Goal: Task Accomplishment & Management: Use online tool/utility

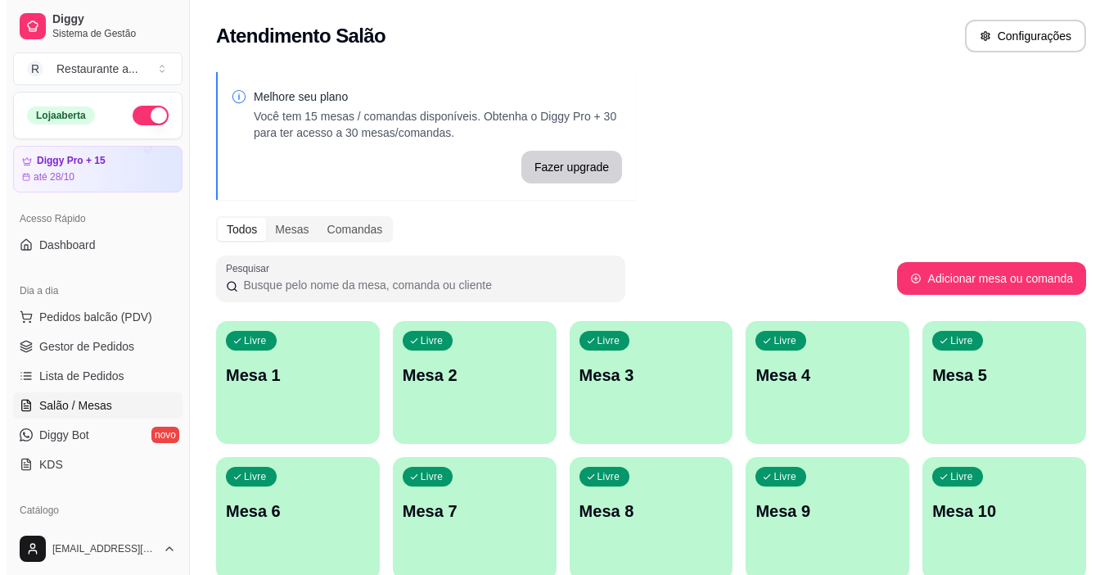
scroll to position [164, 0]
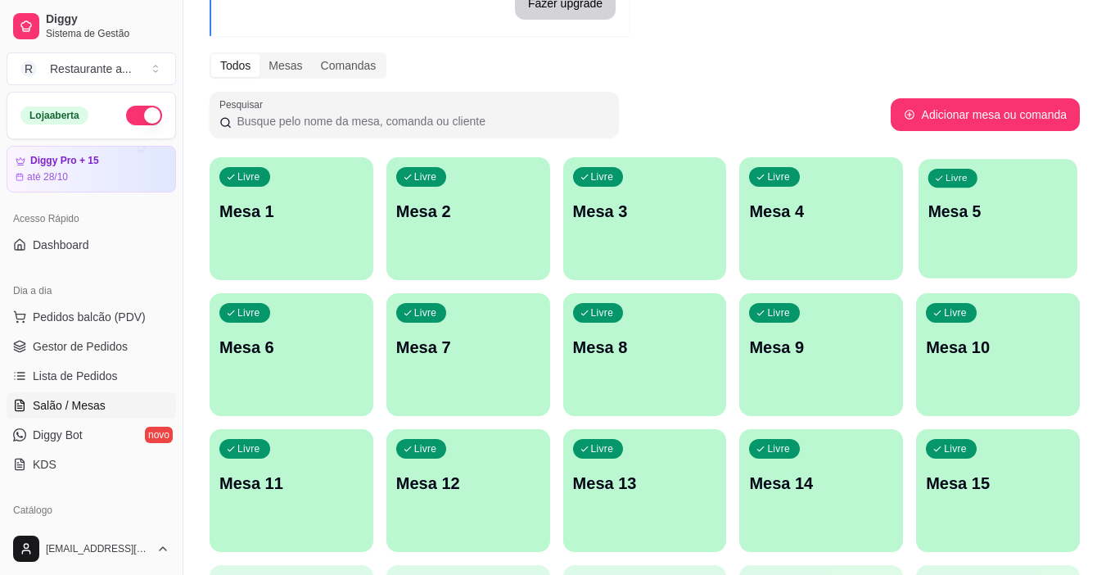
click at [984, 236] on div "Livre Mesa 5" at bounding box center [998, 209] width 159 height 100
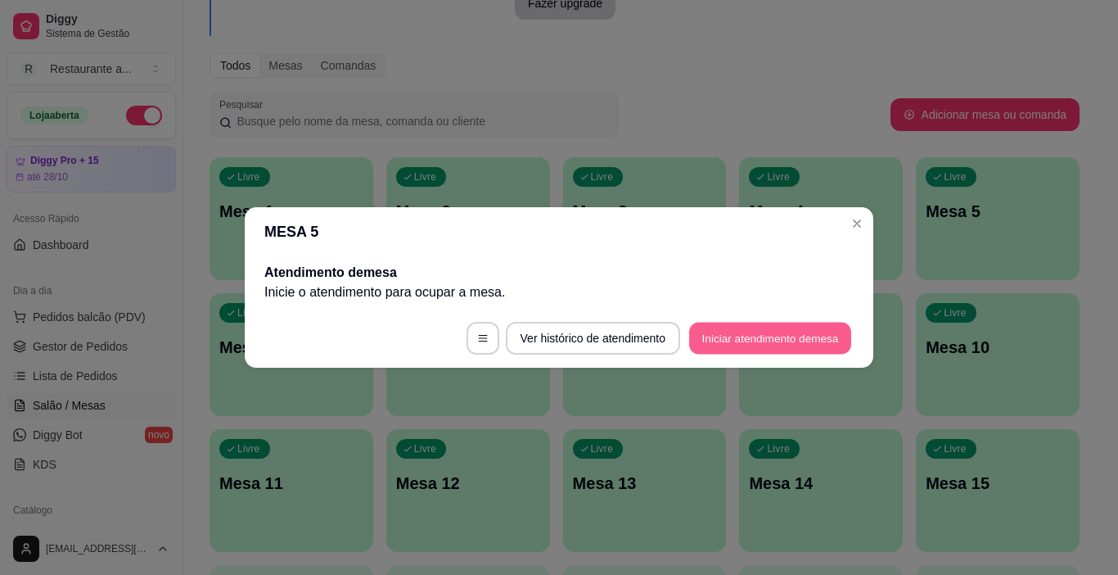
click at [765, 335] on button "Iniciar atendimento de mesa" at bounding box center [770, 339] width 162 height 32
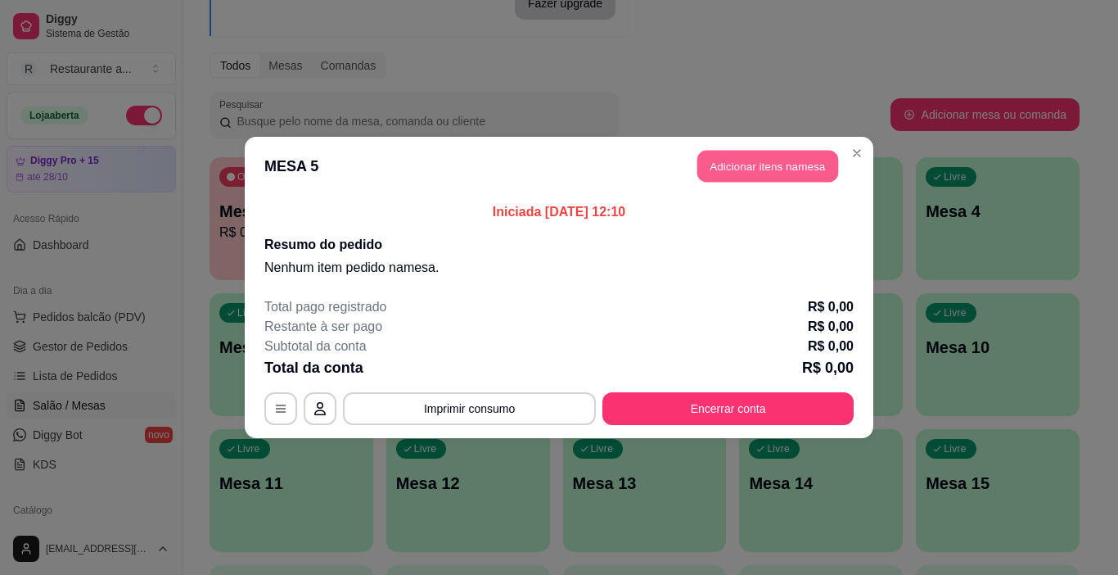
click at [761, 166] on button "Adicionar itens na mesa" at bounding box center [768, 167] width 141 height 32
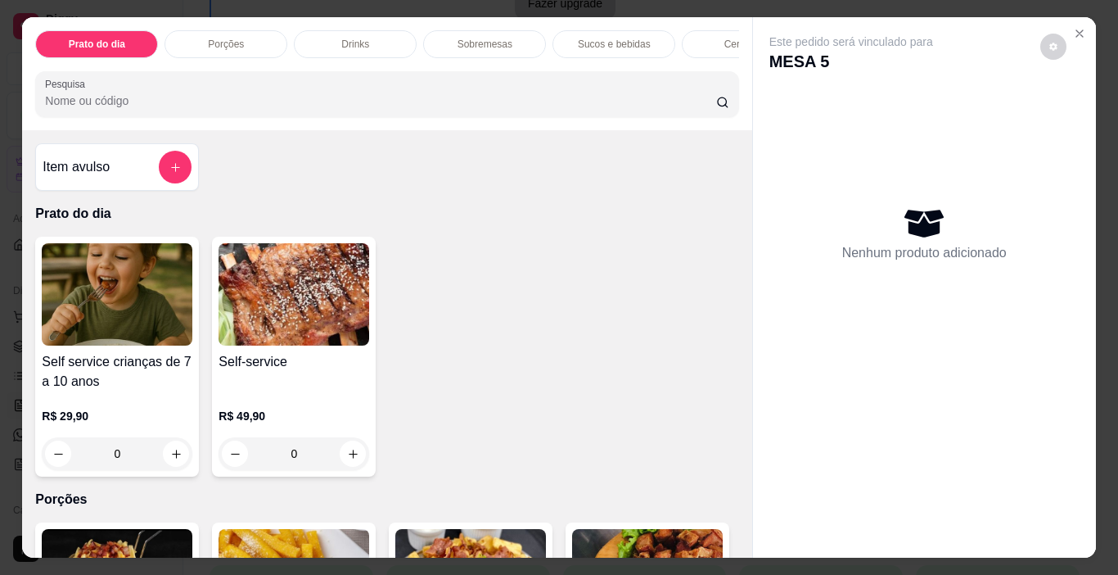
click at [725, 38] on p "Cervejas" at bounding box center [744, 44] width 38 height 13
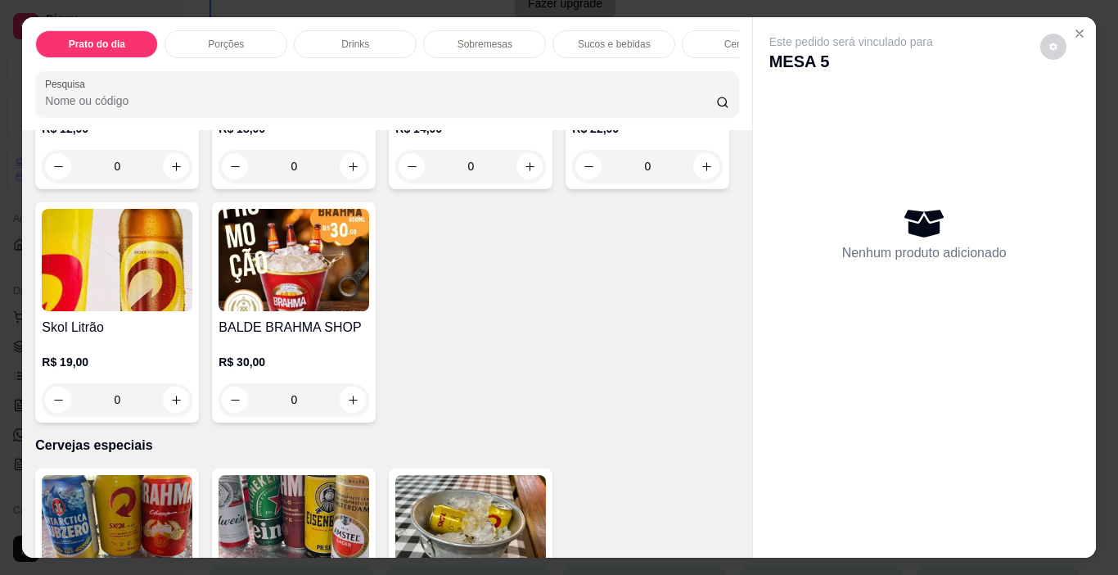
scroll to position [41, 0]
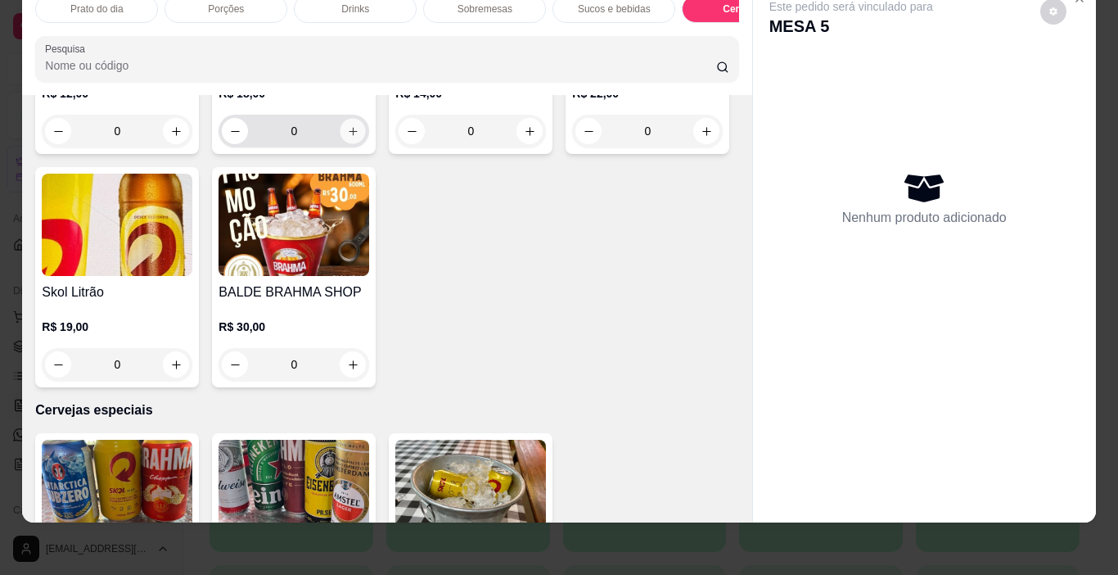
click at [349, 135] on icon "increase-product-quantity" at bounding box center [353, 131] width 8 height 8
type input "1"
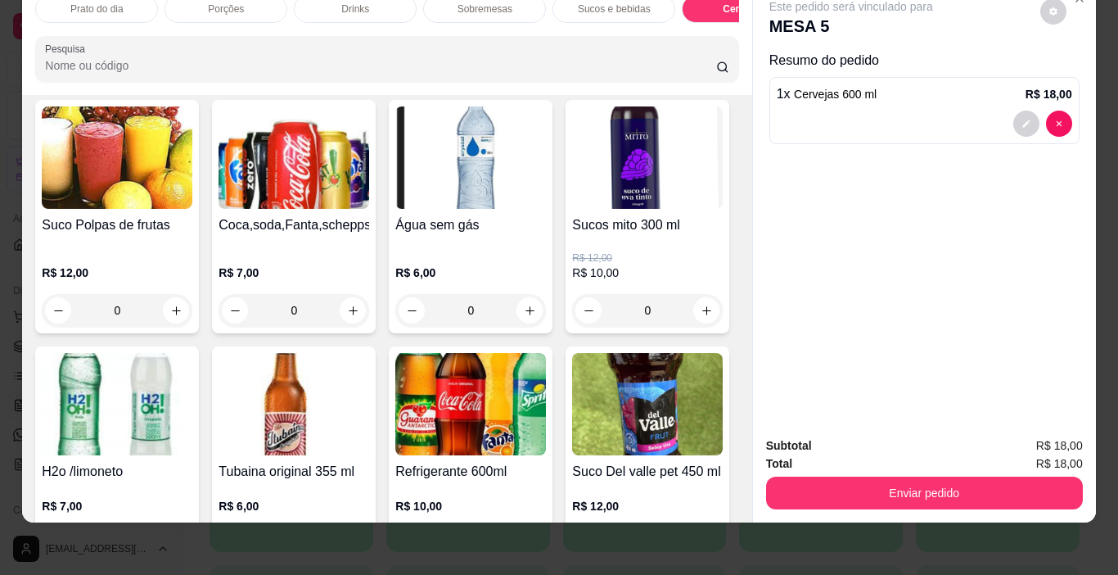
scroll to position [1863, 0]
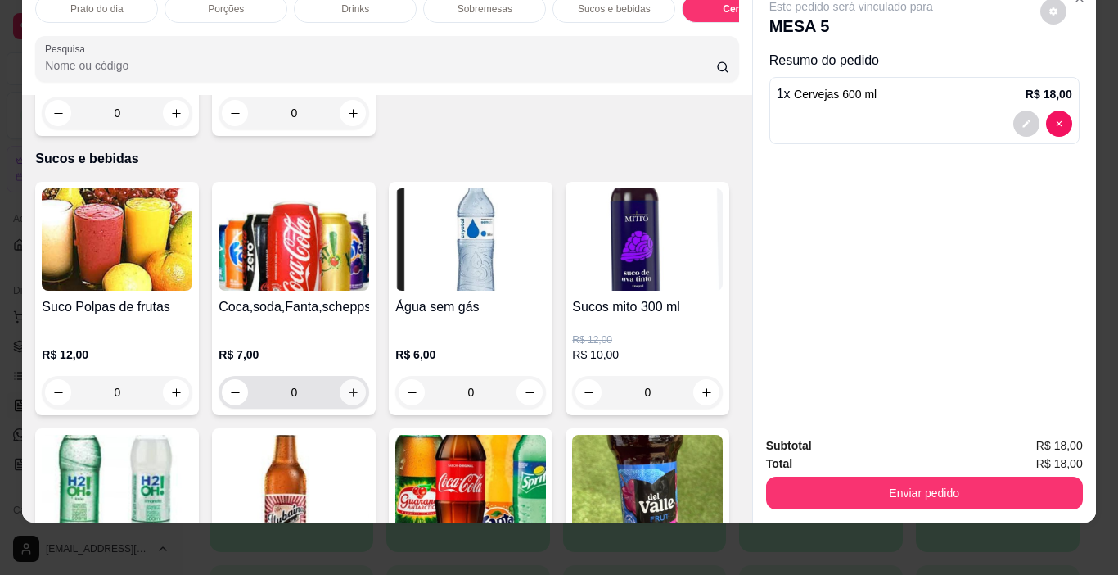
click at [347, 386] on icon "increase-product-quantity" at bounding box center [353, 392] width 12 height 12
type input "1"
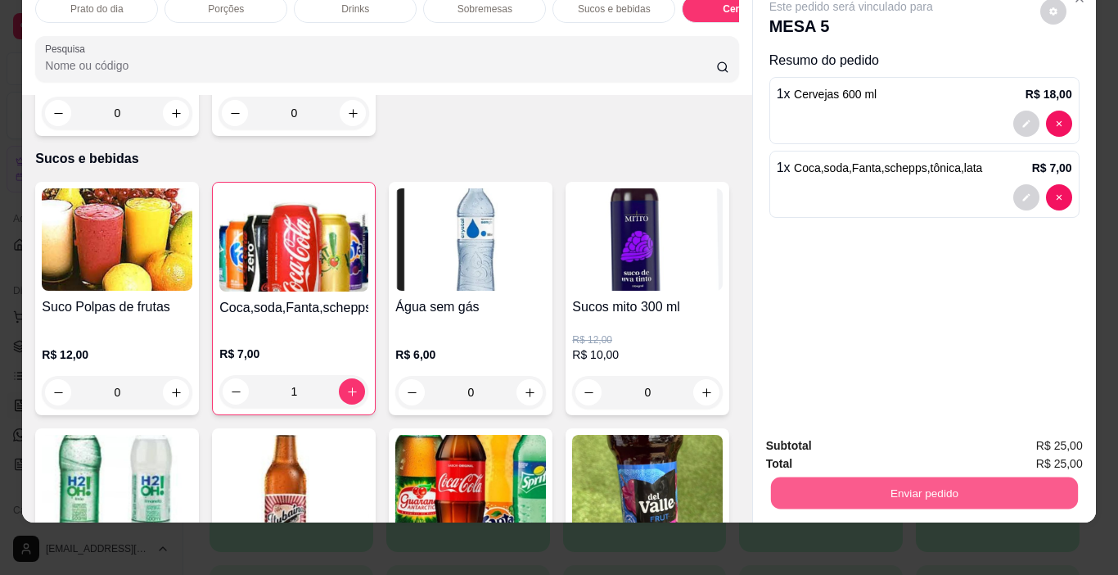
click at [932, 477] on button "Enviar pedido" at bounding box center [923, 493] width 307 height 32
click at [1050, 440] on button "Enviar pedido" at bounding box center [1040, 440] width 93 height 31
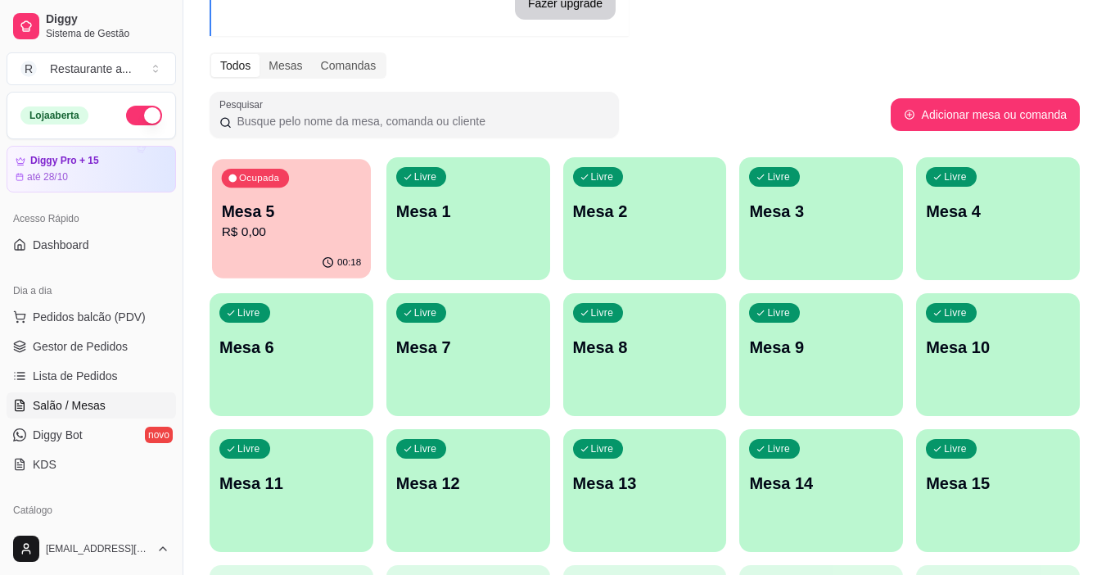
click at [295, 241] on p "R$ 0,00" at bounding box center [292, 232] width 140 height 19
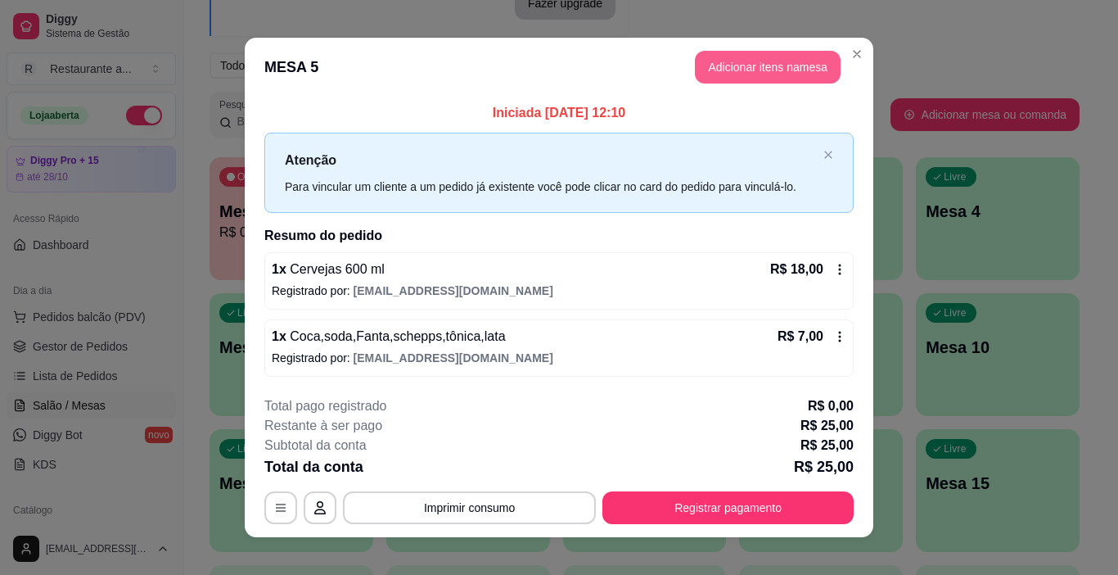
click at [772, 62] on button "Adicionar itens na mesa" at bounding box center [768, 67] width 146 height 33
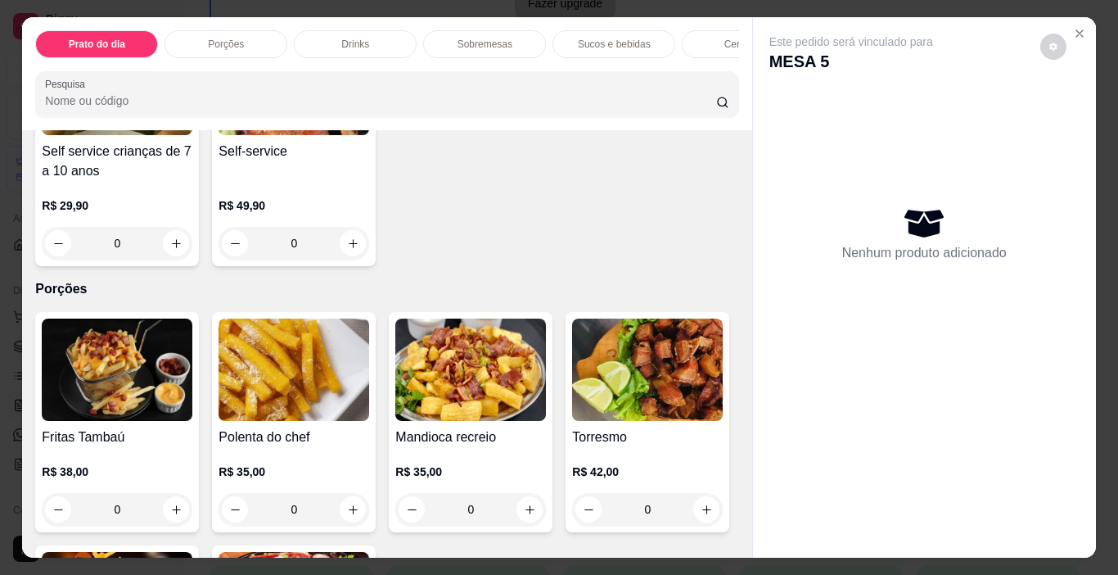
scroll to position [327, 0]
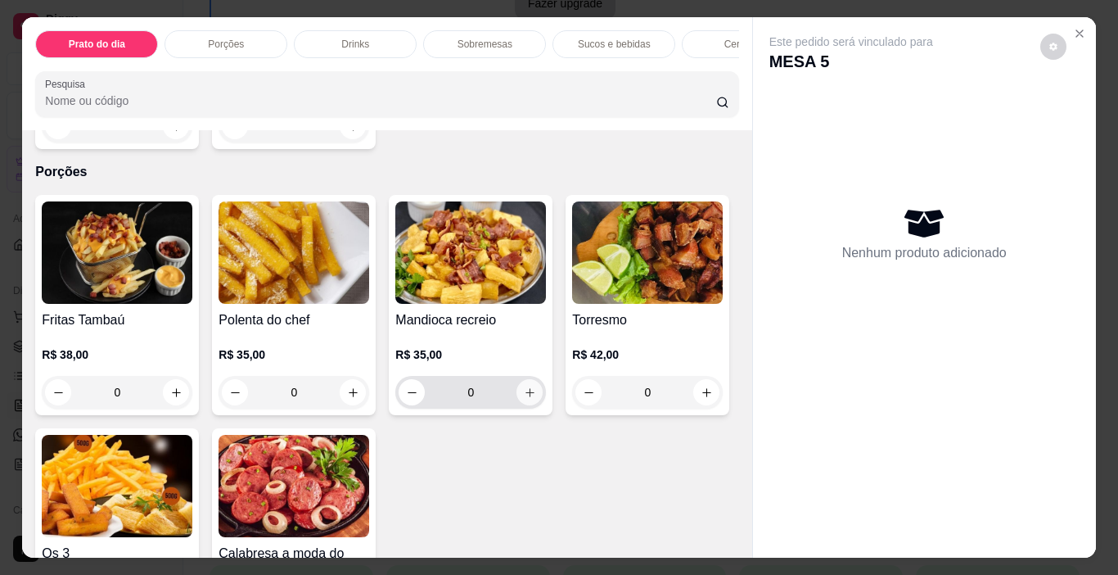
click at [524, 393] on icon "increase-product-quantity" at bounding box center [530, 392] width 12 height 12
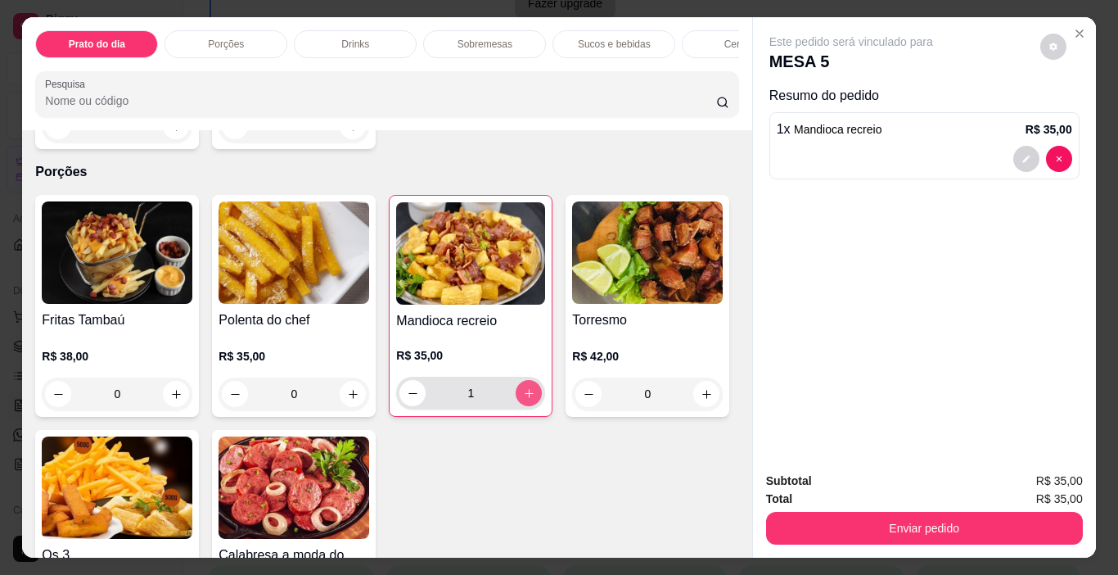
type input "1"
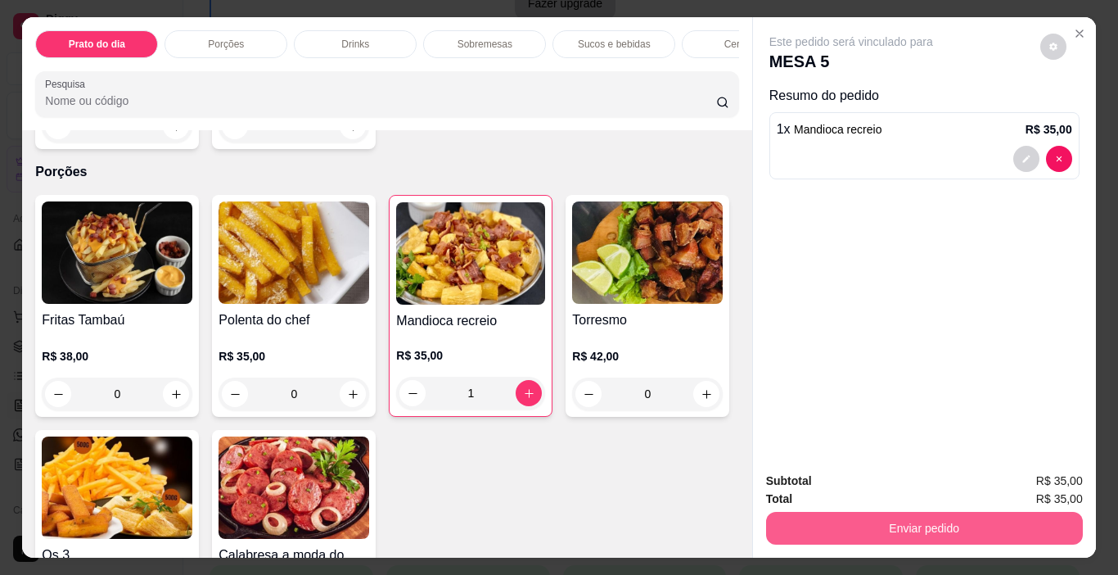
click at [933, 520] on button "Enviar pedido" at bounding box center [924, 528] width 317 height 33
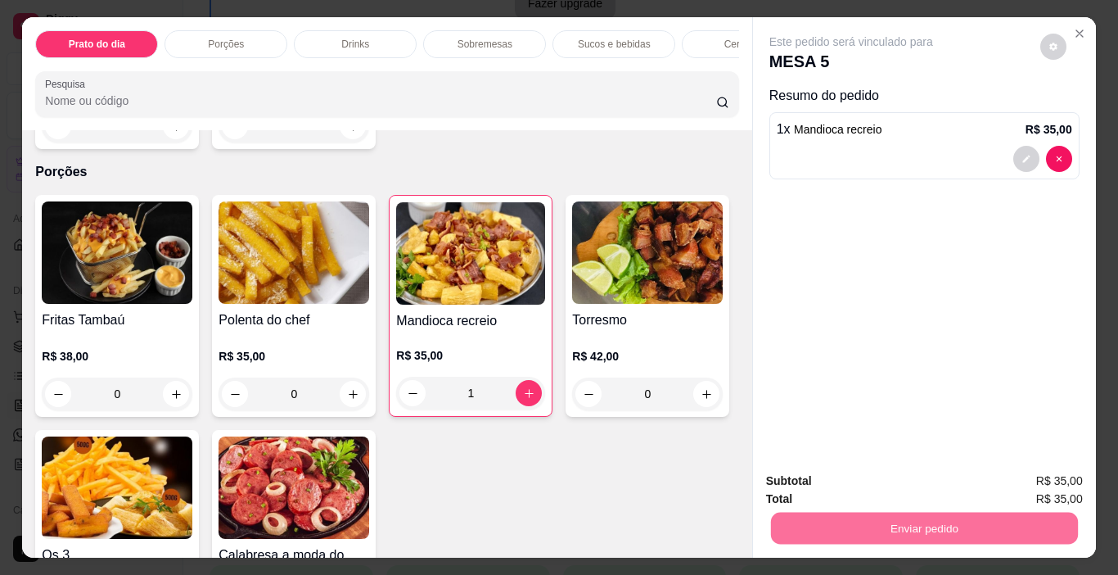
click at [1036, 477] on button "Enviar pedido" at bounding box center [1040, 481] width 93 height 31
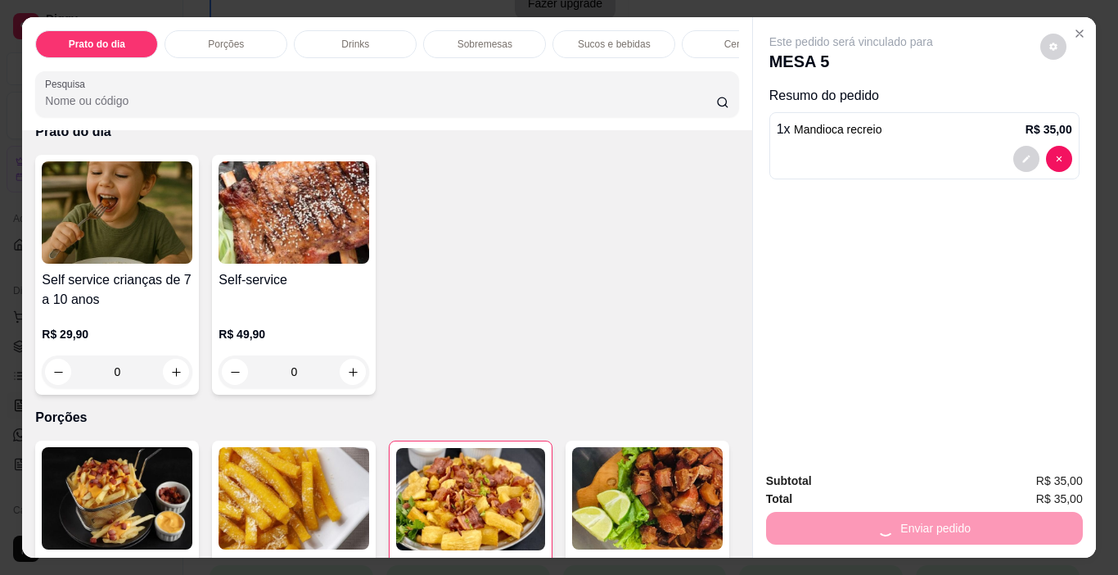
scroll to position [0, 0]
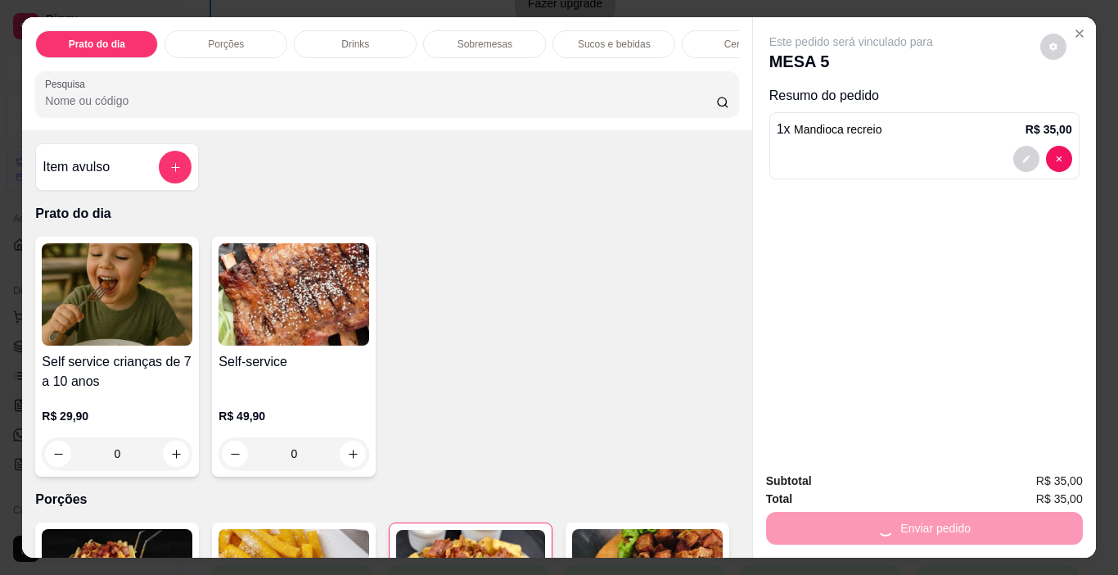
click at [879, 317] on div "Este pedido será vinculado para MESA 5 Resumo do pedido 1 x Mandioca recreio R$…" at bounding box center [924, 237] width 343 height 441
click at [1077, 30] on icon "Close" at bounding box center [1080, 33] width 7 height 7
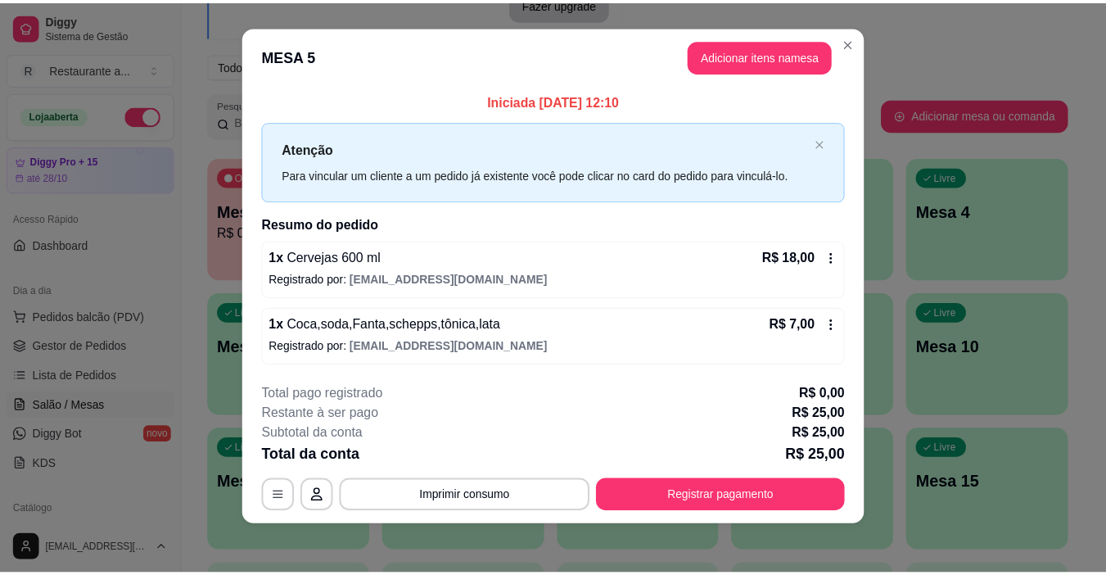
scroll to position [15, 0]
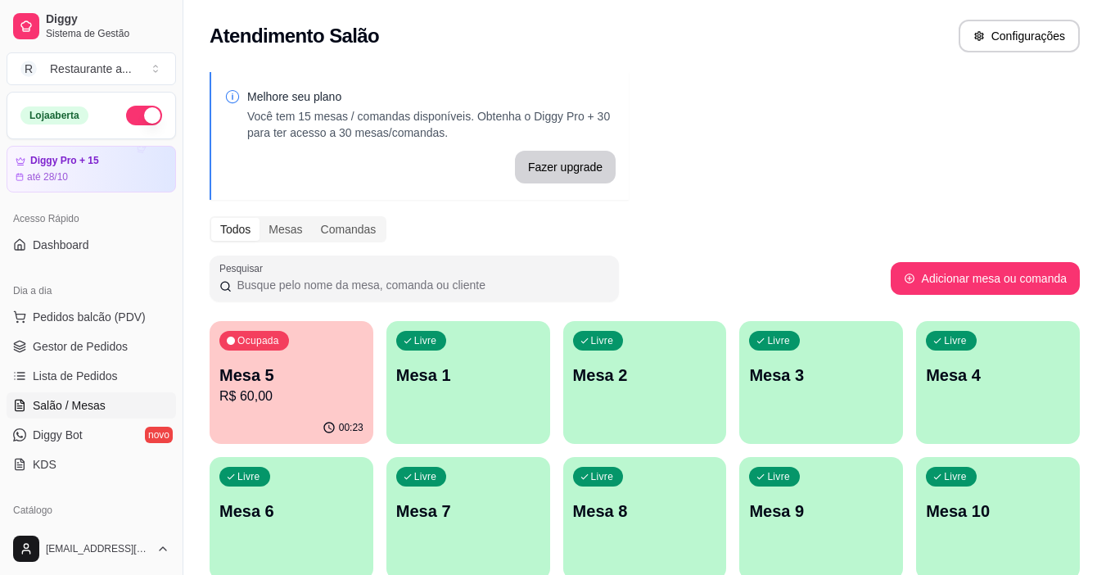
click at [298, 392] on p "R$ 60,00" at bounding box center [291, 396] width 144 height 20
click at [491, 391] on div "Livre Mesa 1" at bounding box center [468, 373] width 159 height 100
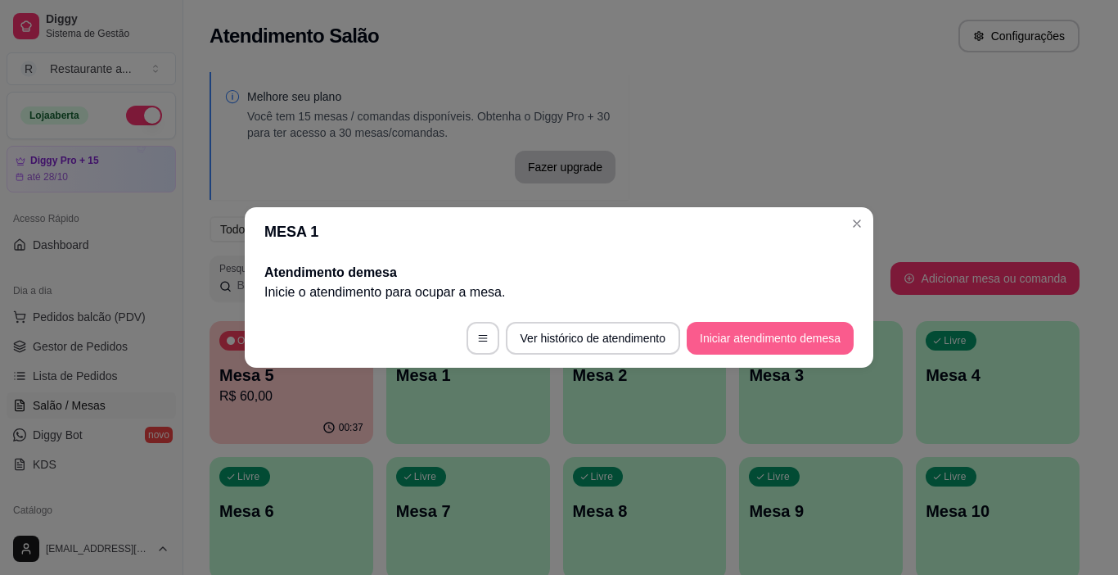
click at [766, 338] on button "Iniciar atendimento de mesa" at bounding box center [770, 338] width 167 height 33
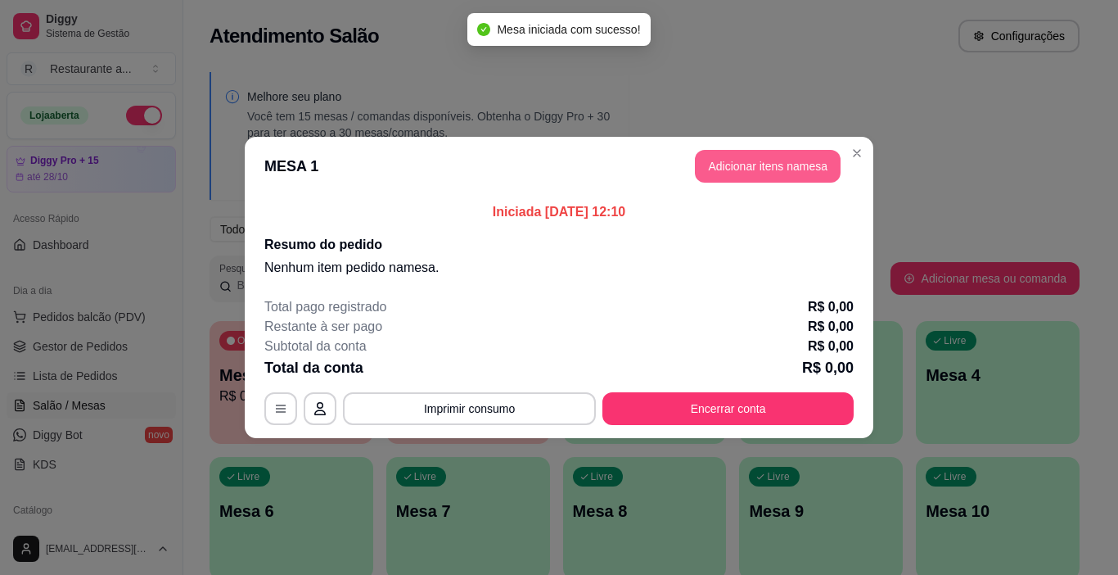
click at [765, 167] on button "Adicionar itens na mesa" at bounding box center [768, 166] width 146 height 33
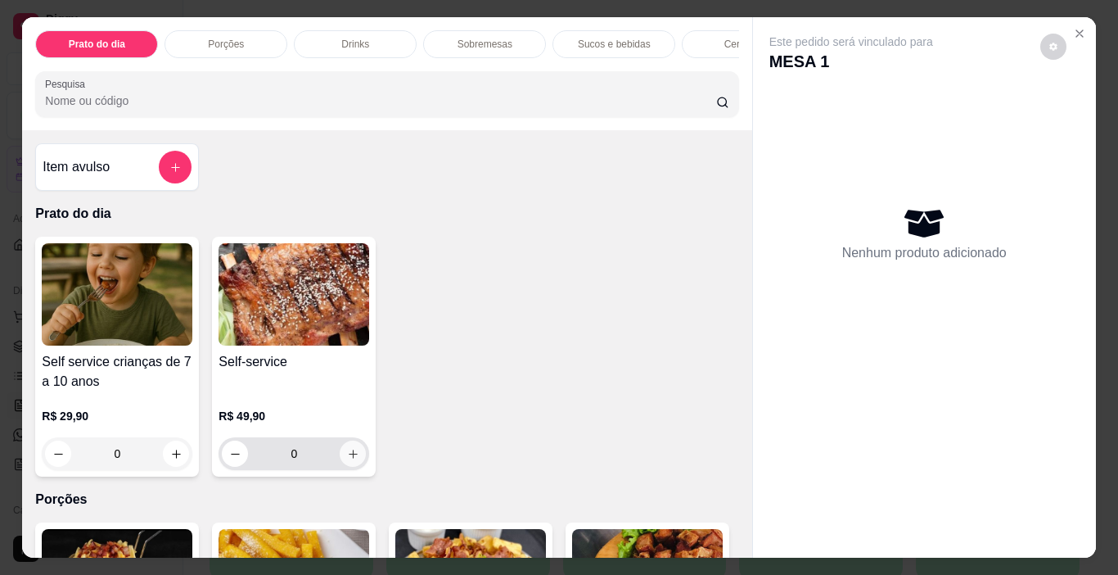
click at [347, 458] on icon "increase-product-quantity" at bounding box center [353, 454] width 12 height 12
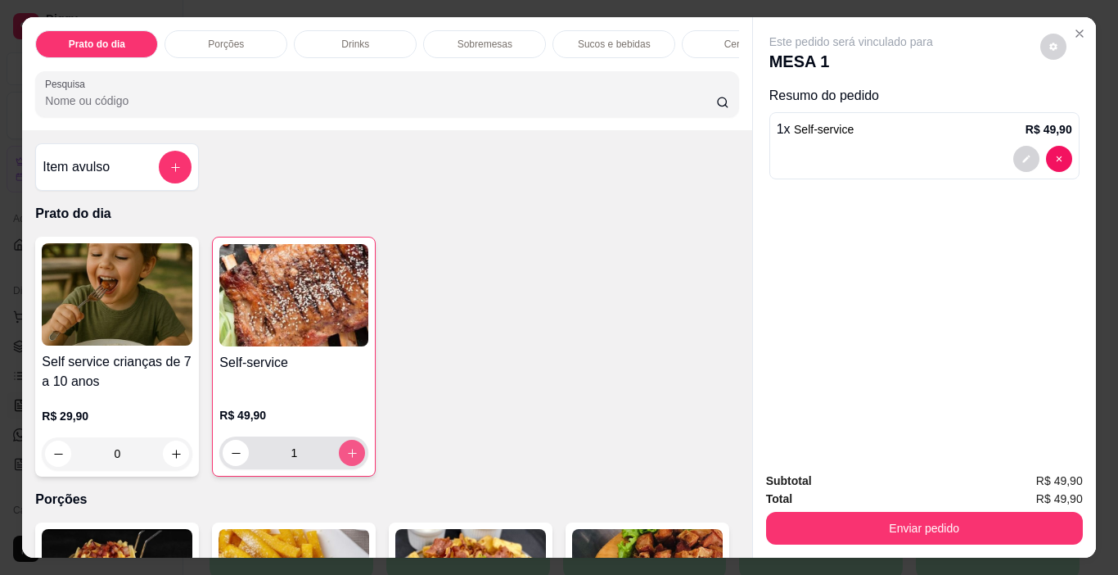
click at [346, 458] on icon "increase-product-quantity" at bounding box center [352, 453] width 12 height 12
type input "2"
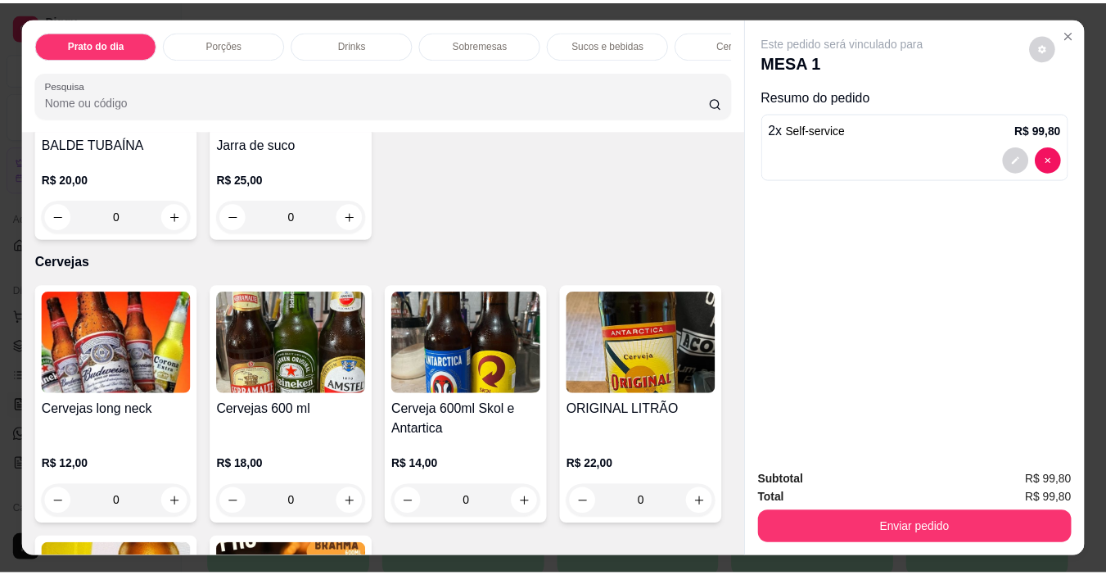
scroll to position [2784, 0]
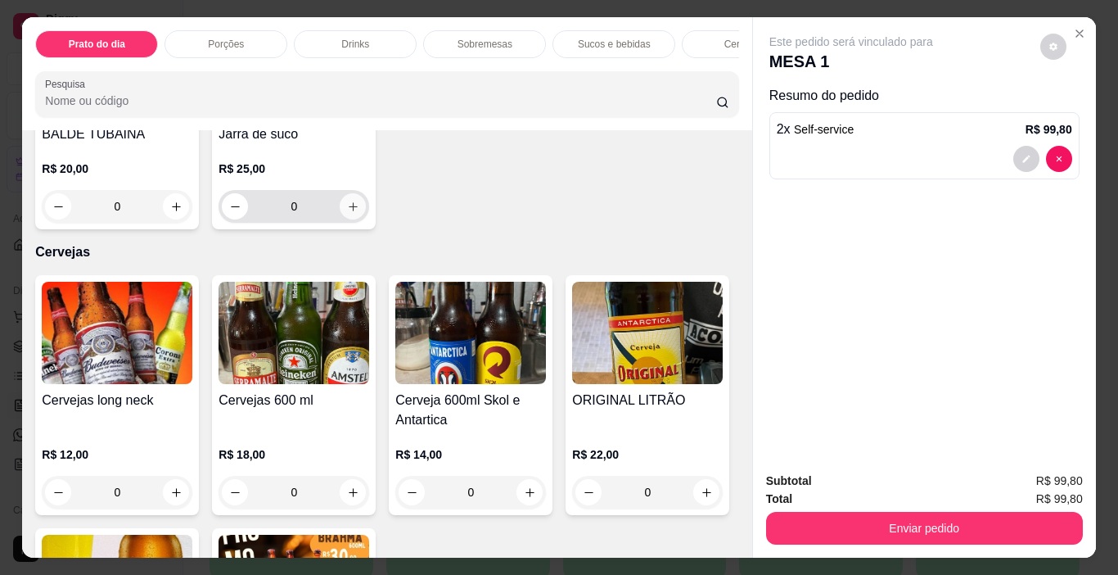
click at [347, 219] on button "increase-product-quantity" at bounding box center [353, 206] width 26 height 26
type input "1"
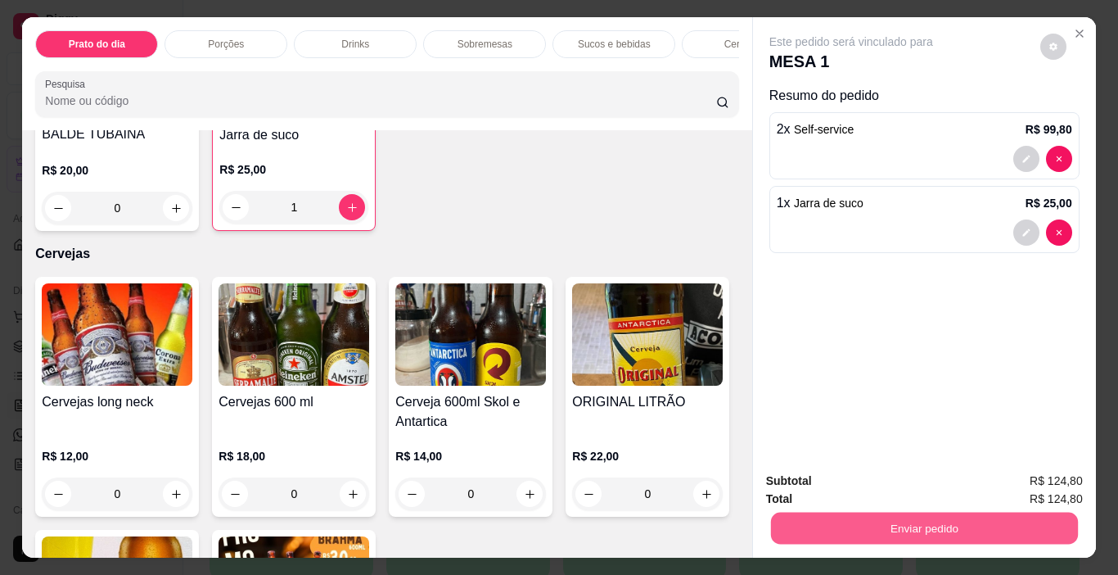
click at [937, 513] on button "Enviar pedido" at bounding box center [923, 529] width 307 height 32
click at [1033, 482] on button "Enviar pedido" at bounding box center [1041, 481] width 90 height 30
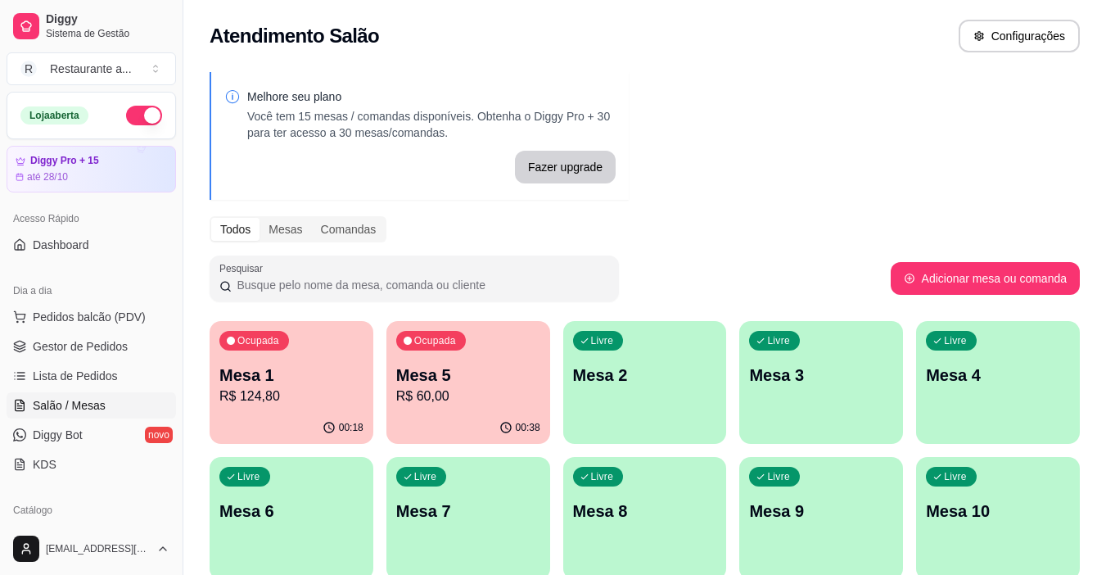
click at [471, 404] on p "R$ 60,00" at bounding box center [468, 396] width 144 height 20
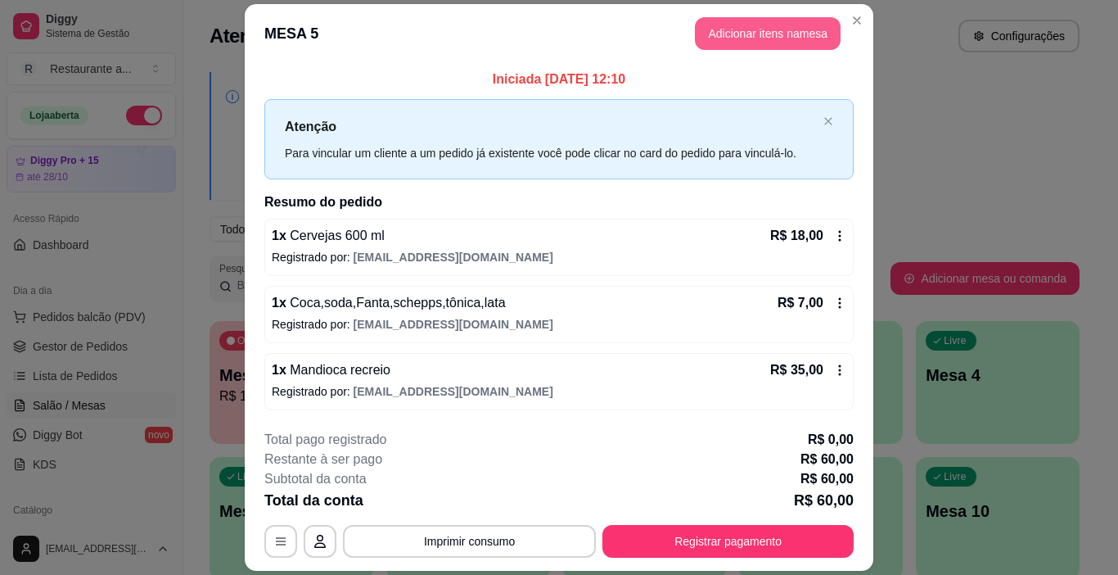
click at [761, 29] on button "Adicionar itens na mesa" at bounding box center [768, 33] width 146 height 33
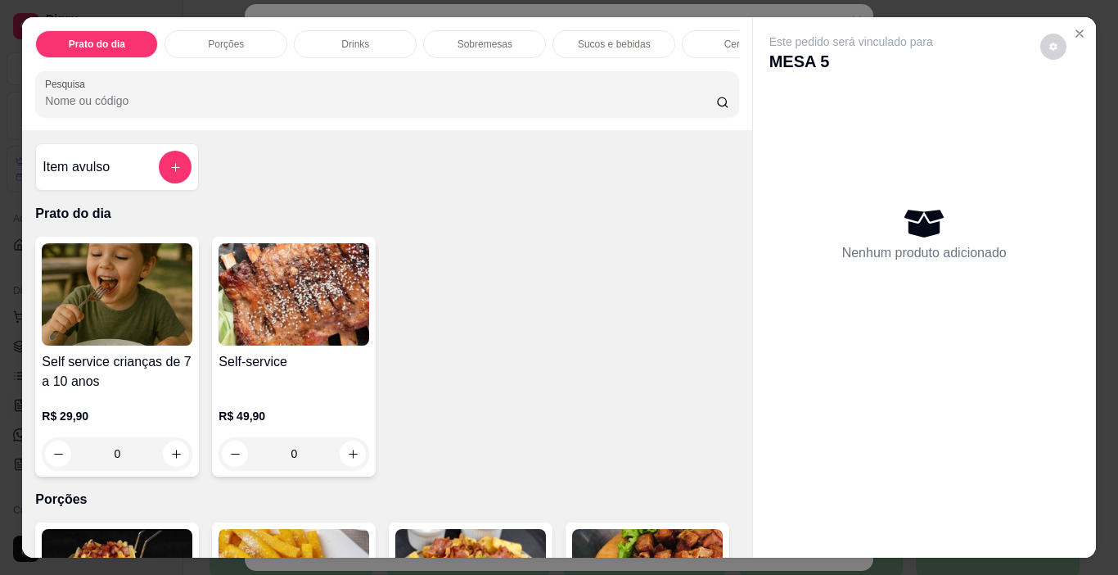
click at [726, 38] on p "Cervejas" at bounding box center [744, 44] width 38 height 13
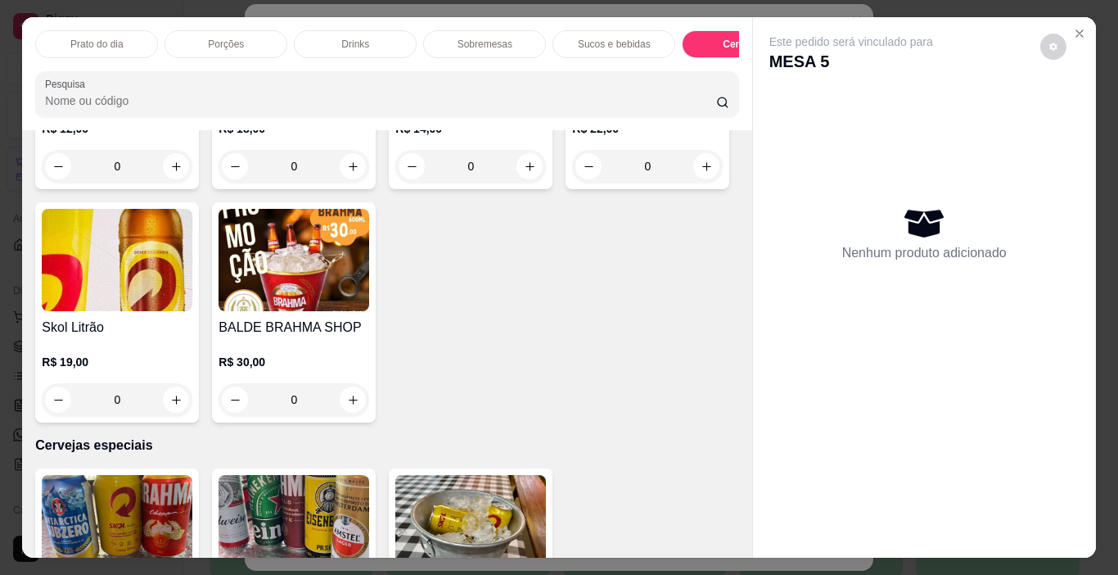
scroll to position [41, 0]
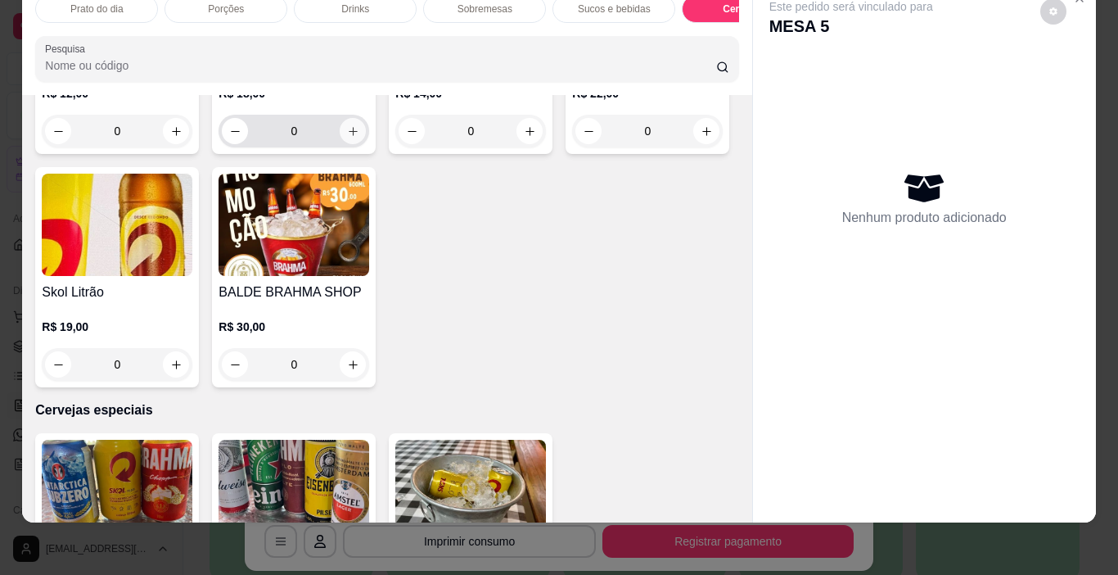
click at [351, 138] on icon "increase-product-quantity" at bounding box center [353, 131] width 12 height 12
type input "1"
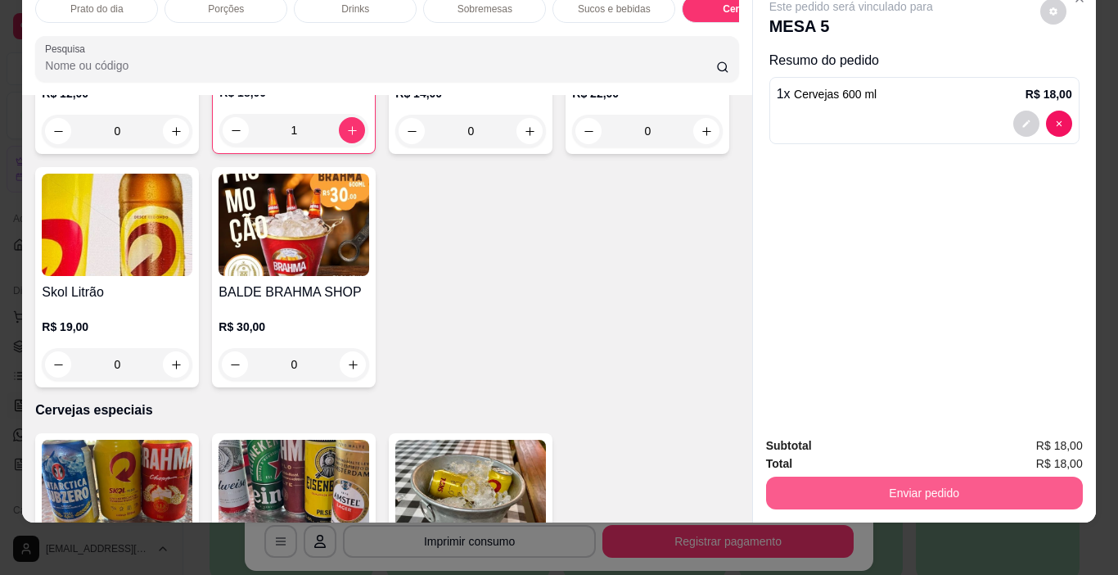
click at [936, 478] on button "Enviar pedido" at bounding box center [924, 492] width 317 height 33
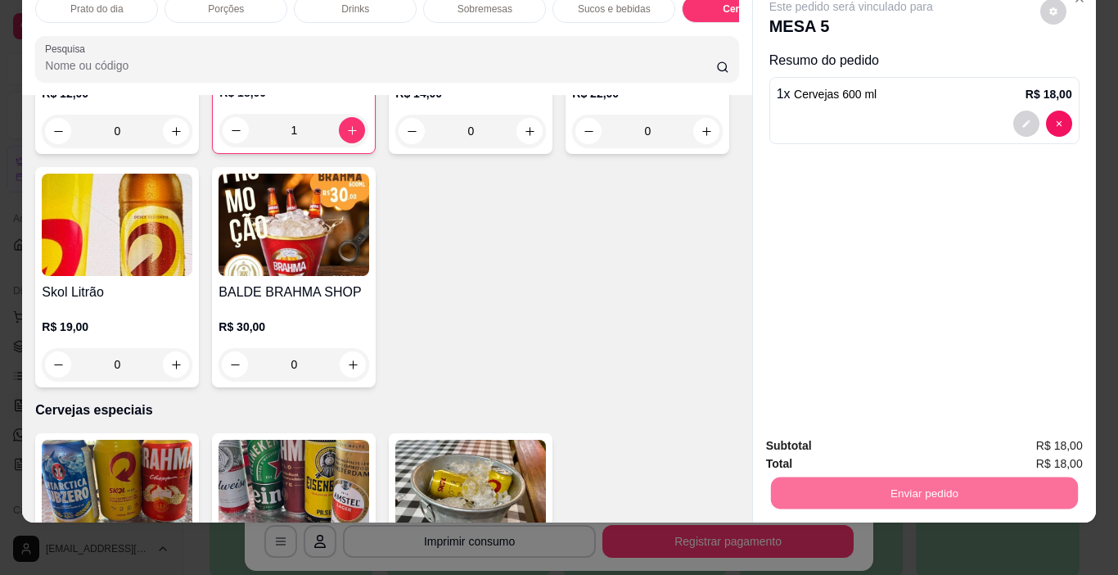
click at [1032, 433] on button "Enviar pedido" at bounding box center [1041, 440] width 90 height 30
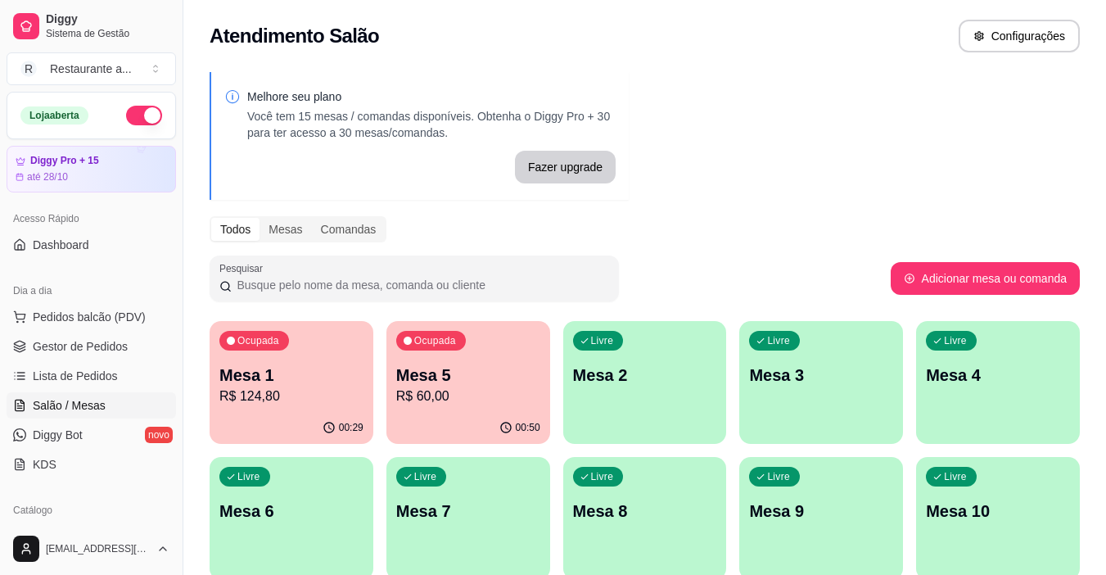
click at [483, 407] on div "Ocupada Mesa 5 R$ 60,00" at bounding box center [468, 366] width 164 height 91
click at [311, 385] on p "Mesa 1" at bounding box center [292, 375] width 140 height 22
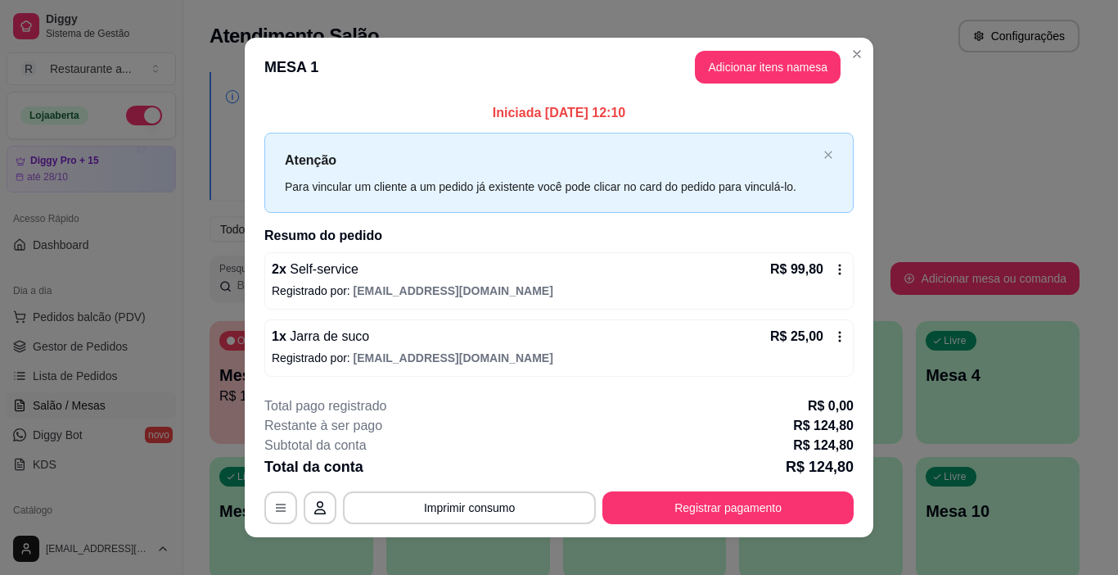
scroll to position [15, 0]
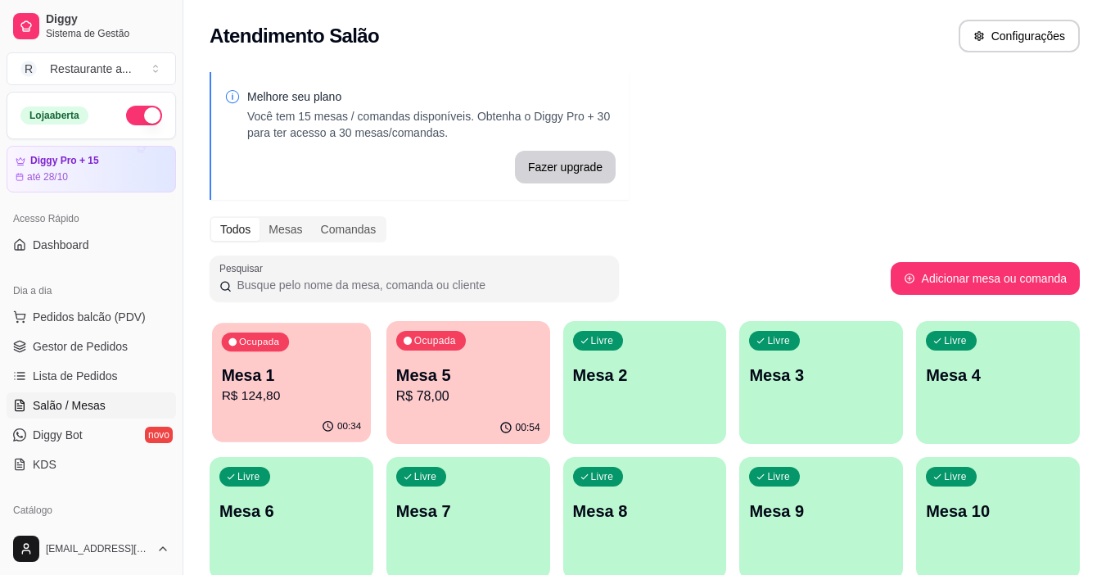
click at [309, 389] on p "R$ 124,80" at bounding box center [292, 395] width 140 height 19
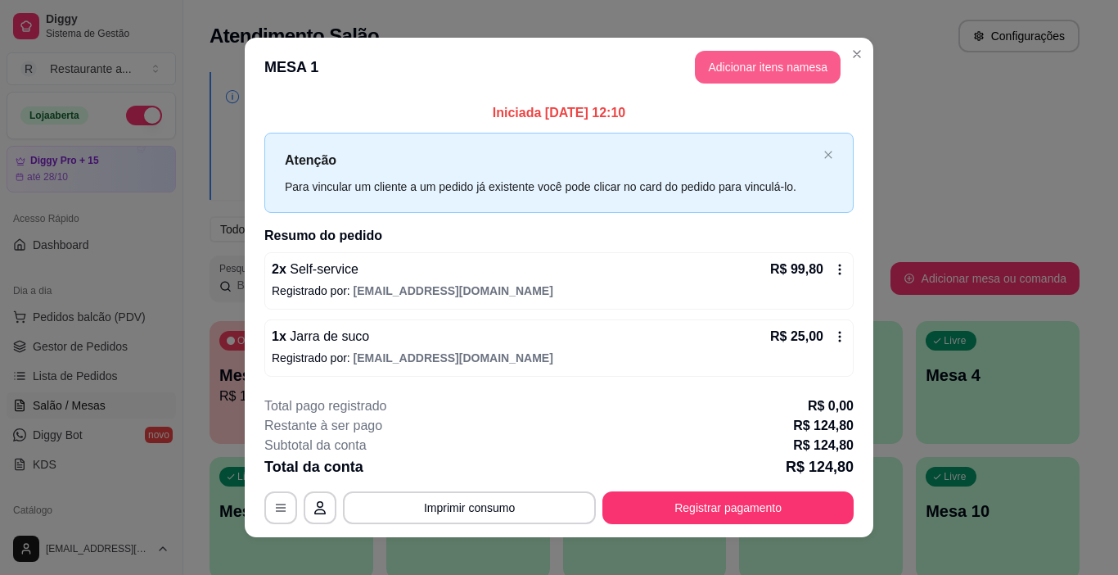
click at [767, 67] on button "Adicionar itens na mesa" at bounding box center [768, 67] width 146 height 33
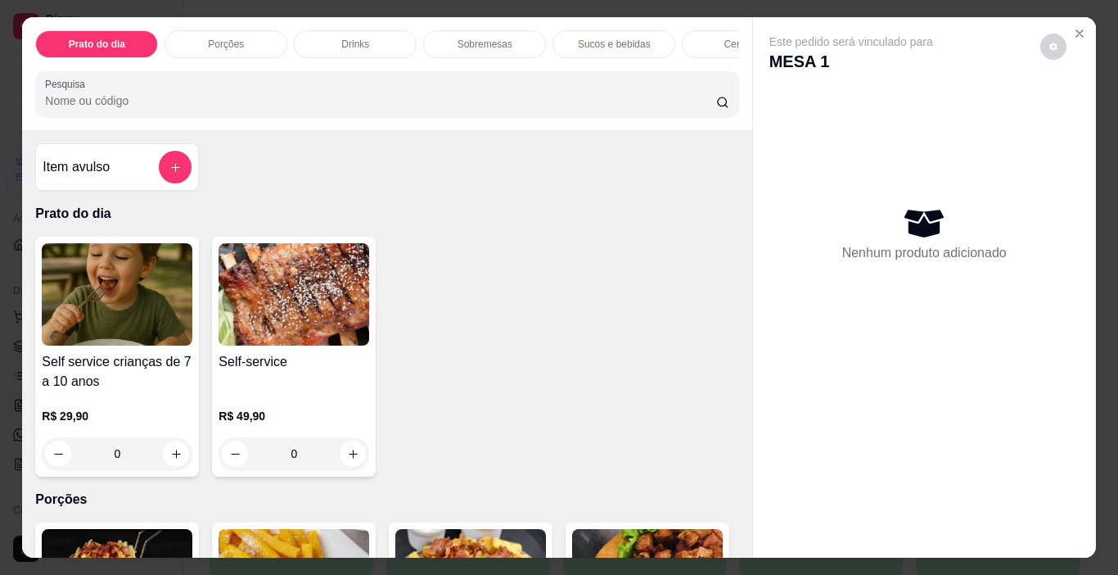
click at [480, 38] on p "Sobremesas" at bounding box center [485, 44] width 55 height 13
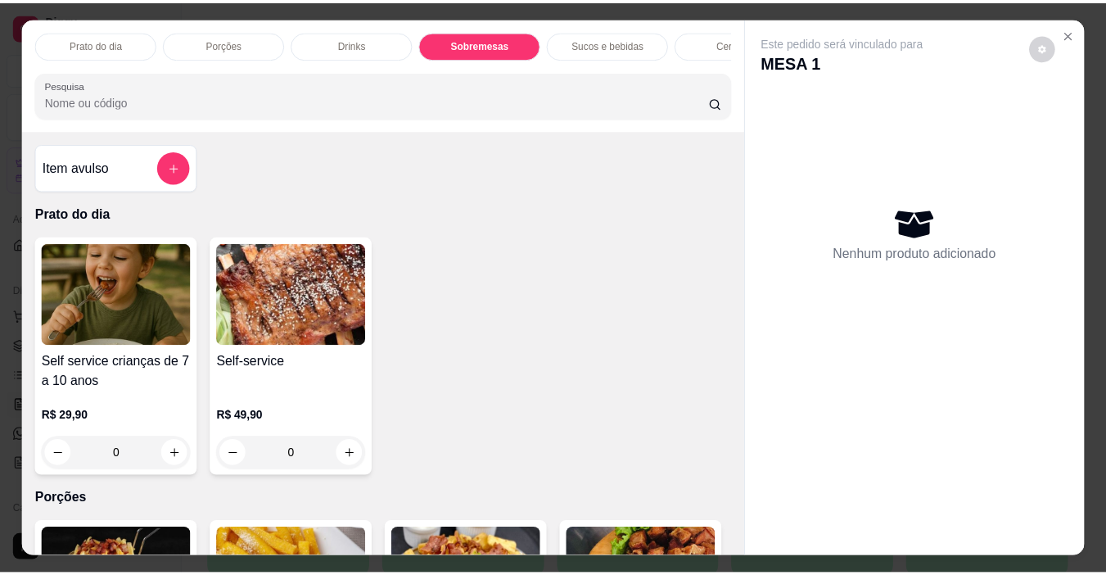
scroll to position [41, 0]
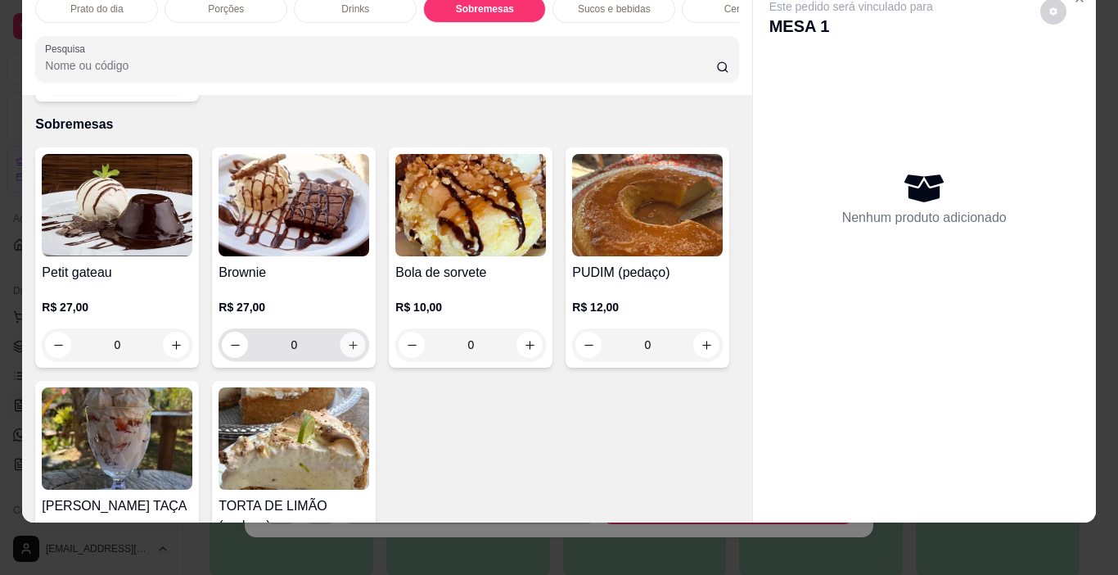
click at [347, 332] on button "increase-product-quantity" at bounding box center [353, 344] width 25 height 25
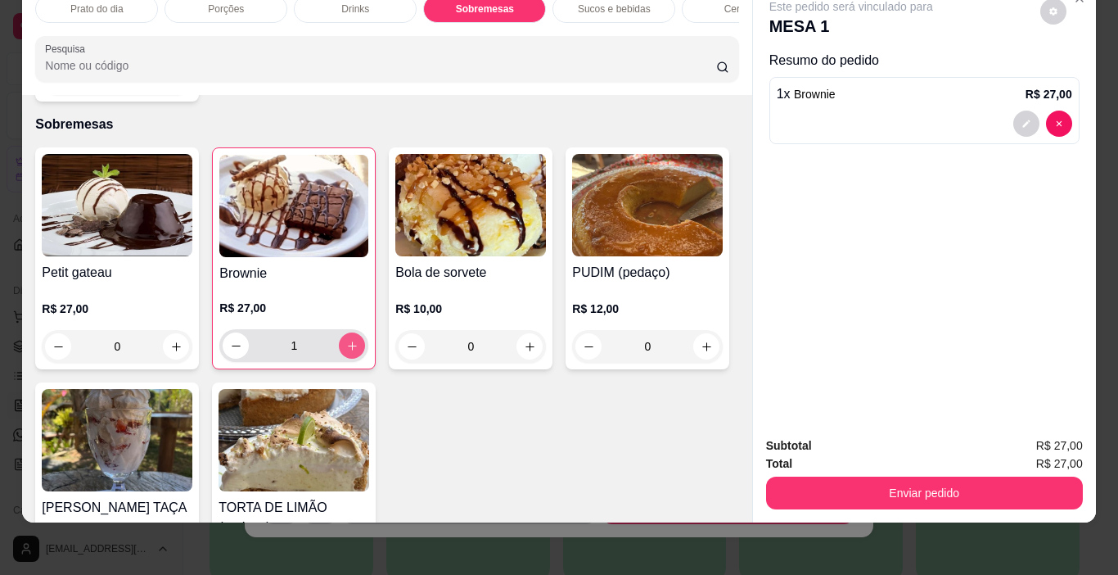
click at [346, 340] on icon "increase-product-quantity" at bounding box center [352, 346] width 12 height 12
click at [230, 340] on icon "decrease-product-quantity" at bounding box center [236, 346] width 12 height 12
type input "1"
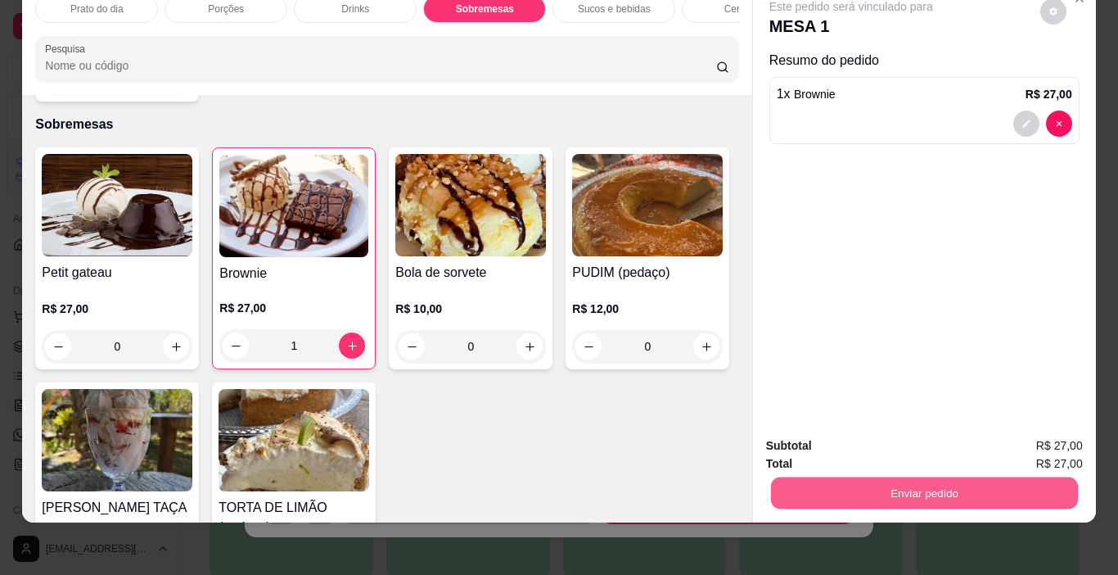
click at [976, 477] on button "Enviar pedido" at bounding box center [923, 493] width 307 height 32
click at [1055, 433] on button "Enviar pedido" at bounding box center [1040, 440] width 93 height 31
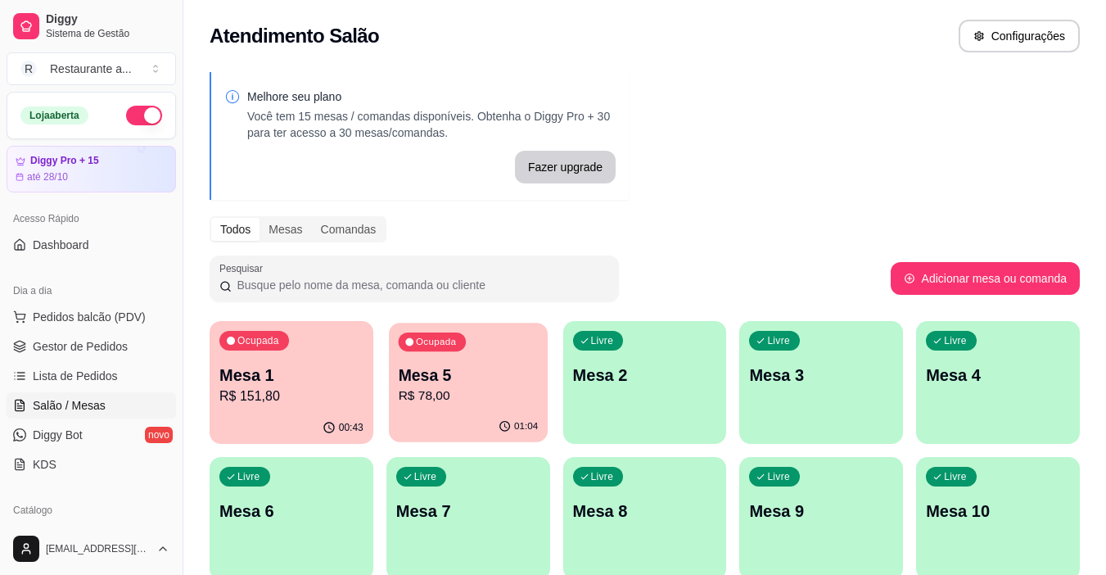
click at [476, 382] on p "Mesa 5" at bounding box center [468, 375] width 140 height 22
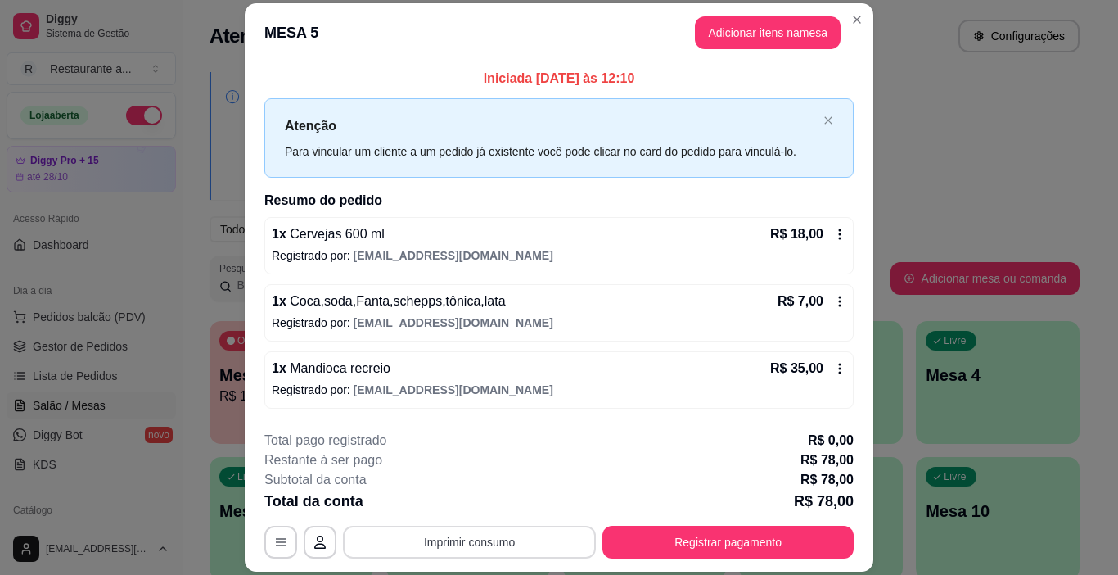
click at [466, 544] on button "Imprimir consumo" at bounding box center [469, 542] width 253 height 33
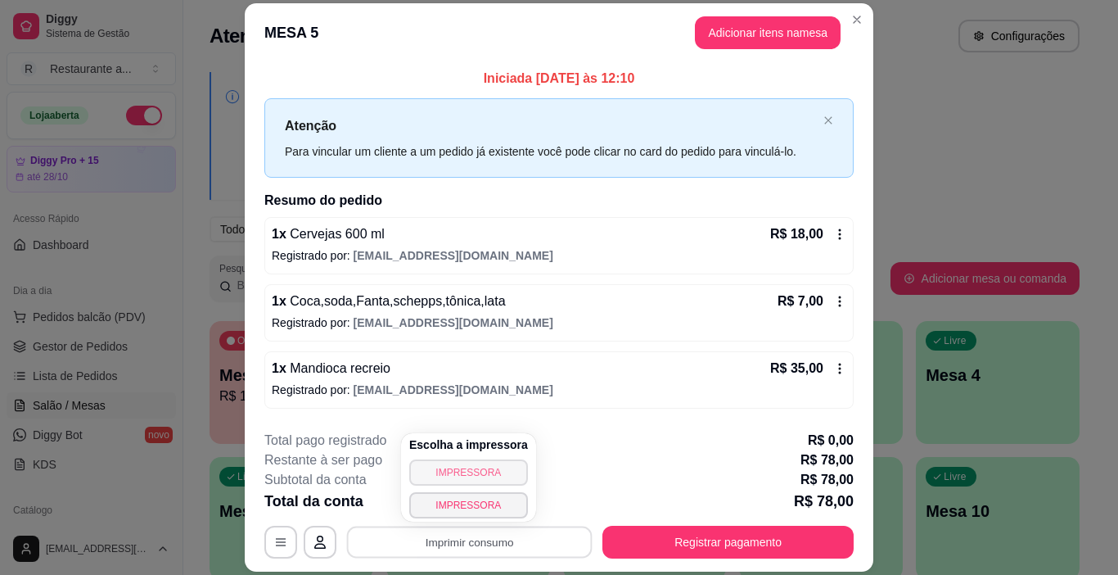
click at [474, 468] on button "IMPRESSORA" at bounding box center [468, 472] width 119 height 26
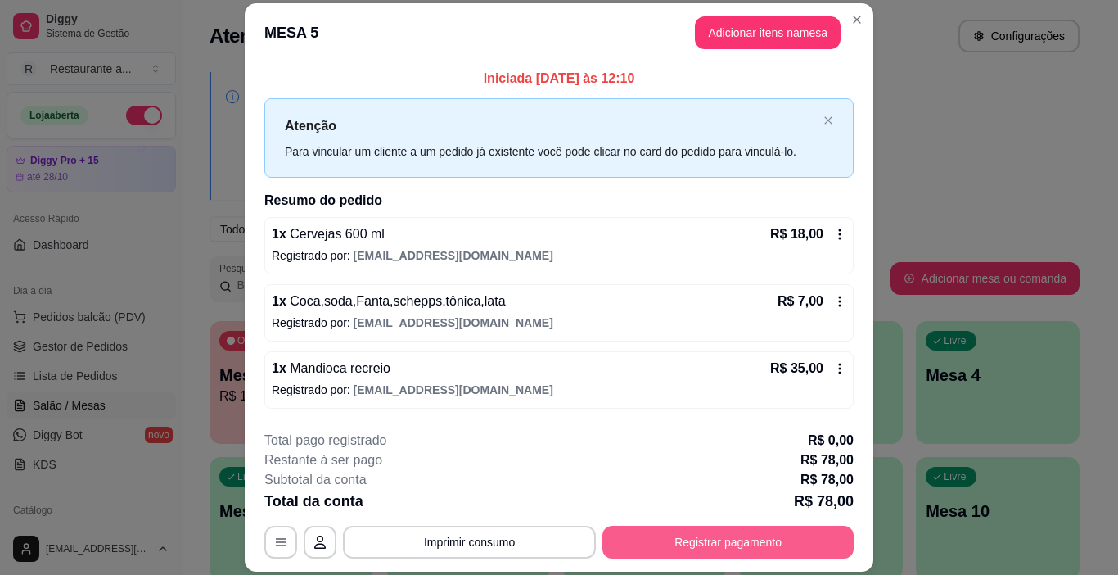
click at [725, 538] on button "Registrar pagamento" at bounding box center [728, 542] width 251 height 33
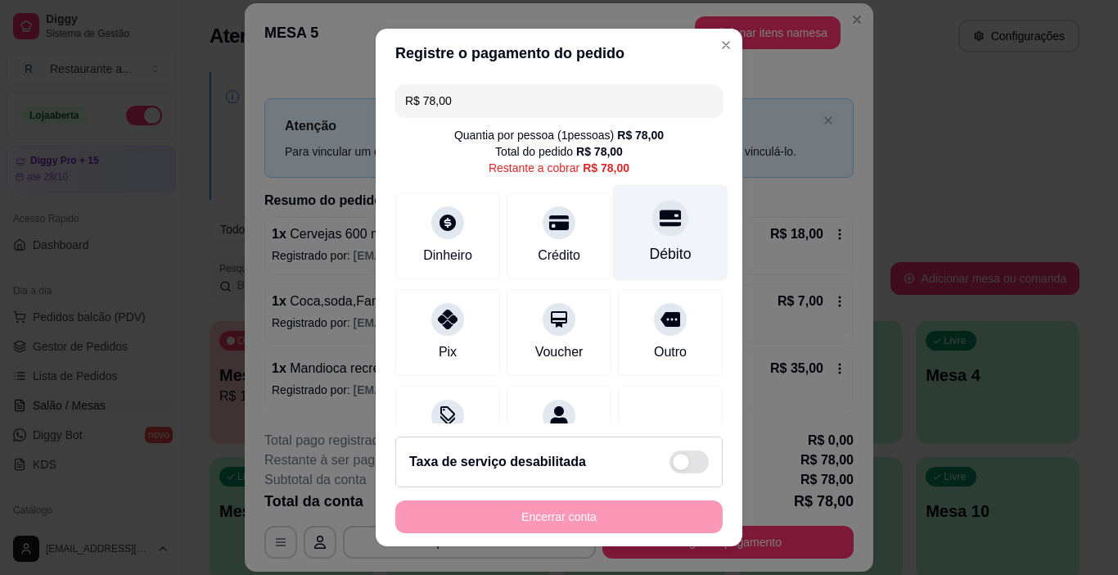
click at [650, 237] on div "Débito" at bounding box center [670, 233] width 115 height 96
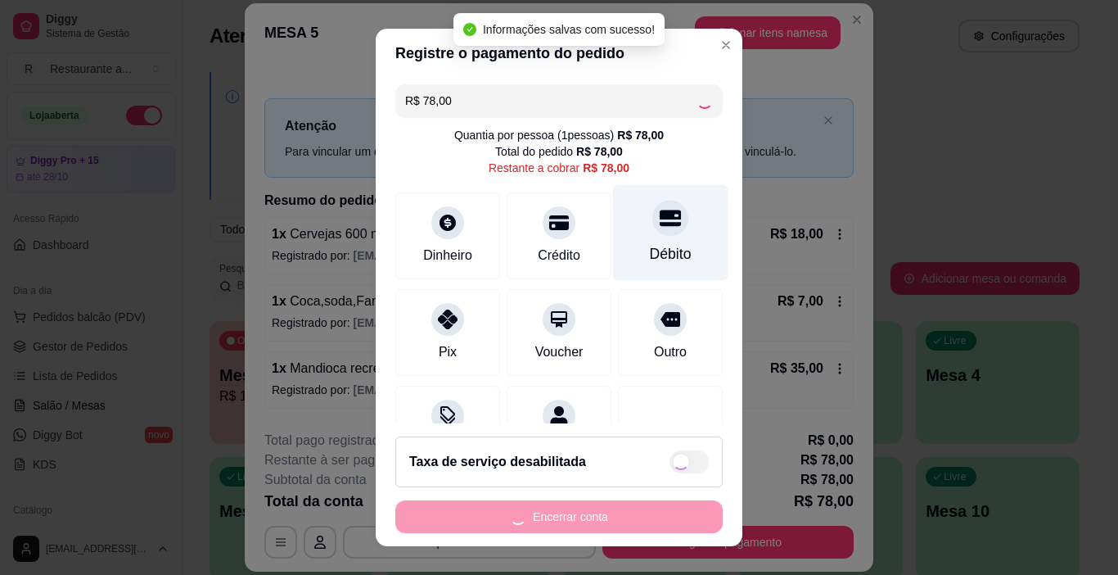
type input "R$ 0,00"
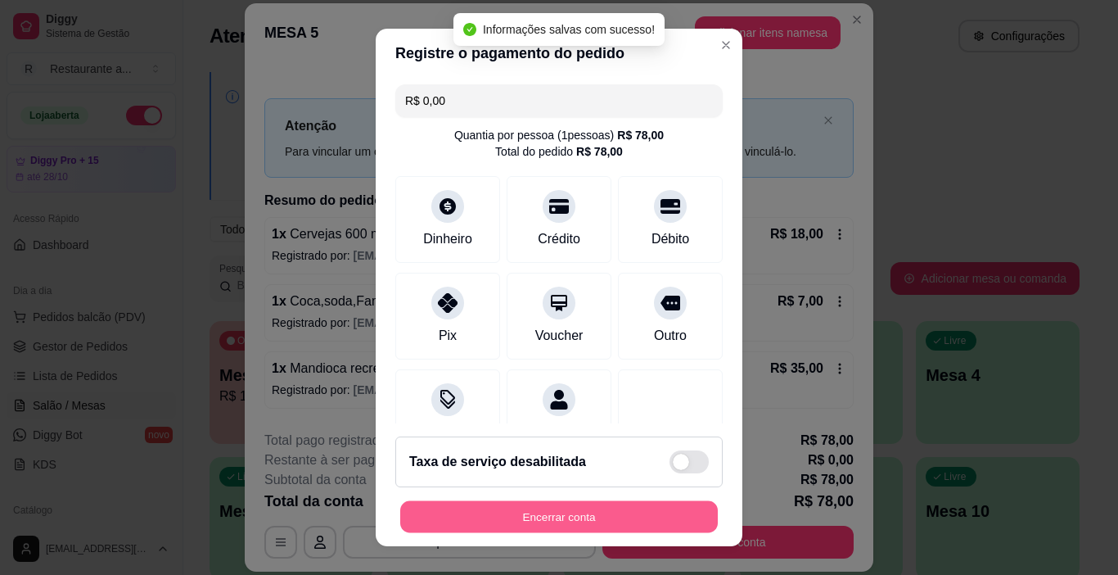
click at [562, 511] on button "Encerrar conta" at bounding box center [559, 517] width 318 height 32
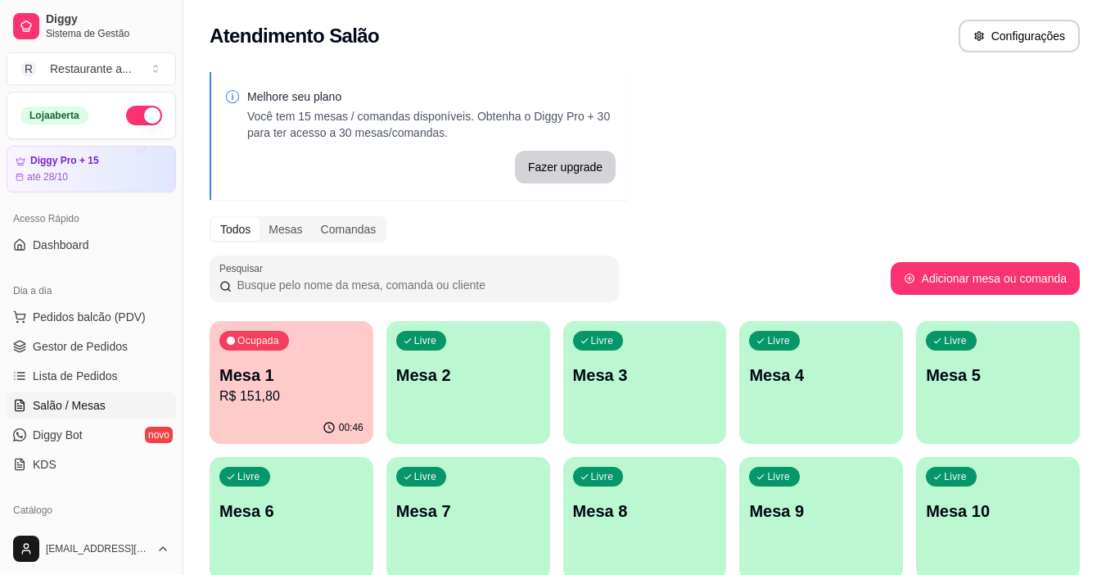
click at [449, 383] on p "Mesa 2" at bounding box center [468, 375] width 144 height 23
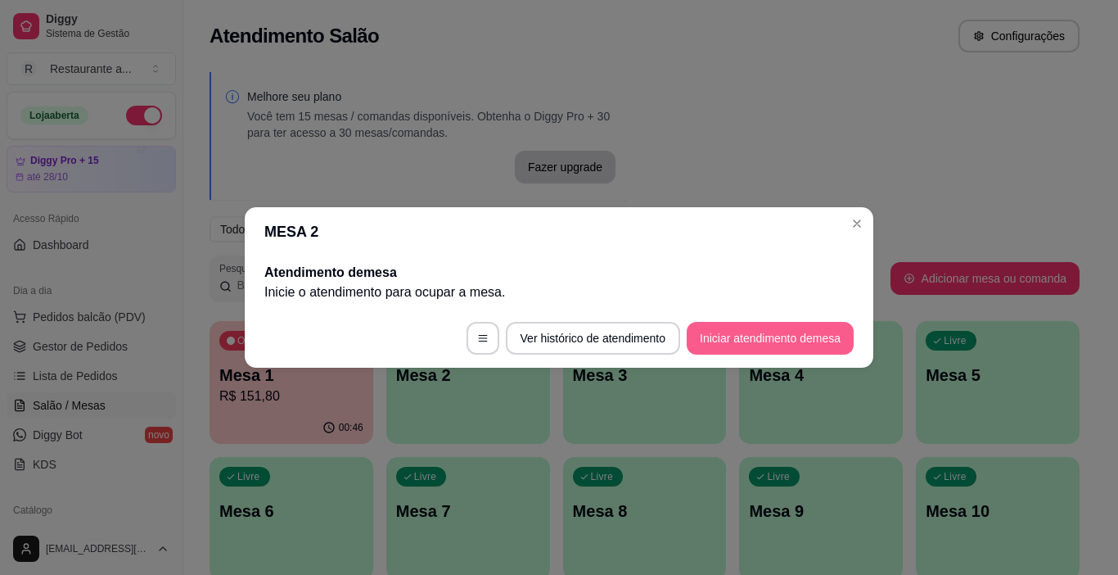
click at [784, 332] on button "Iniciar atendimento de mesa" at bounding box center [770, 338] width 167 height 33
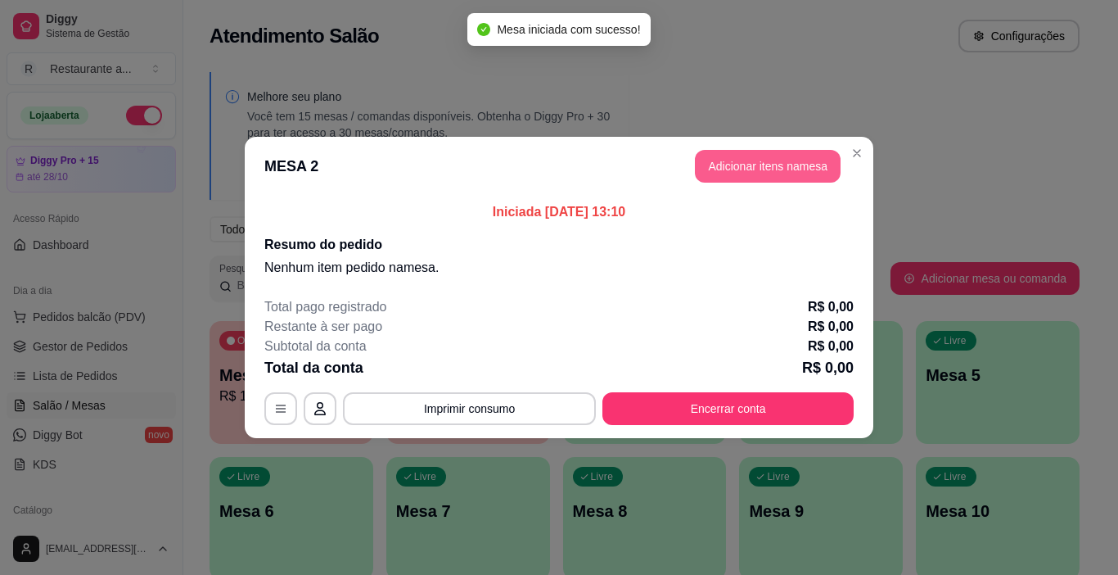
click at [751, 165] on button "Adicionar itens na mesa" at bounding box center [768, 166] width 146 height 33
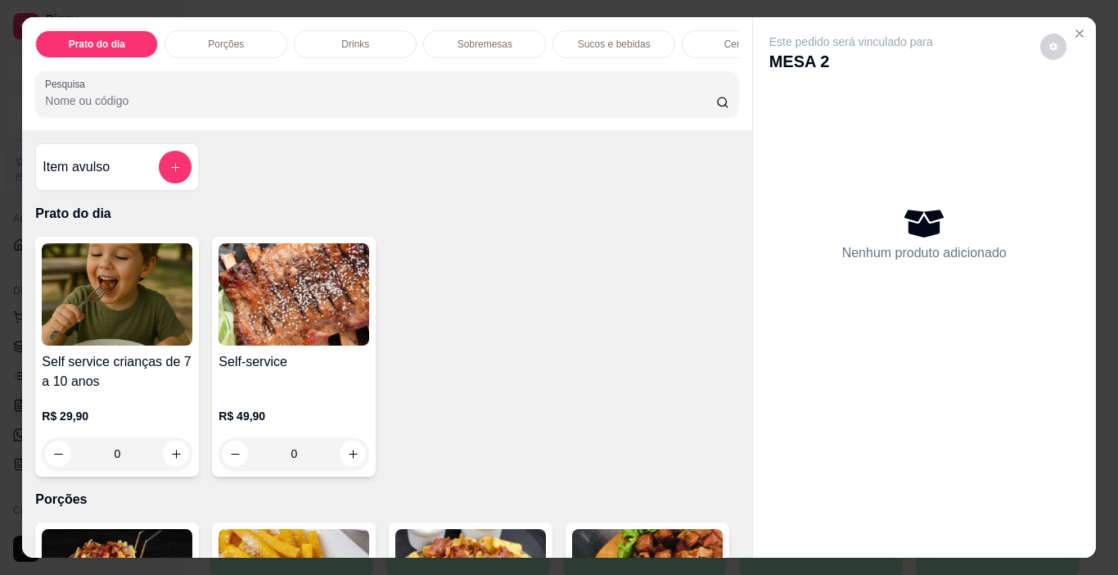
click at [496, 40] on p "Sobremesas" at bounding box center [485, 44] width 55 height 13
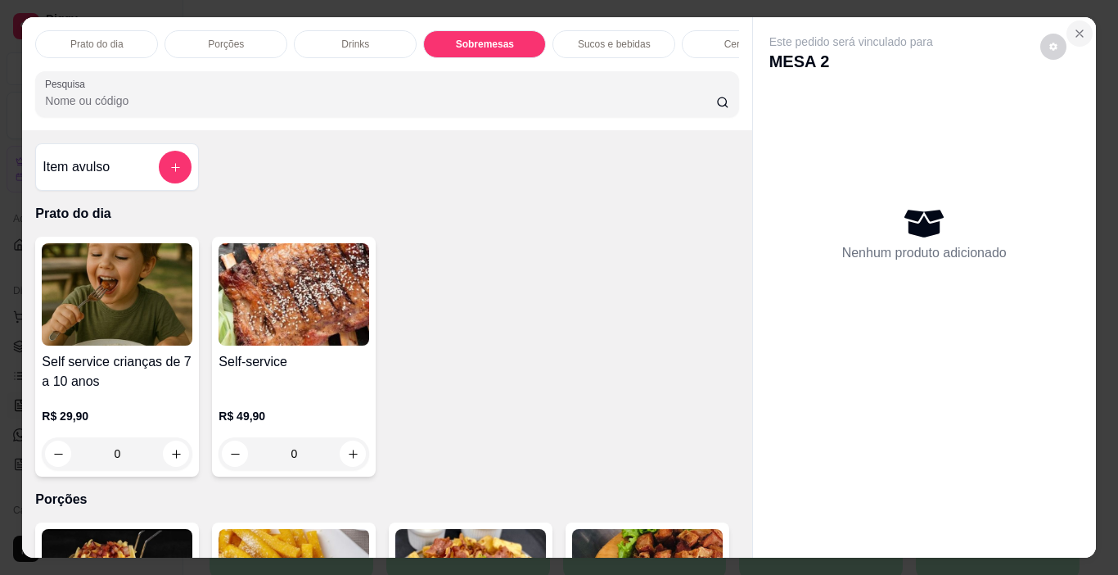
click at [1073, 27] on icon "Close" at bounding box center [1079, 33] width 13 height 13
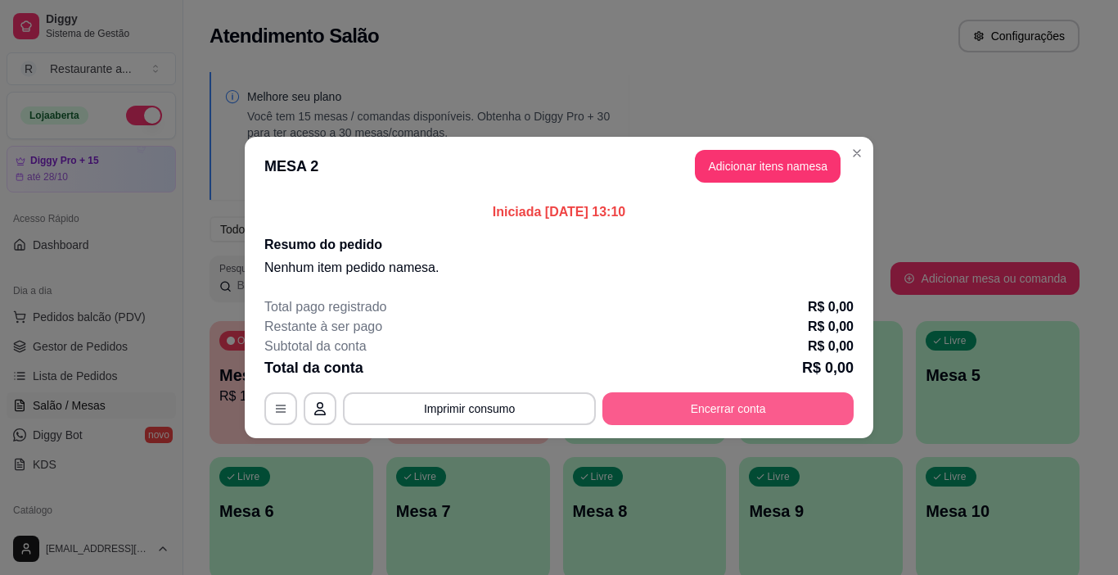
click at [738, 409] on button "Encerrar conta" at bounding box center [728, 408] width 251 height 33
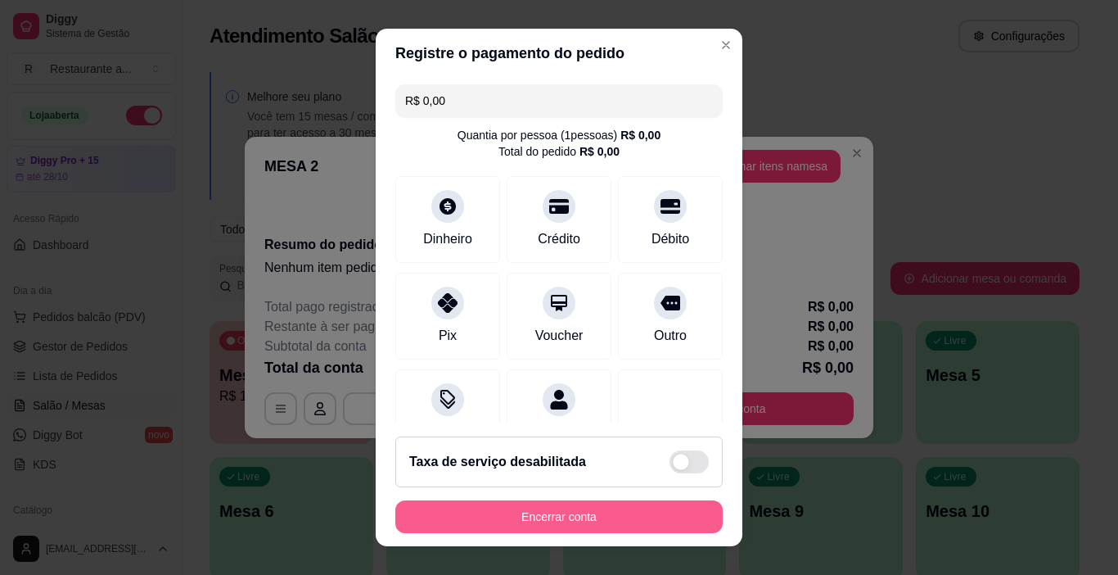
click at [584, 513] on button "Encerrar conta" at bounding box center [558, 516] width 327 height 33
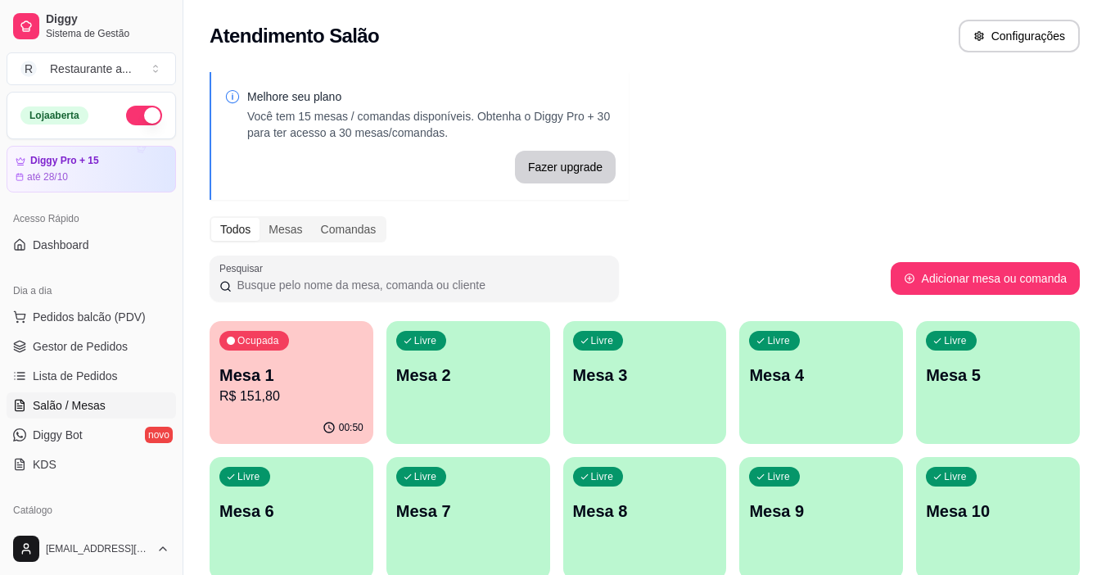
click at [342, 389] on p "R$ 151,80" at bounding box center [291, 396] width 144 height 20
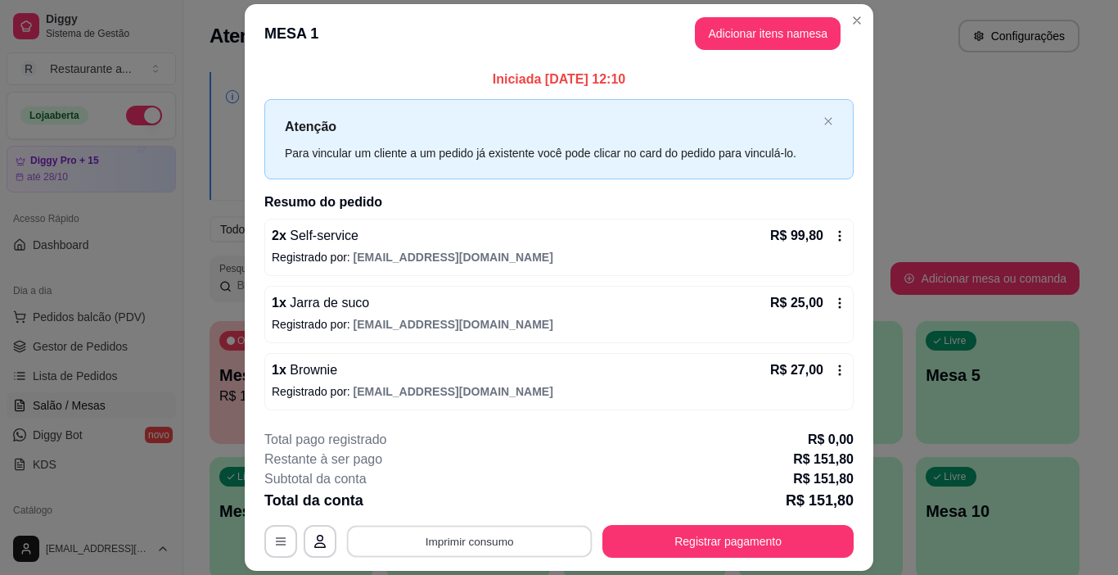
click at [477, 544] on button "Imprimir consumo" at bounding box center [470, 541] width 246 height 32
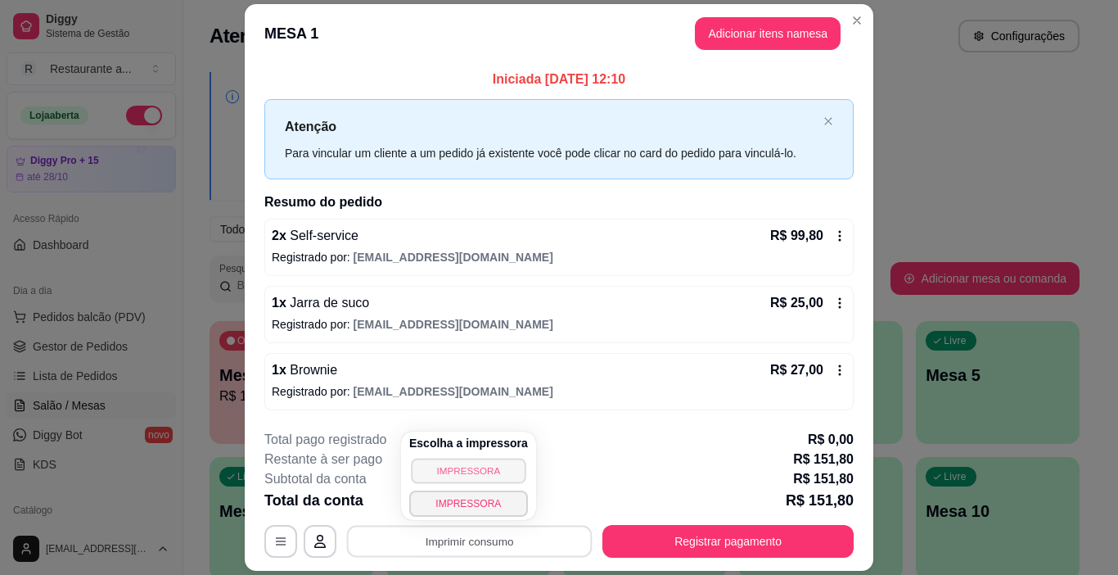
click at [474, 463] on button "IMPRESSORA" at bounding box center [468, 470] width 115 height 25
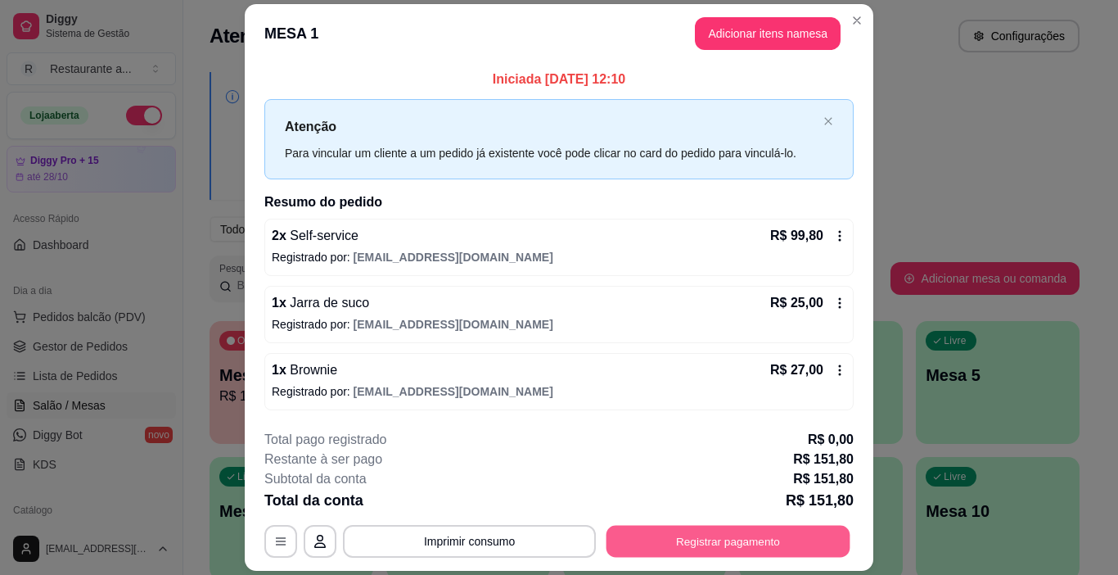
click at [726, 542] on button "Registrar pagamento" at bounding box center [729, 541] width 244 height 32
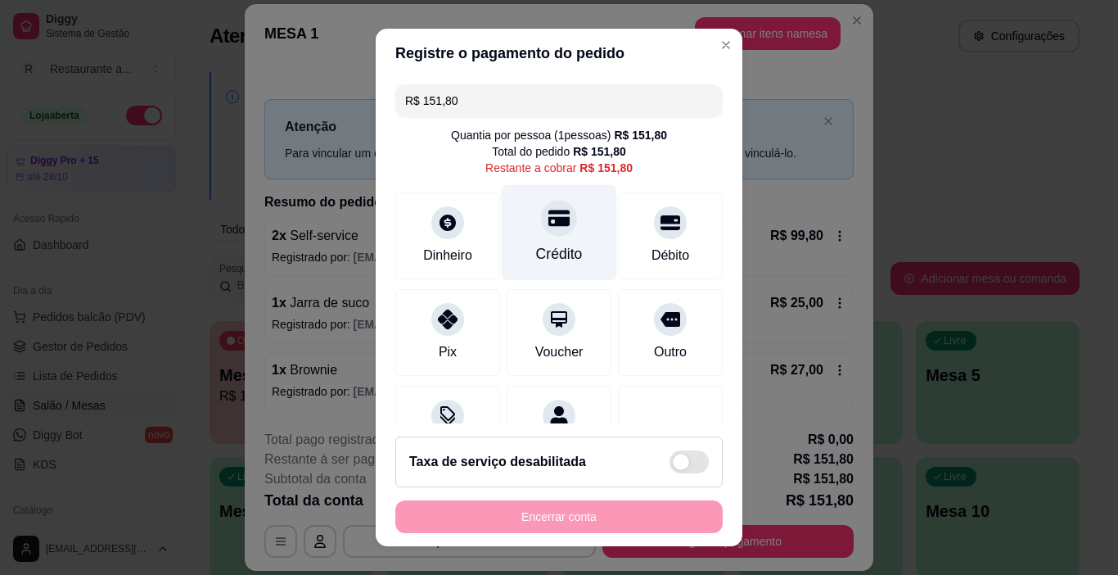
click at [553, 239] on div "Crédito" at bounding box center [559, 233] width 115 height 96
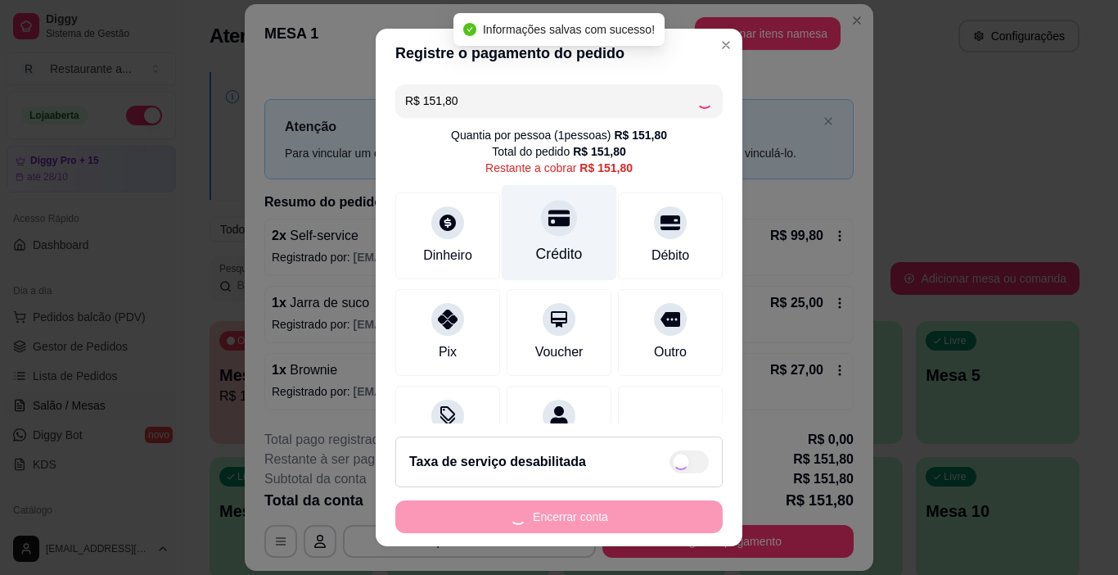
type input "R$ 0,00"
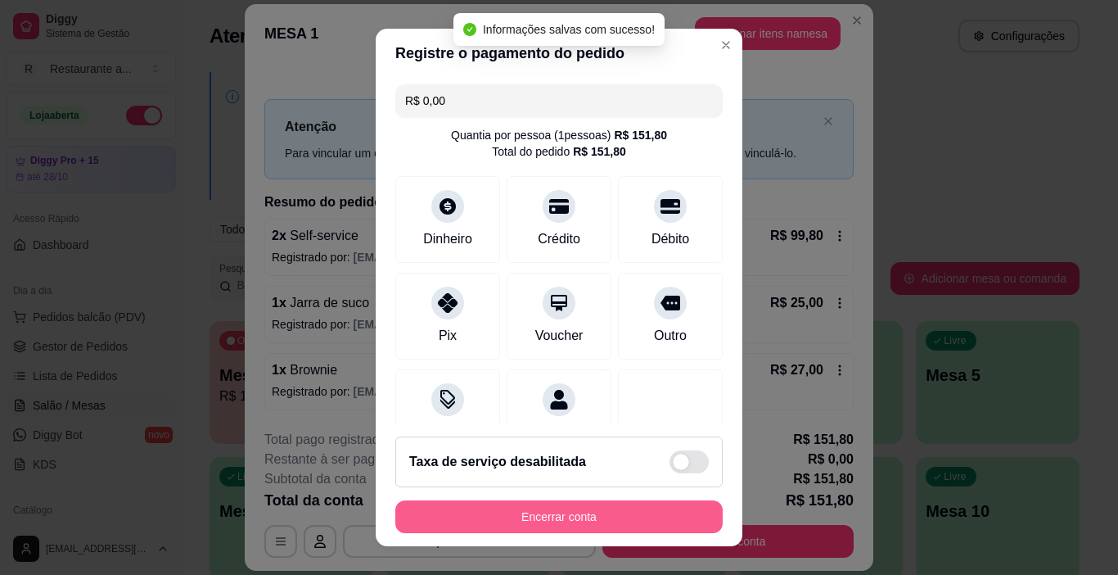
click at [547, 509] on button "Encerrar conta" at bounding box center [558, 516] width 327 height 33
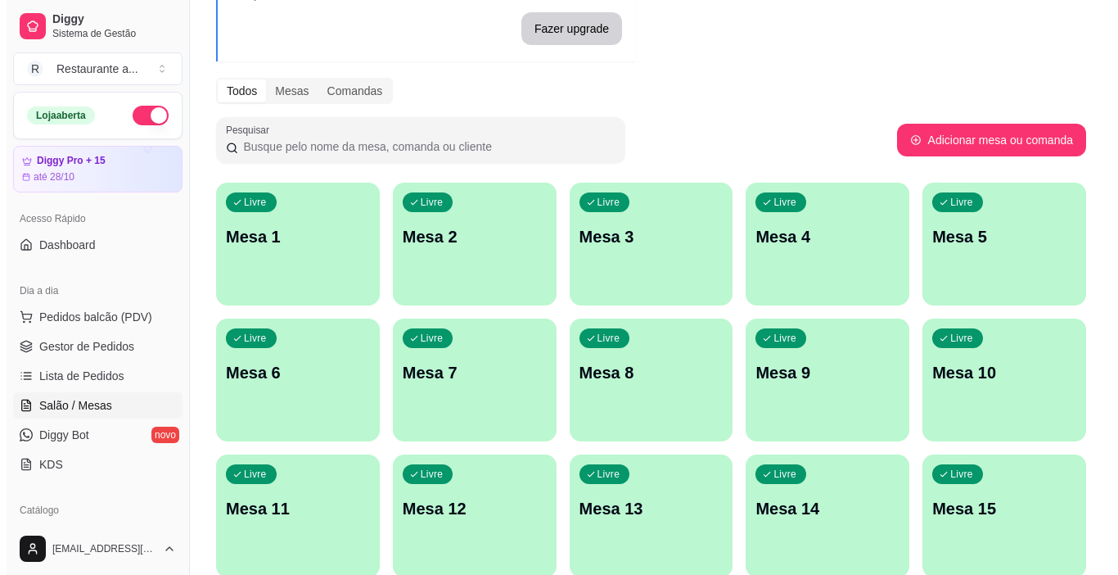
scroll to position [164, 0]
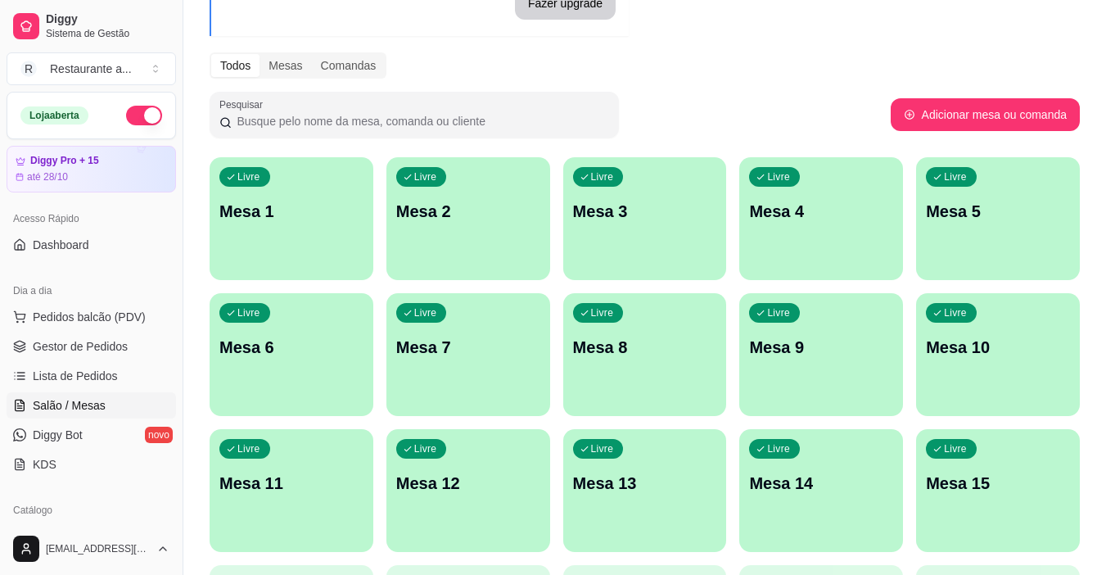
click at [334, 345] on p "Mesa 6" at bounding box center [291, 347] width 144 height 23
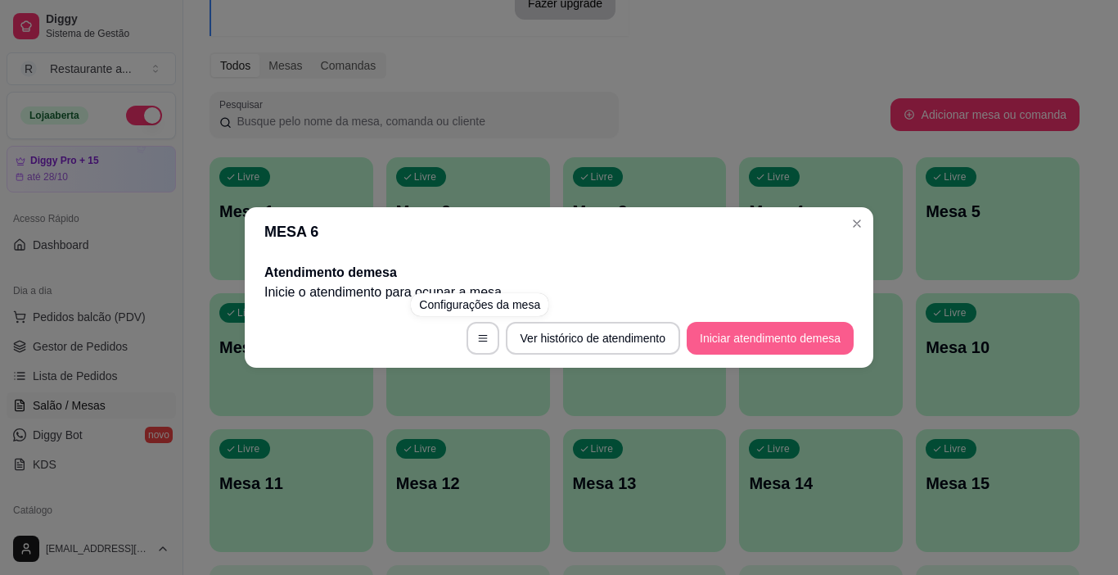
click at [765, 327] on button "Iniciar atendimento de mesa" at bounding box center [770, 338] width 167 height 33
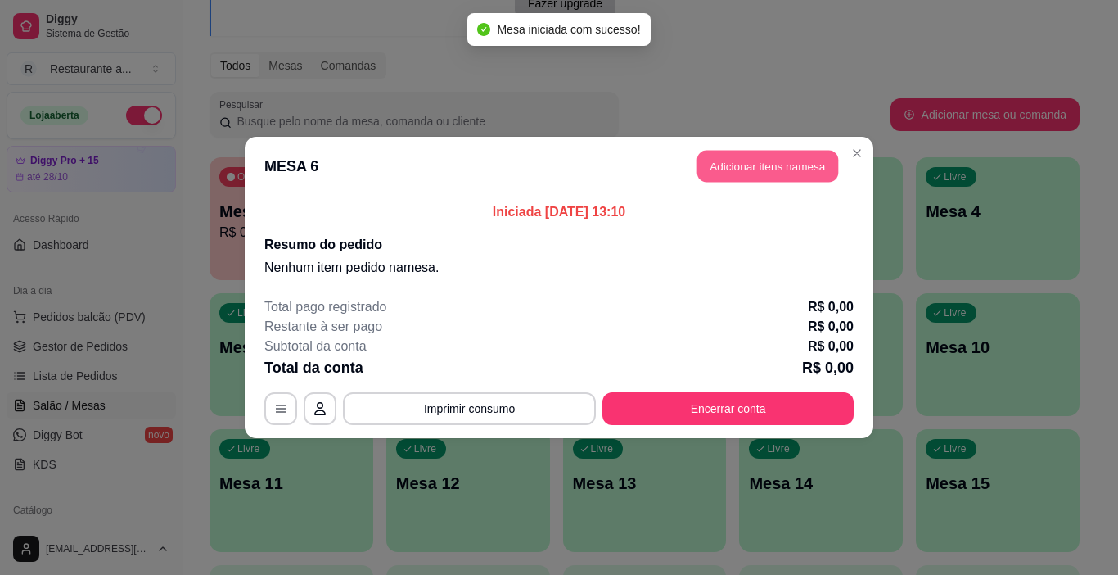
click at [783, 164] on button "Adicionar itens na mesa" at bounding box center [768, 167] width 141 height 32
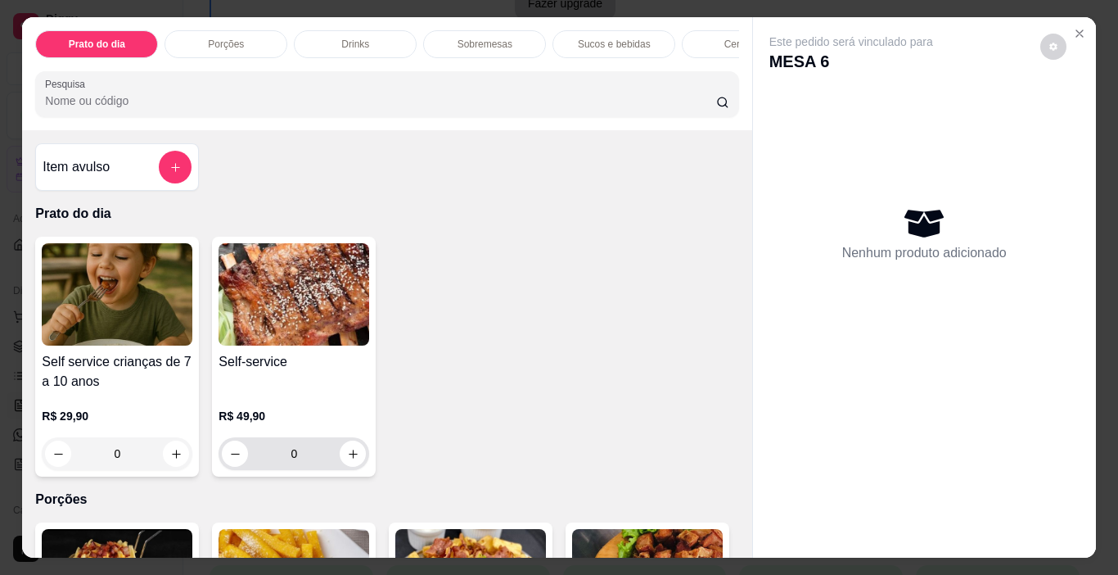
click at [341, 447] on div "0" at bounding box center [294, 453] width 144 height 33
click at [348, 458] on icon "increase-product-quantity" at bounding box center [353, 454] width 12 height 12
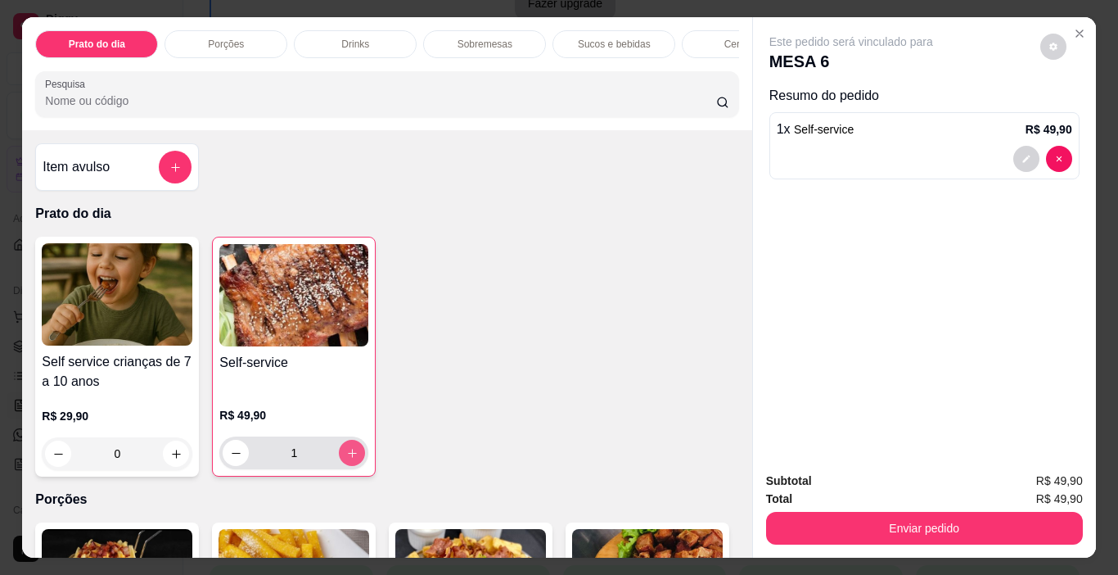
click at [348, 458] on icon "increase-product-quantity" at bounding box center [352, 453] width 12 height 12
type input "3"
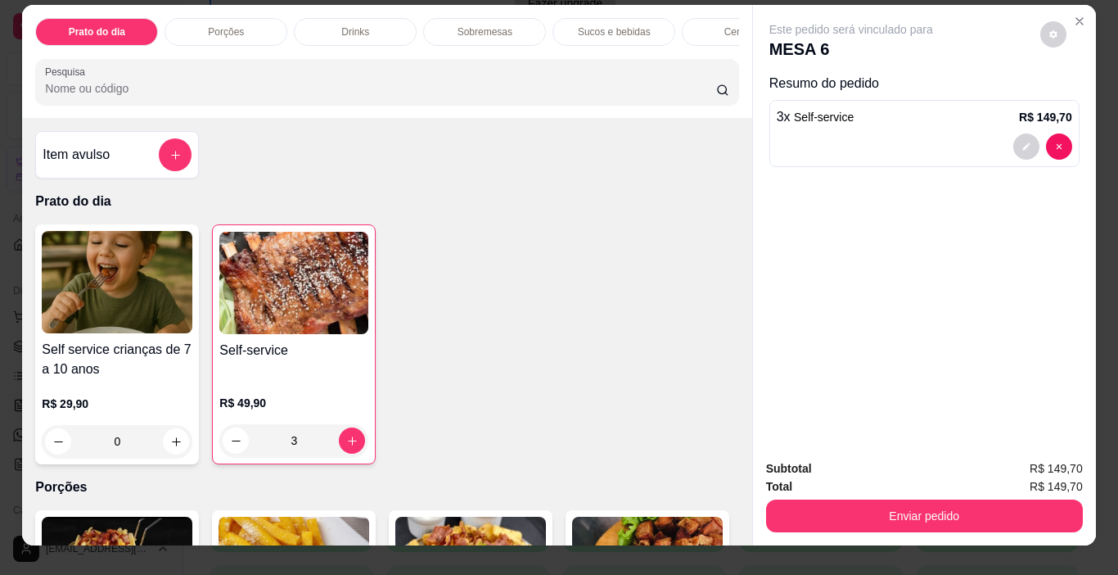
scroll to position [0, 0]
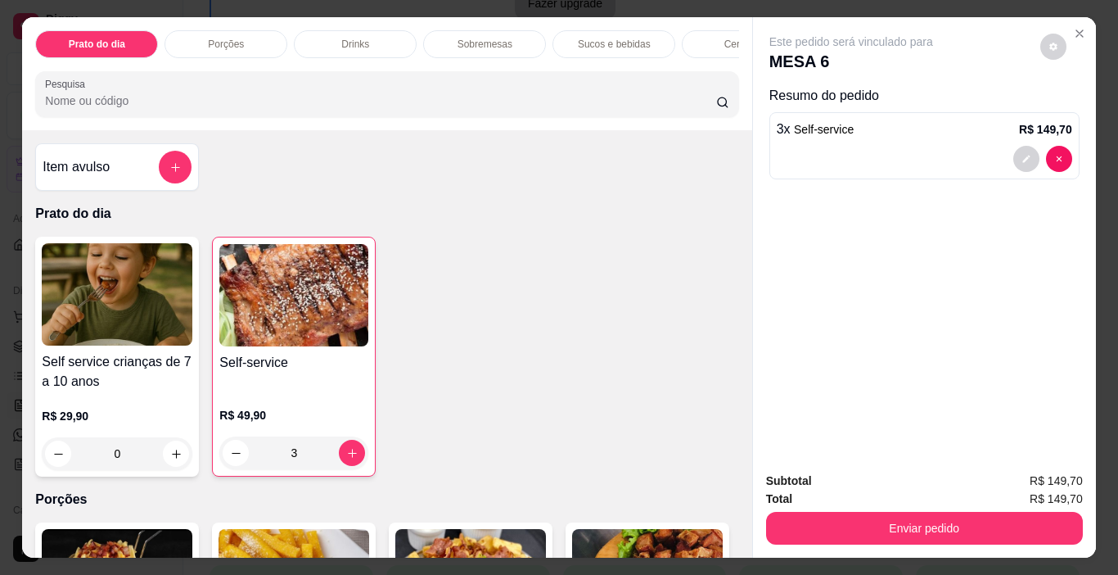
click at [725, 38] on p "Cervejas" at bounding box center [744, 44] width 38 height 13
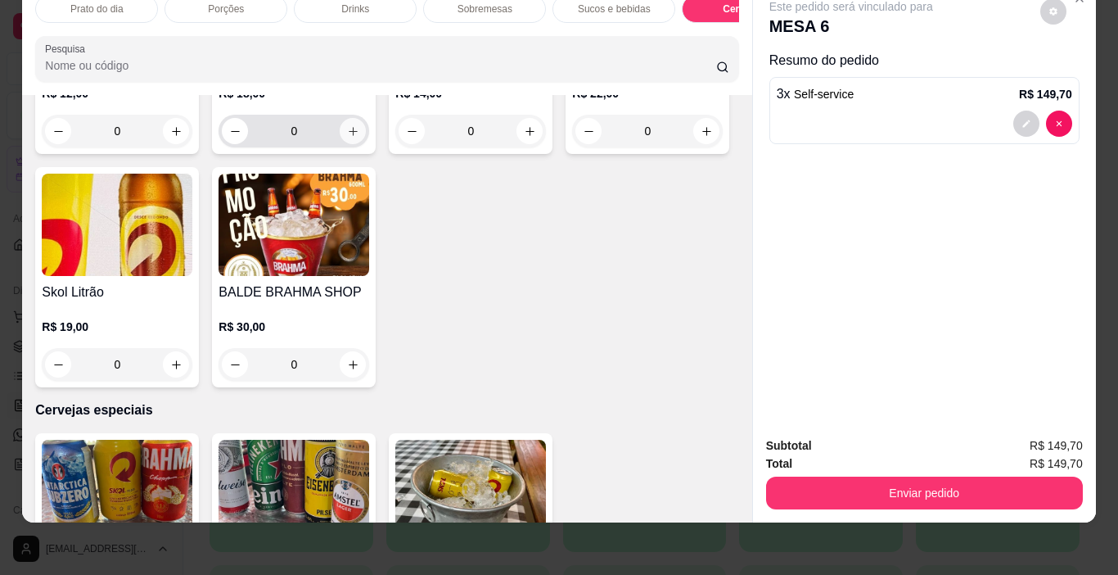
click at [347, 138] on icon "increase-product-quantity" at bounding box center [353, 131] width 12 height 12
type input "1"
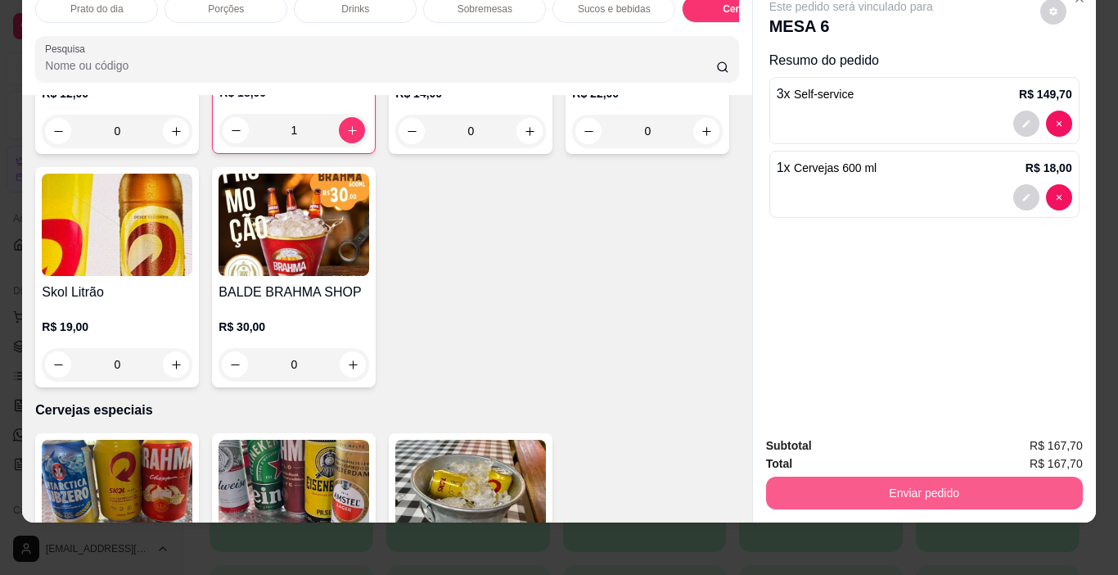
click at [964, 476] on button "Enviar pedido" at bounding box center [924, 492] width 317 height 33
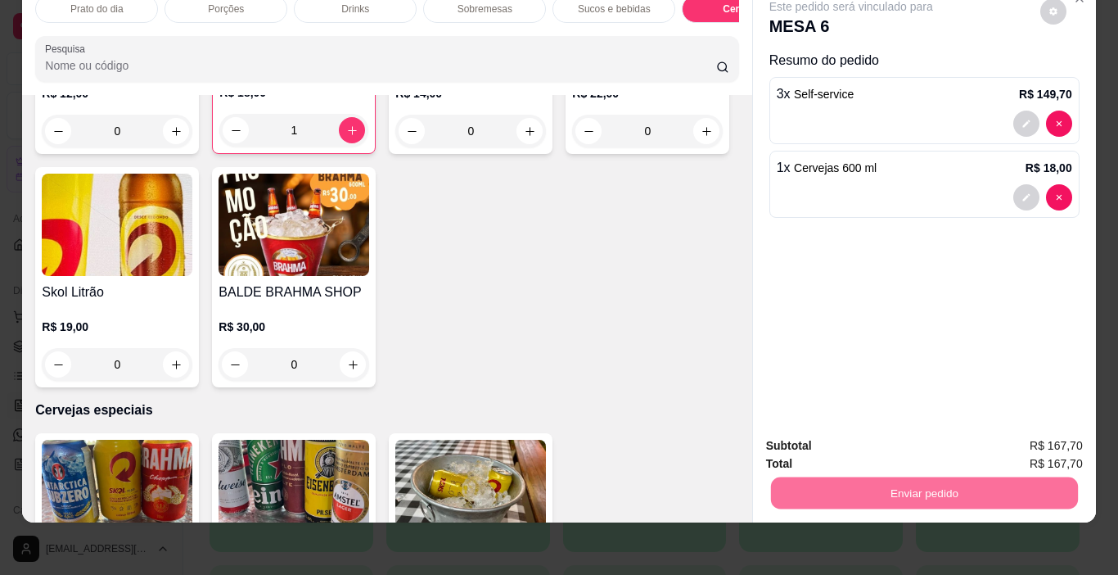
click at [922, 438] on button "Registrar cliente" at bounding box center [931, 440] width 108 height 31
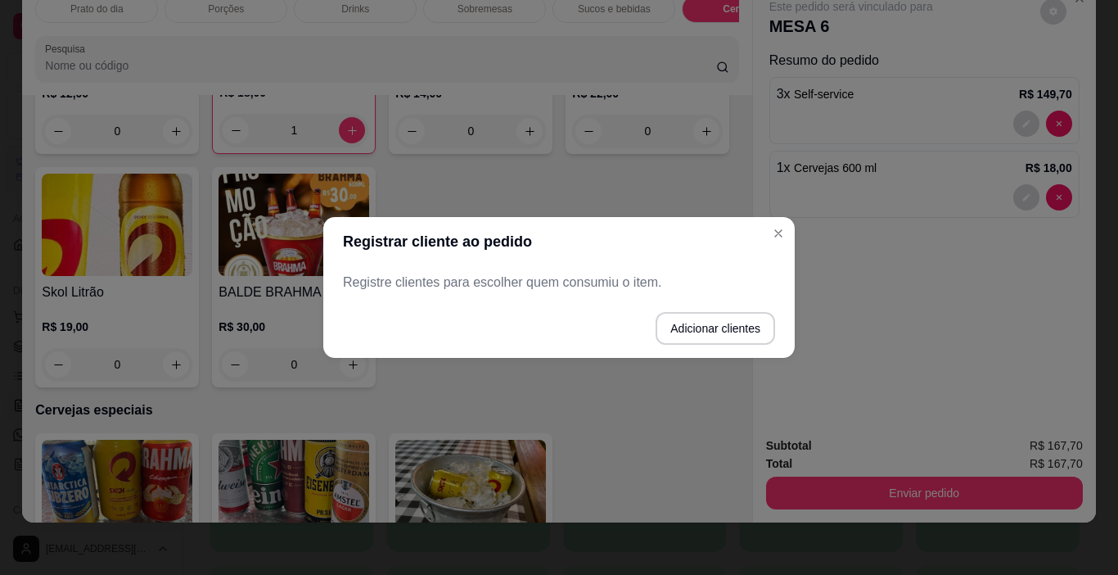
click at [441, 284] on p "Registre clientes para escolher quem consumiu o item." at bounding box center [559, 283] width 432 height 20
click at [694, 328] on button "Adicionar clientes" at bounding box center [714, 329] width 115 height 32
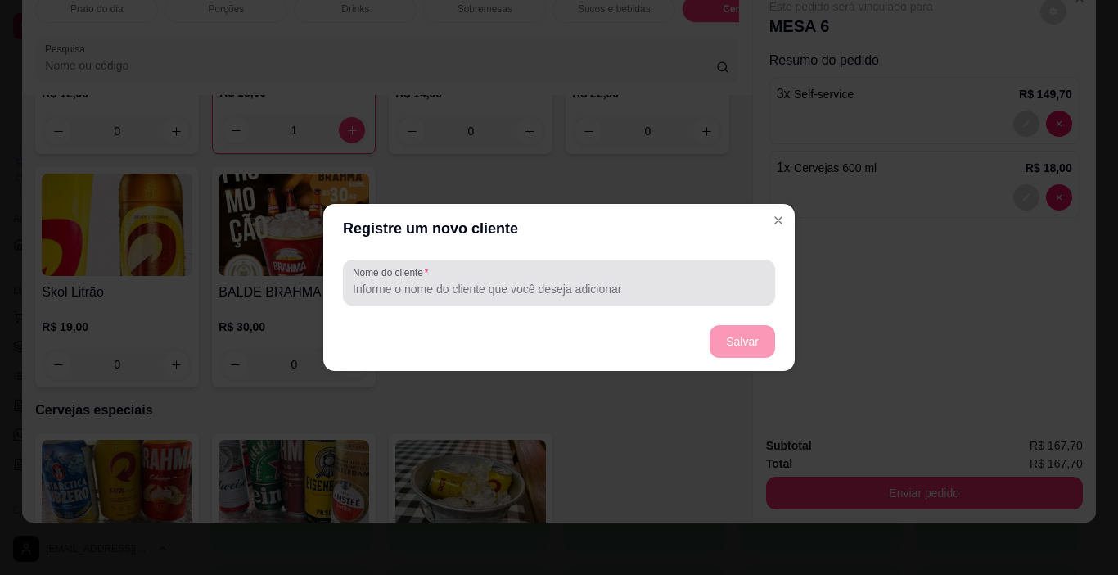
click at [406, 290] on input "Nome do cliente" at bounding box center [559, 289] width 413 height 16
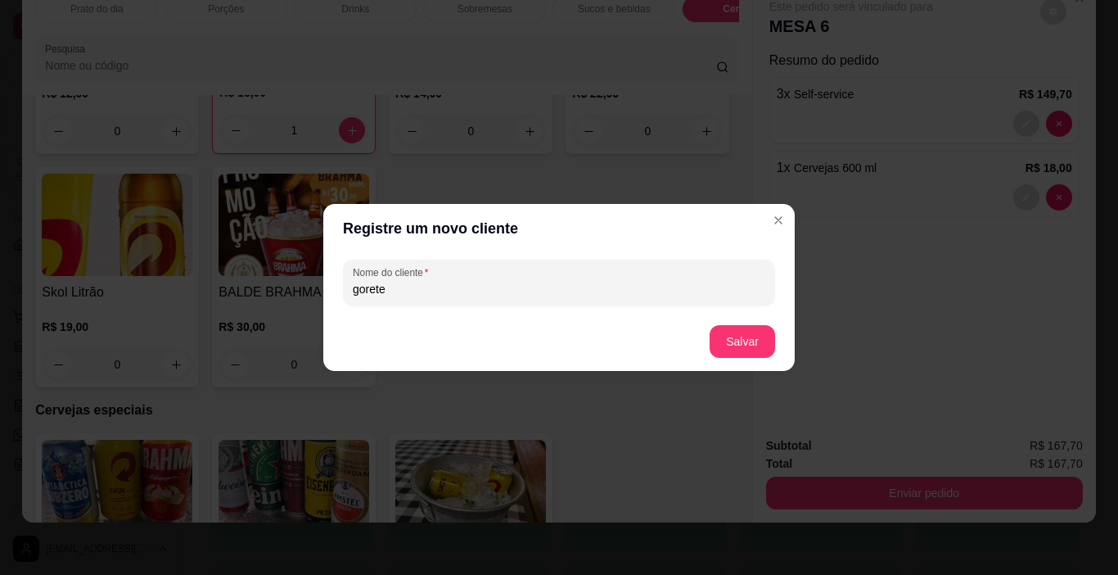
click at [357, 294] on input "gorete" at bounding box center [559, 289] width 413 height 16
type input "Gorete"
click at [729, 334] on button "Salvar" at bounding box center [742, 341] width 65 height 33
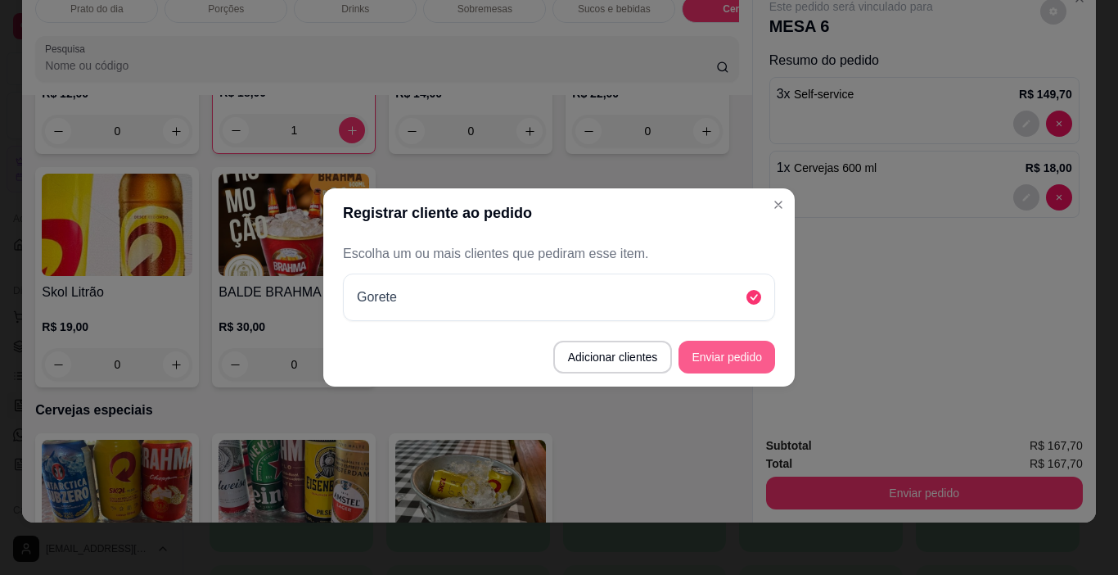
click at [725, 357] on button "Enviar pedido" at bounding box center [727, 357] width 97 height 33
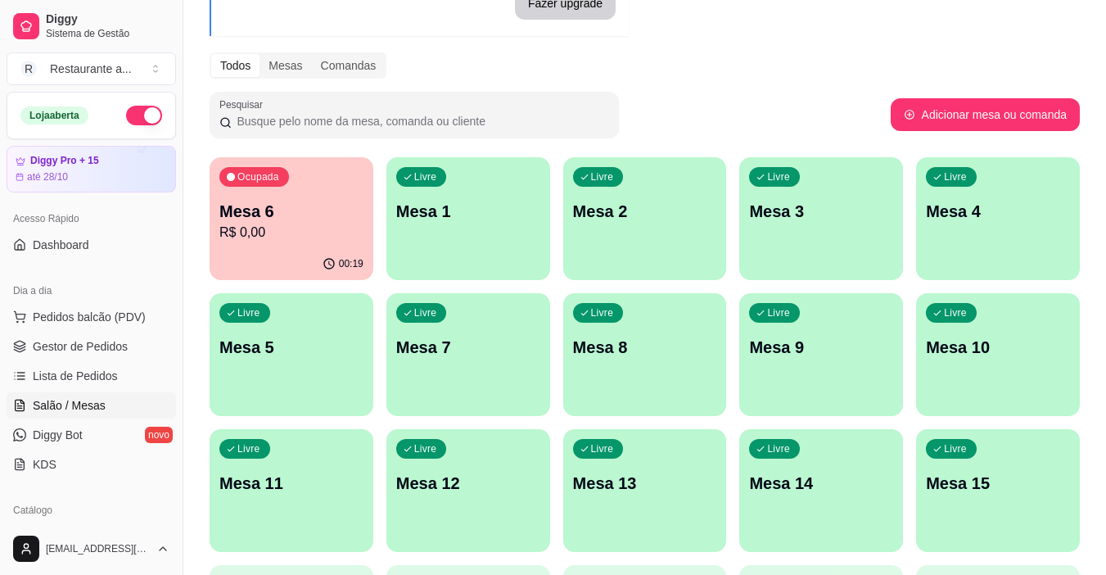
click at [429, 221] on p "Mesa 1" at bounding box center [468, 211] width 144 height 23
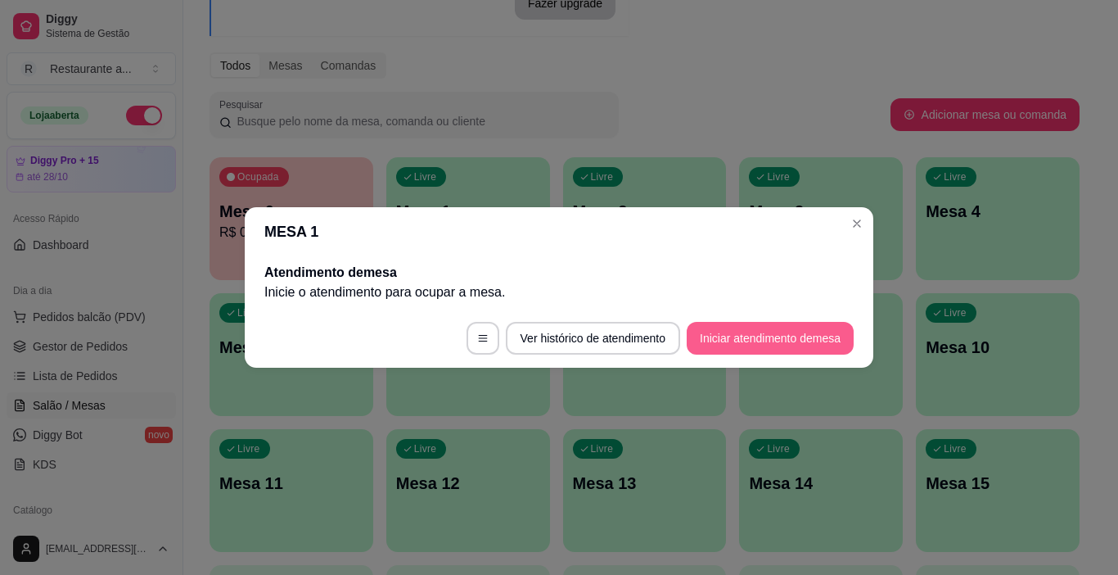
click at [743, 332] on button "Iniciar atendimento de mesa" at bounding box center [770, 338] width 167 height 33
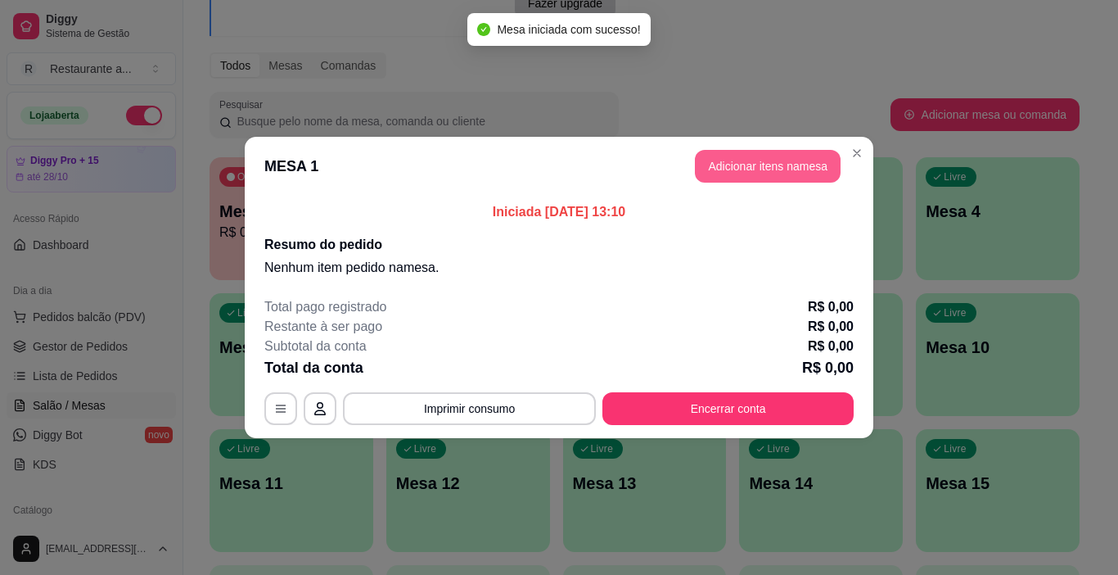
click at [759, 164] on button "Adicionar itens na mesa" at bounding box center [768, 166] width 146 height 33
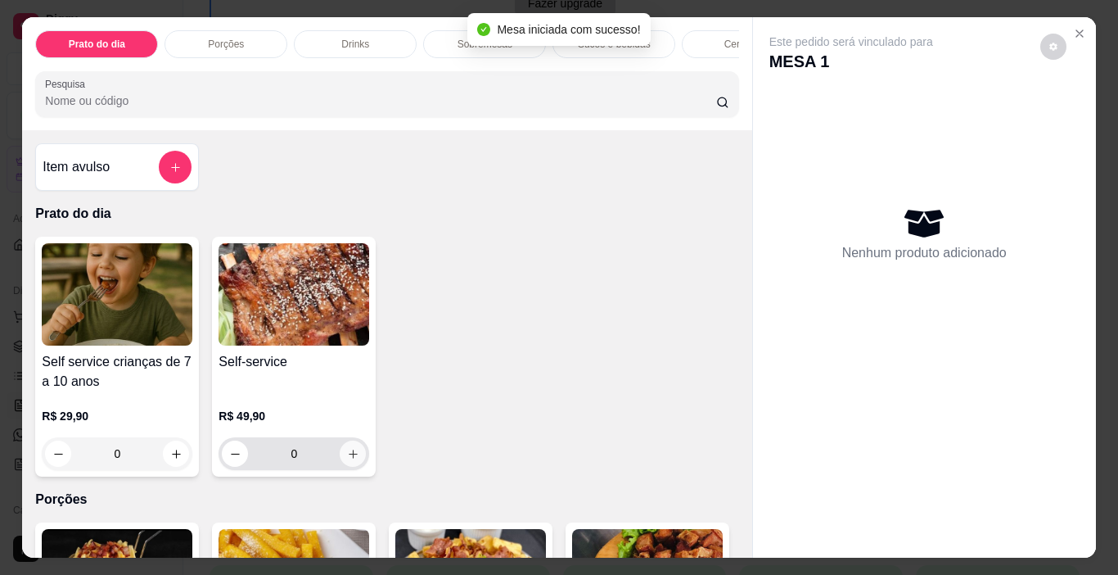
click at [341, 456] on button "increase-product-quantity" at bounding box center [353, 453] width 26 height 26
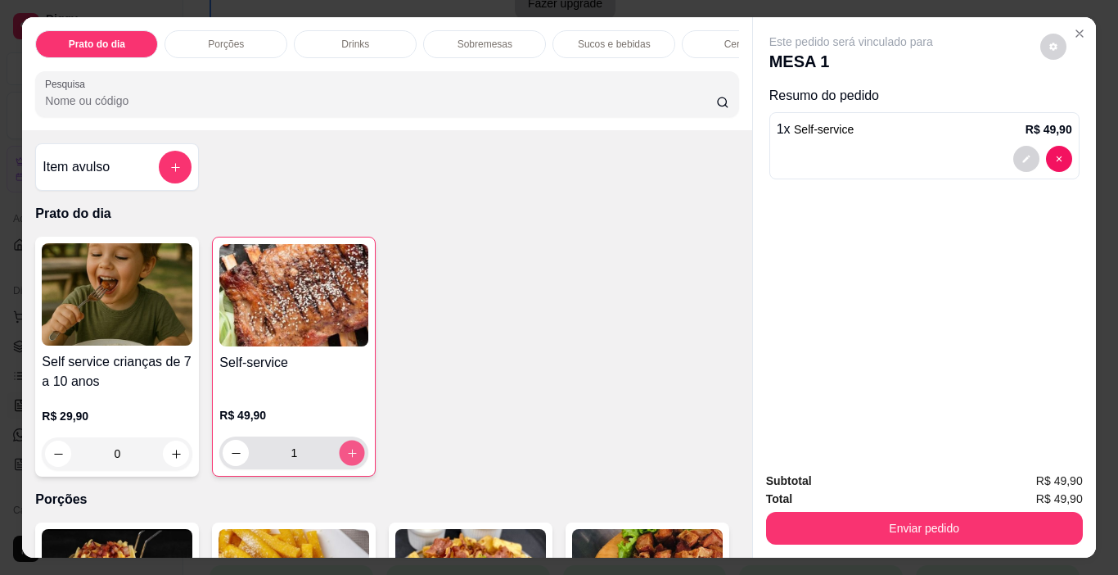
click at [346, 456] on icon "increase-product-quantity" at bounding box center [352, 453] width 12 height 12
type input "2"
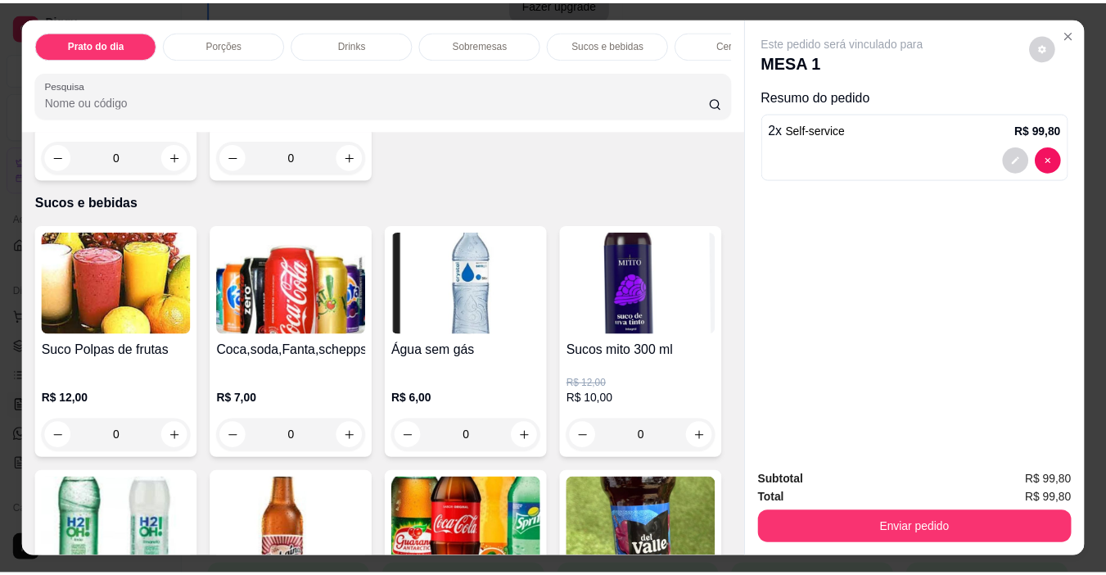
scroll to position [1883, 0]
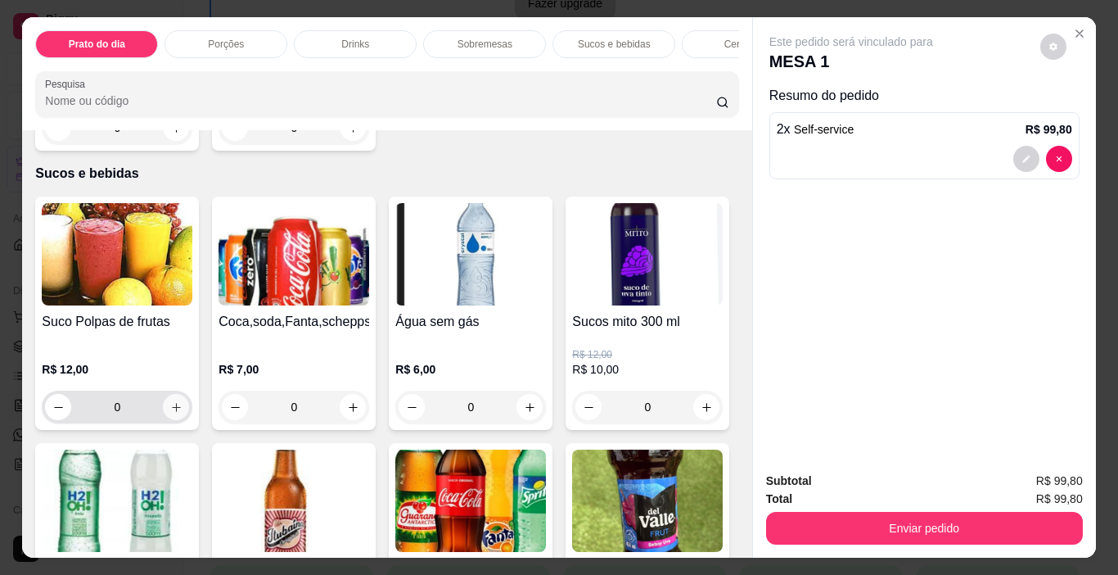
click at [170, 401] on icon "increase-product-quantity" at bounding box center [176, 407] width 12 height 12
type input "1"
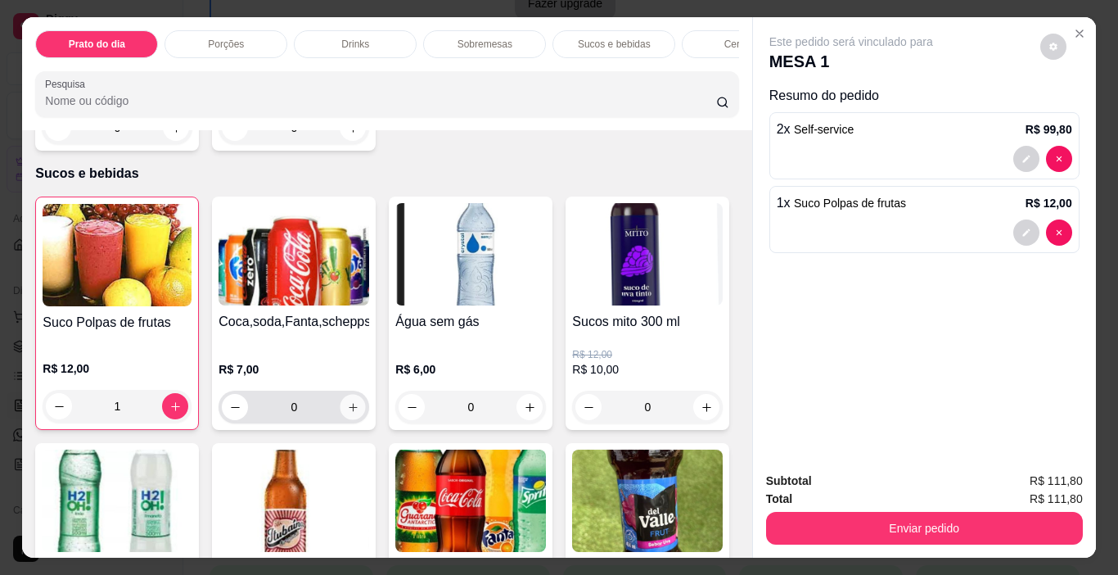
click at [349, 403] on icon "increase-product-quantity" at bounding box center [353, 407] width 8 height 8
type input "1"
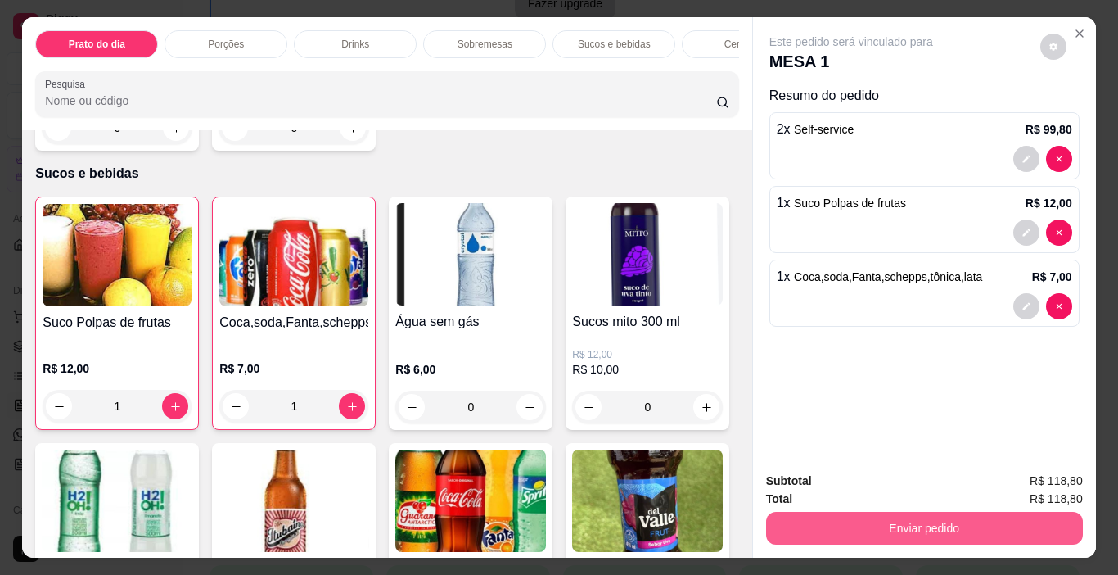
click at [885, 521] on button "Enviar pedido" at bounding box center [924, 528] width 317 height 33
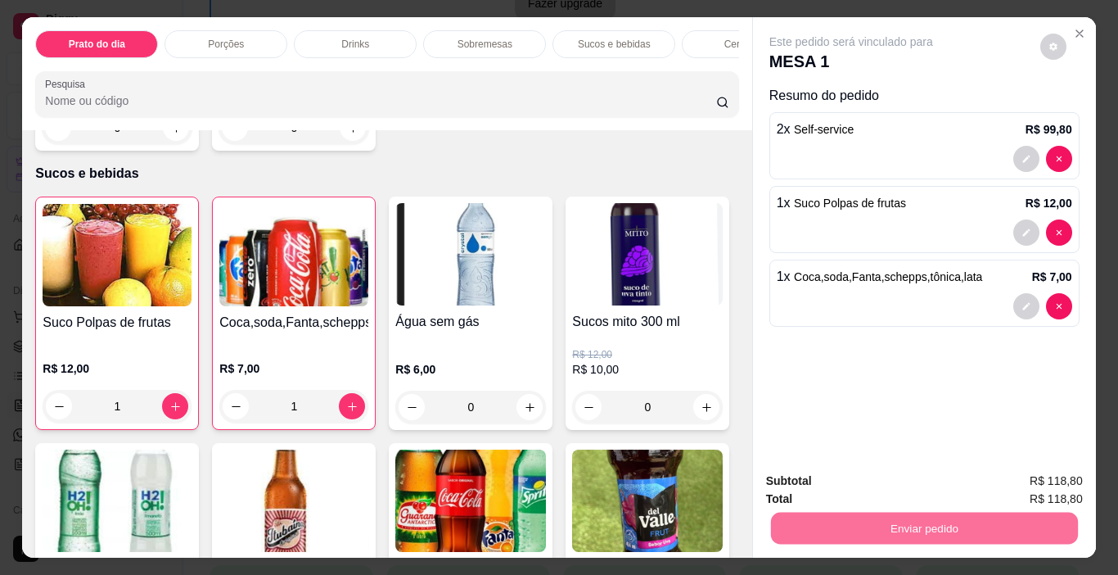
click at [933, 479] on button "Registrar cliente" at bounding box center [931, 481] width 108 height 31
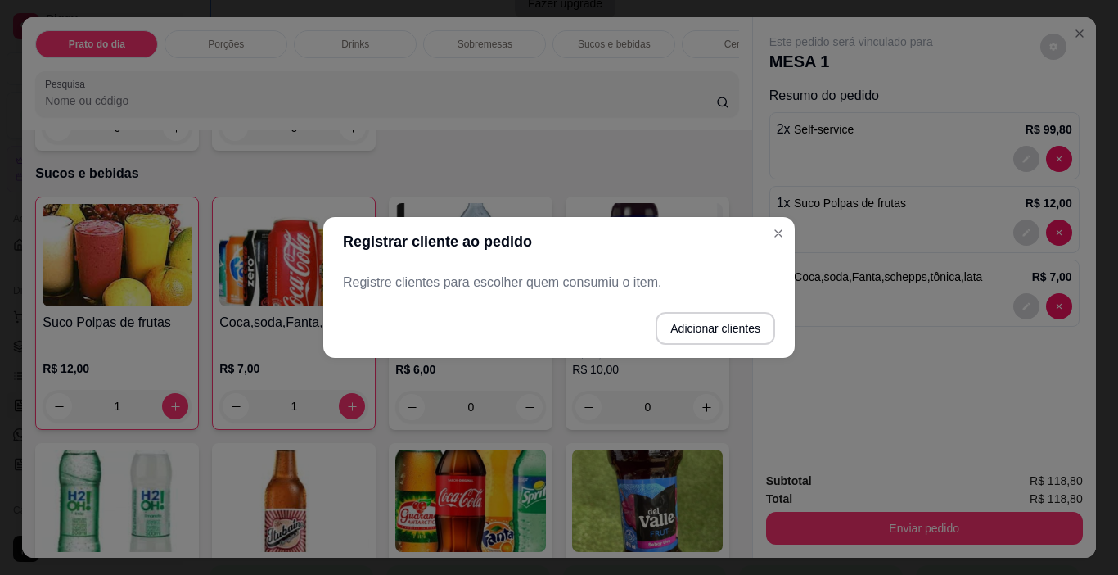
click at [431, 280] on p "Registre clientes para escolher quem consumiu o item." at bounding box center [559, 283] width 432 height 20
click at [700, 324] on button "Adicionar clientes" at bounding box center [714, 329] width 115 height 32
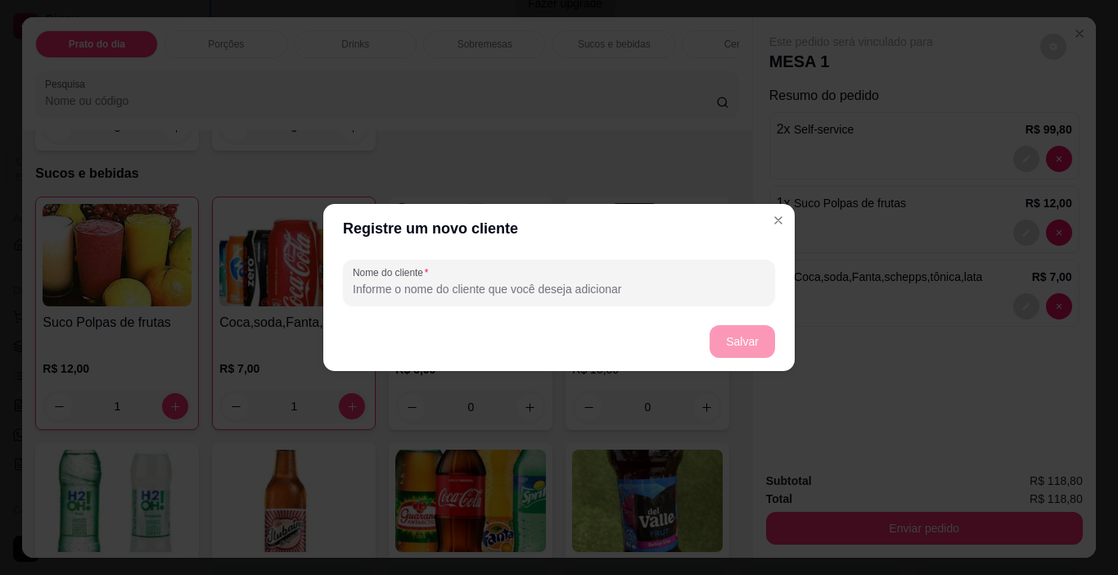
click at [377, 291] on input "Nome do cliente" at bounding box center [559, 289] width 413 height 16
click at [359, 291] on input "raphael" at bounding box center [559, 289] width 413 height 16
type input "Raphael"
click at [745, 339] on button "Salvar" at bounding box center [743, 342] width 64 height 32
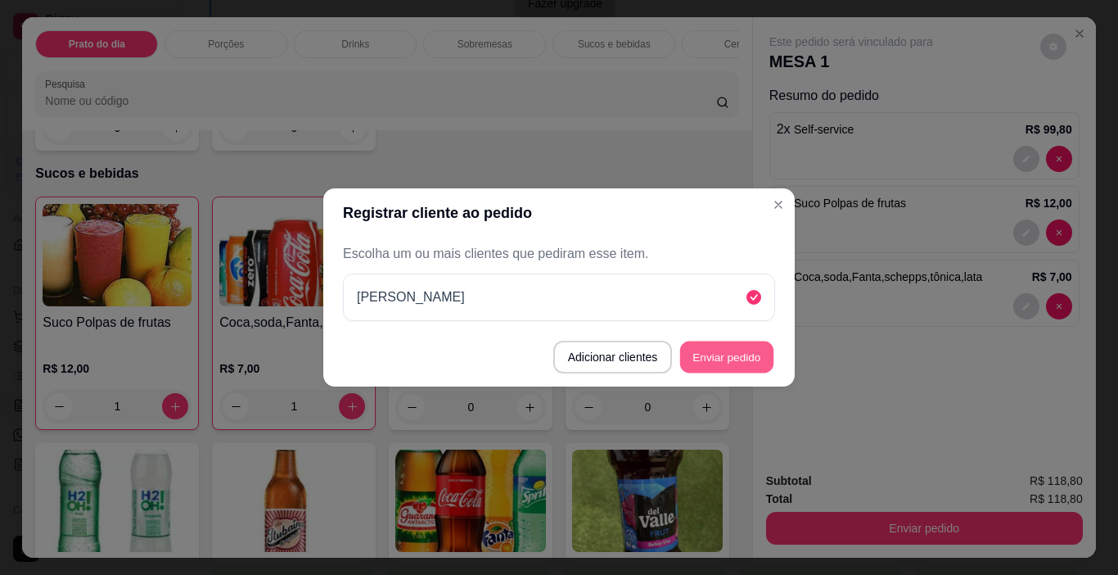
click at [729, 350] on button "Enviar pedido" at bounding box center [726, 357] width 93 height 32
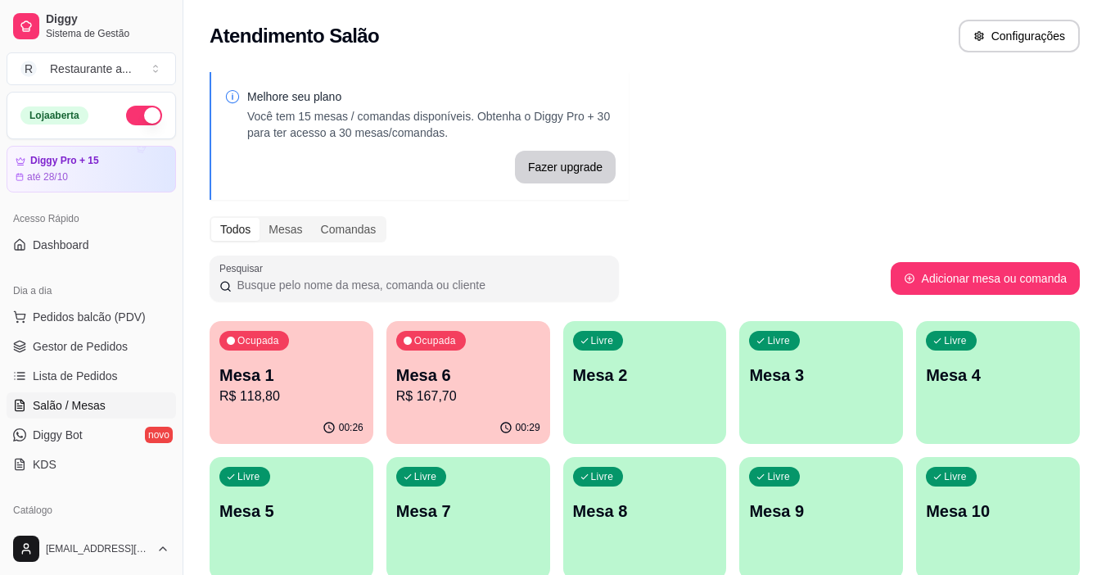
click at [282, 400] on p "R$ 118,80" at bounding box center [291, 396] width 144 height 20
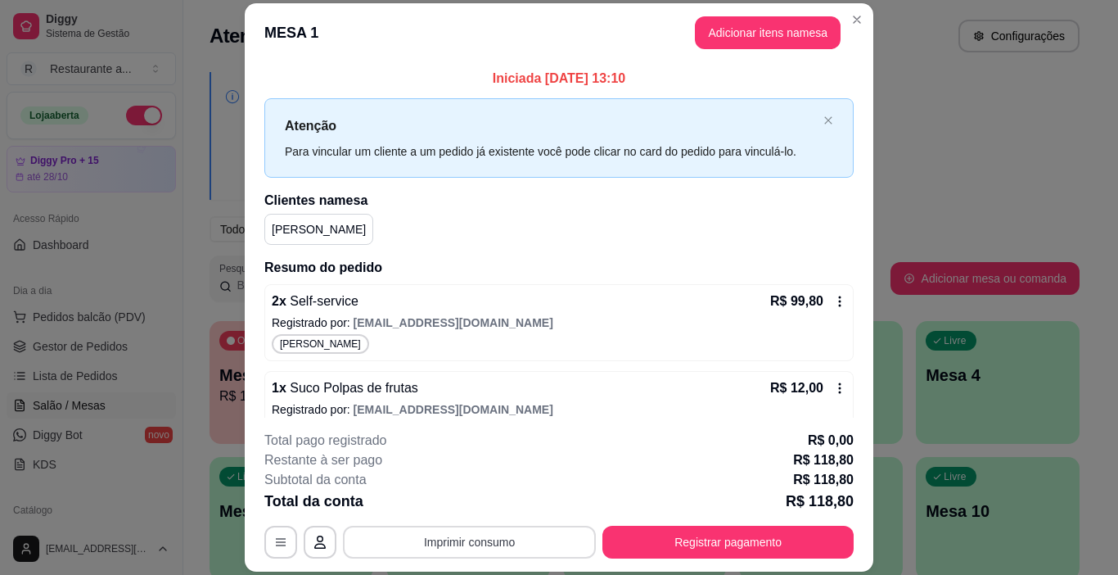
click at [469, 535] on button "Imprimir consumo" at bounding box center [469, 542] width 253 height 33
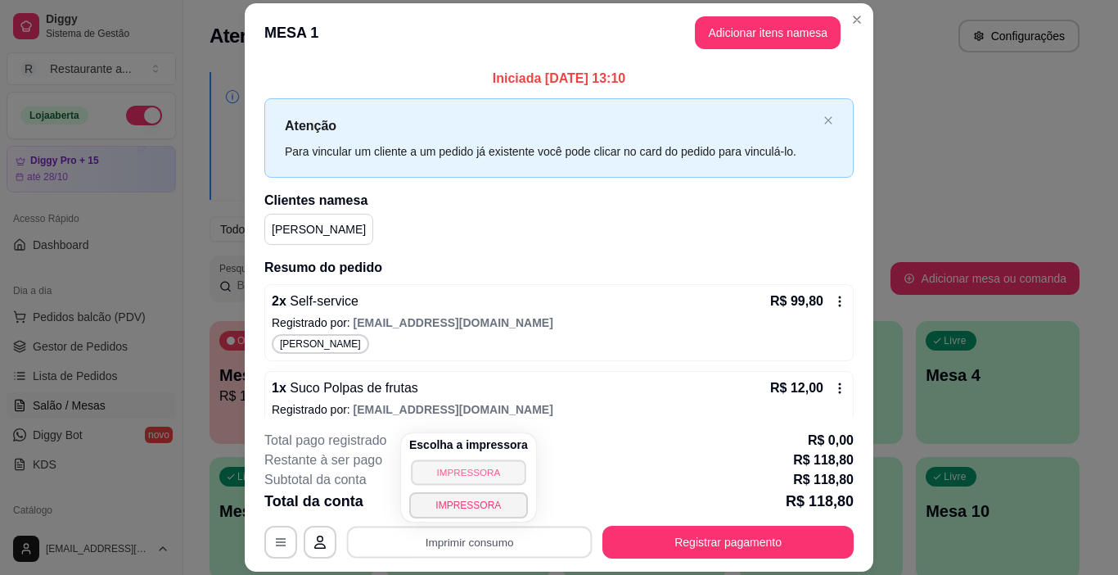
click at [472, 469] on button "IMPRESSORA" at bounding box center [468, 471] width 115 height 25
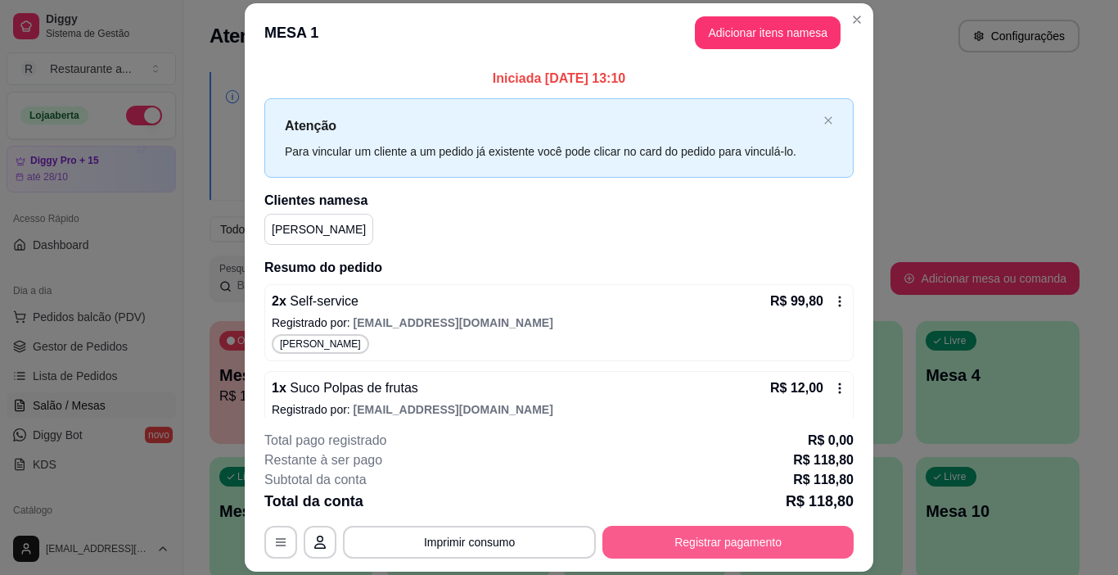
click at [733, 540] on button "Registrar pagamento" at bounding box center [728, 542] width 251 height 33
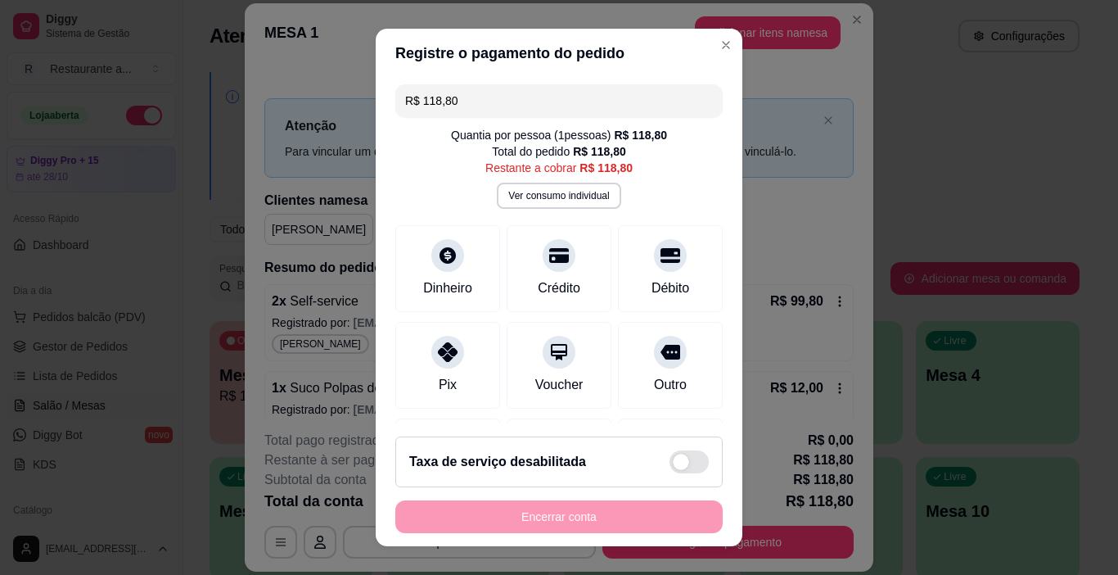
click at [558, 512] on div "Encerrar conta" at bounding box center [558, 516] width 327 height 33
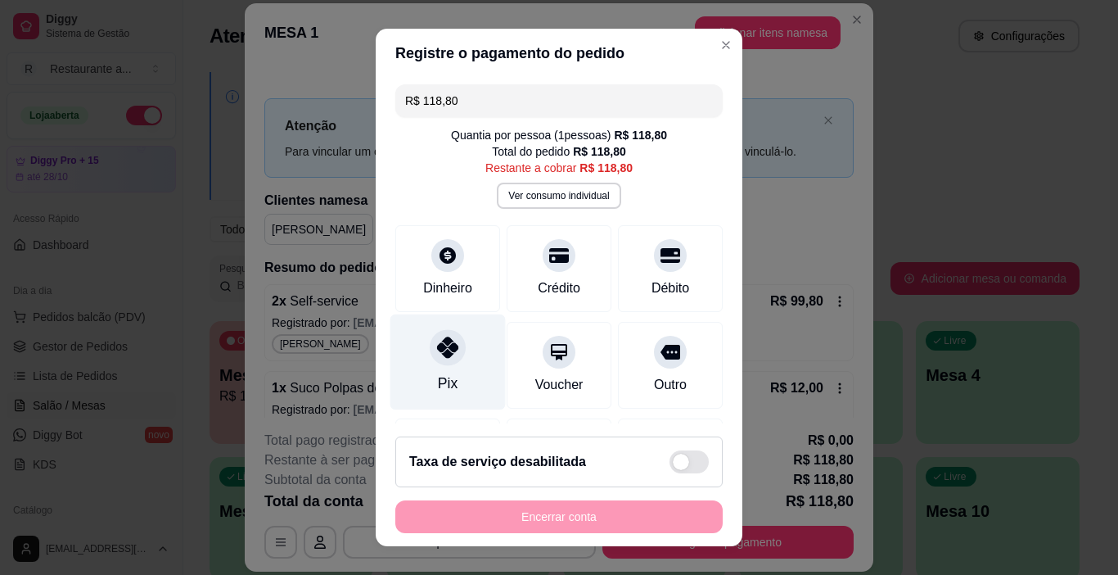
click at [438, 379] on div "Pix" at bounding box center [448, 383] width 20 height 21
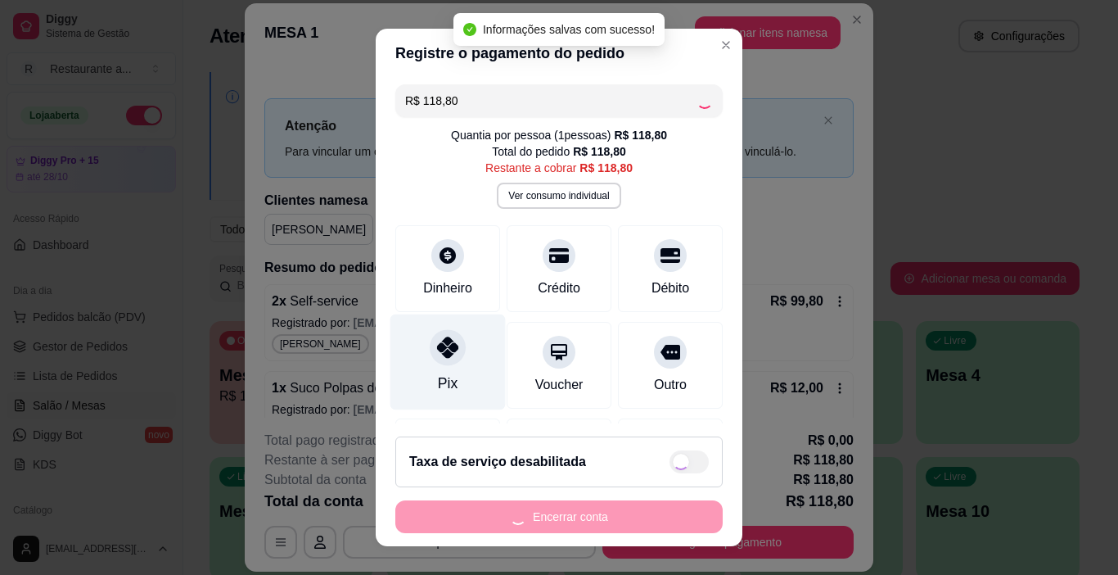
type input "R$ 0,00"
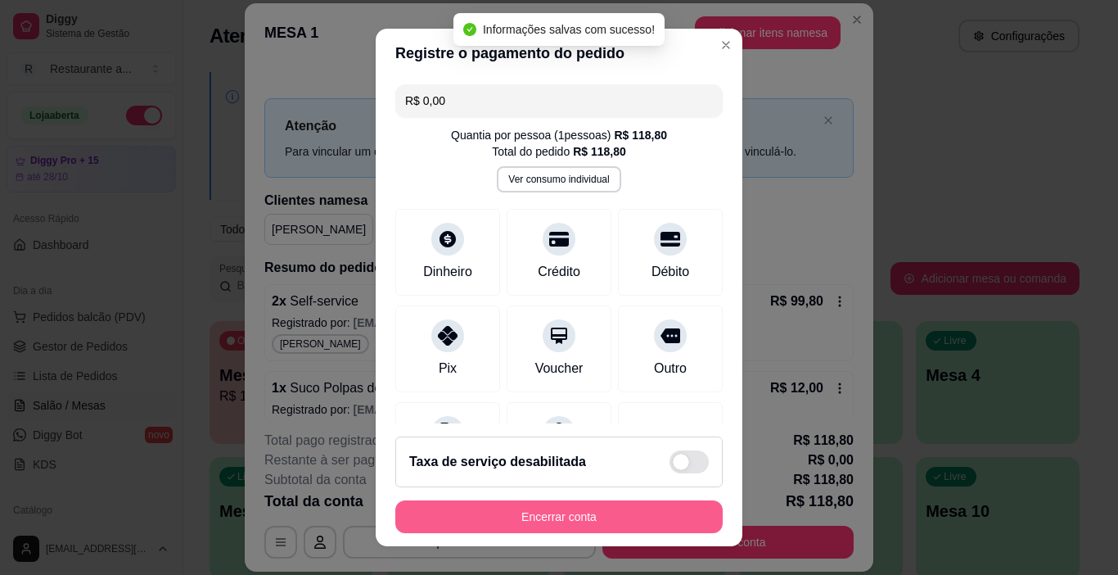
click at [568, 513] on button "Encerrar conta" at bounding box center [558, 516] width 327 height 33
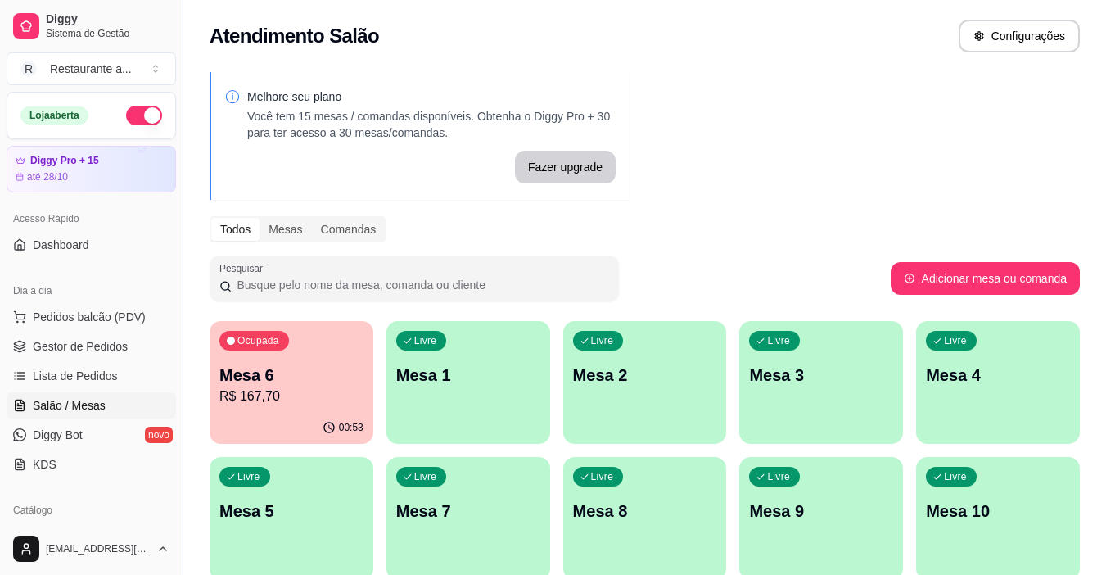
click at [448, 371] on p "Mesa 1" at bounding box center [468, 375] width 144 height 23
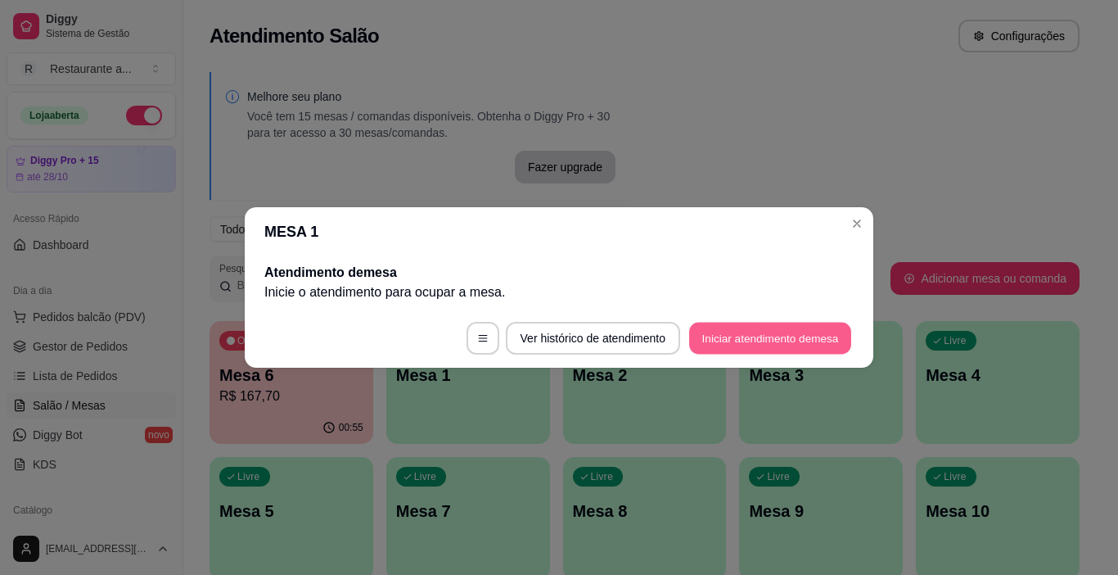
click at [738, 336] on button "Iniciar atendimento de mesa" at bounding box center [770, 339] width 162 height 32
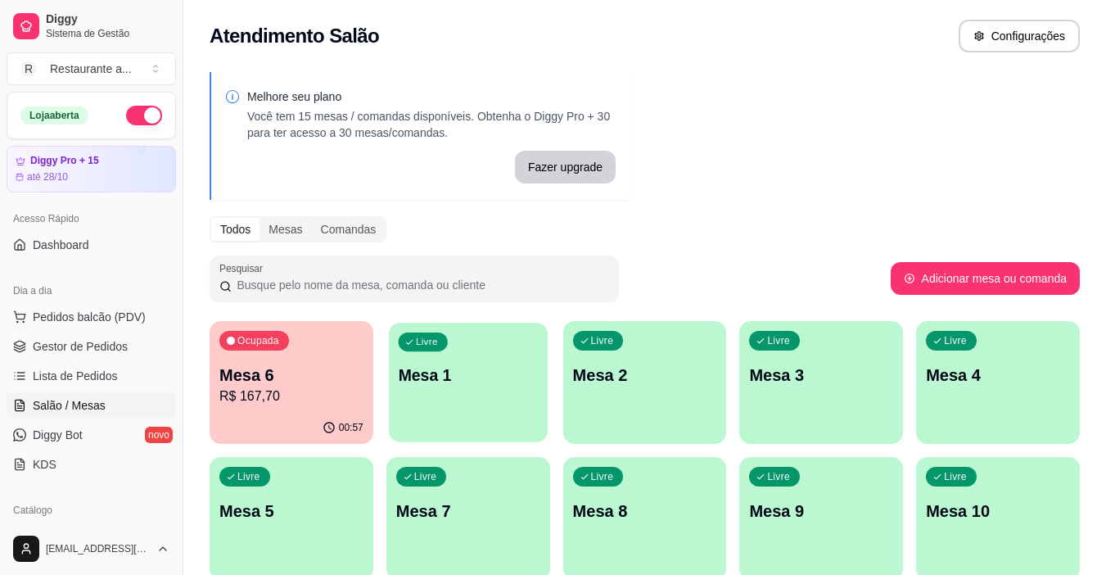
click at [495, 370] on p "Mesa 1" at bounding box center [468, 375] width 140 height 22
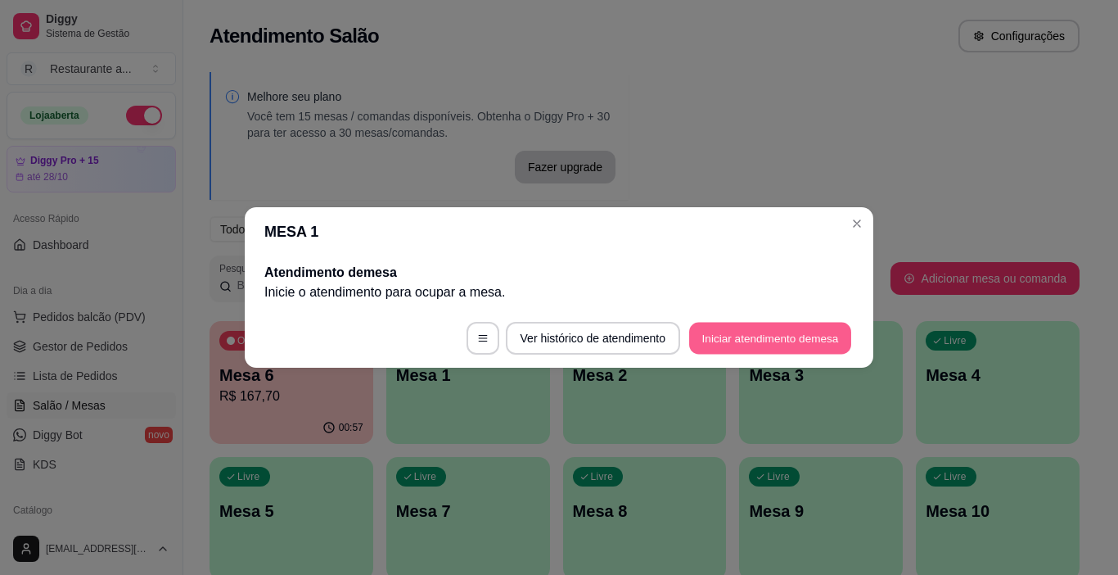
click at [707, 337] on button "Iniciar atendimento de mesa" at bounding box center [770, 339] width 162 height 32
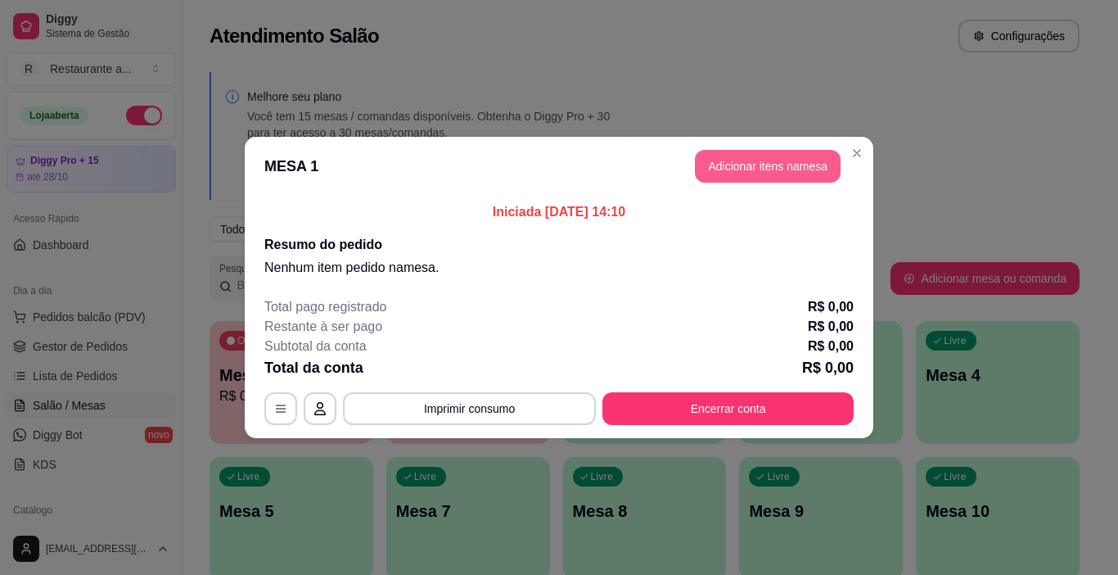
click at [765, 161] on button "Adicionar itens na mesa" at bounding box center [768, 166] width 146 height 33
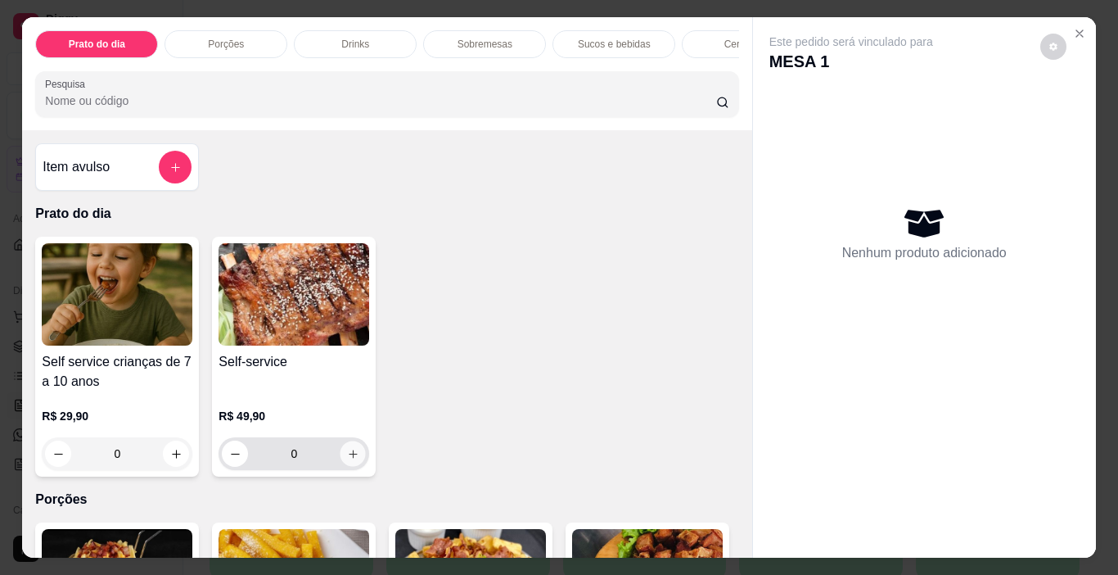
click at [347, 458] on icon "increase-product-quantity" at bounding box center [353, 454] width 12 height 12
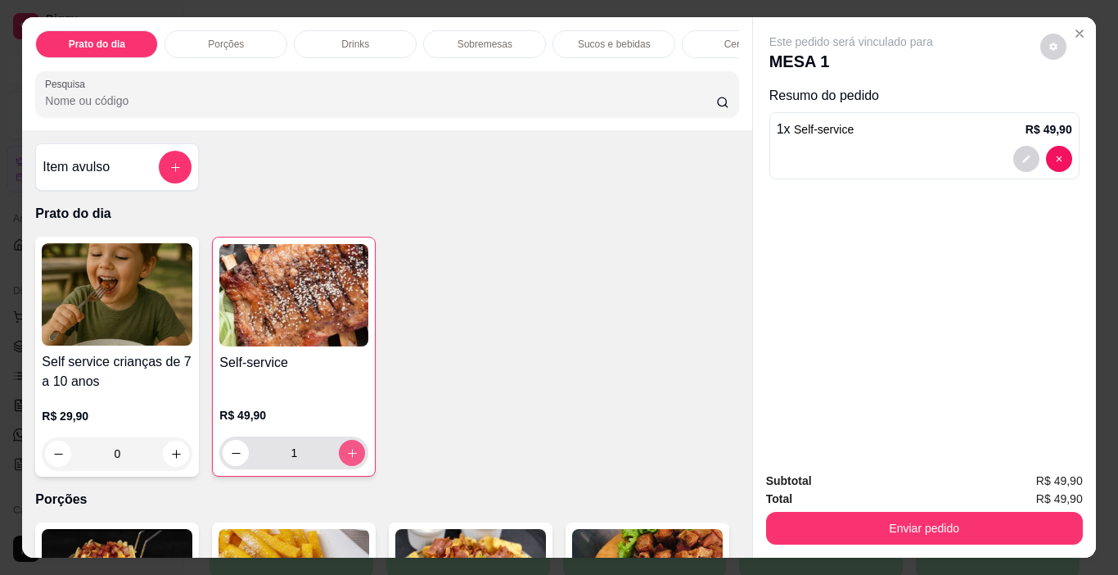
click at [346, 458] on icon "increase-product-quantity" at bounding box center [352, 453] width 12 height 12
type input "2"
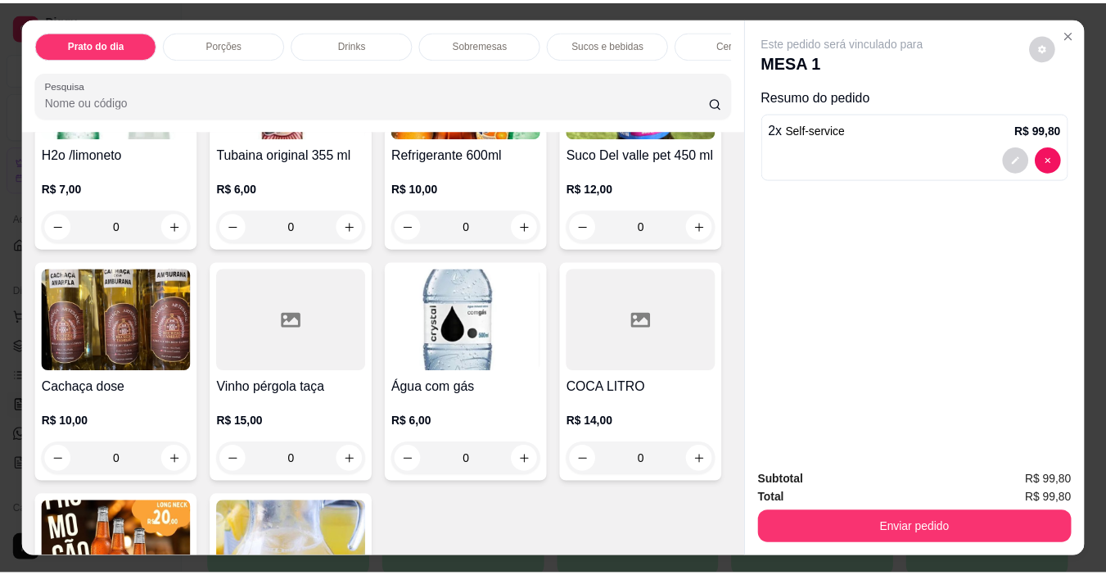
scroll to position [2374, 0]
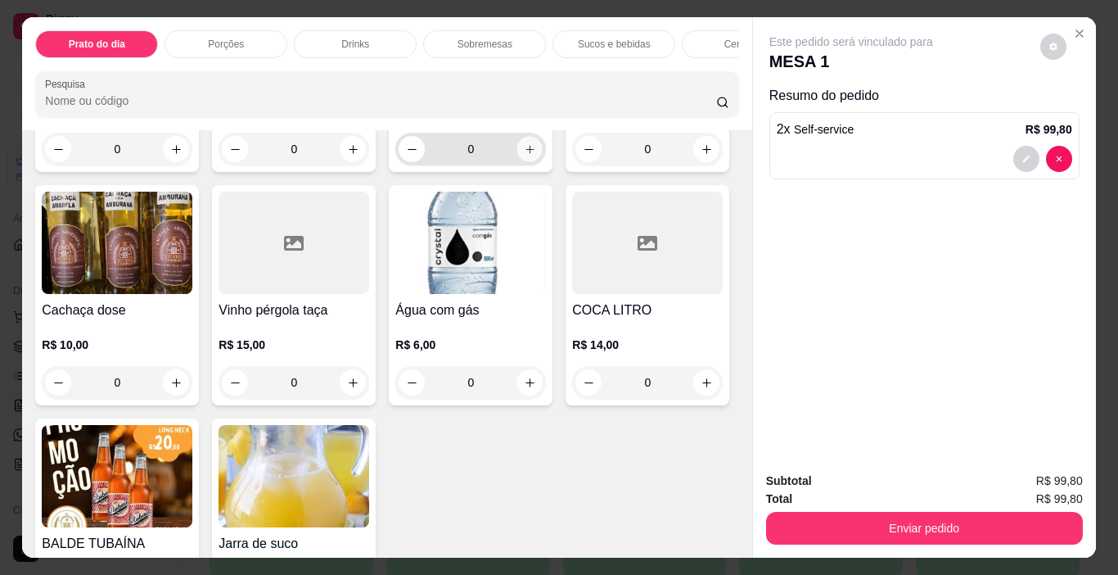
click at [524, 156] on icon "increase-product-quantity" at bounding box center [530, 149] width 12 height 12
type input "1"
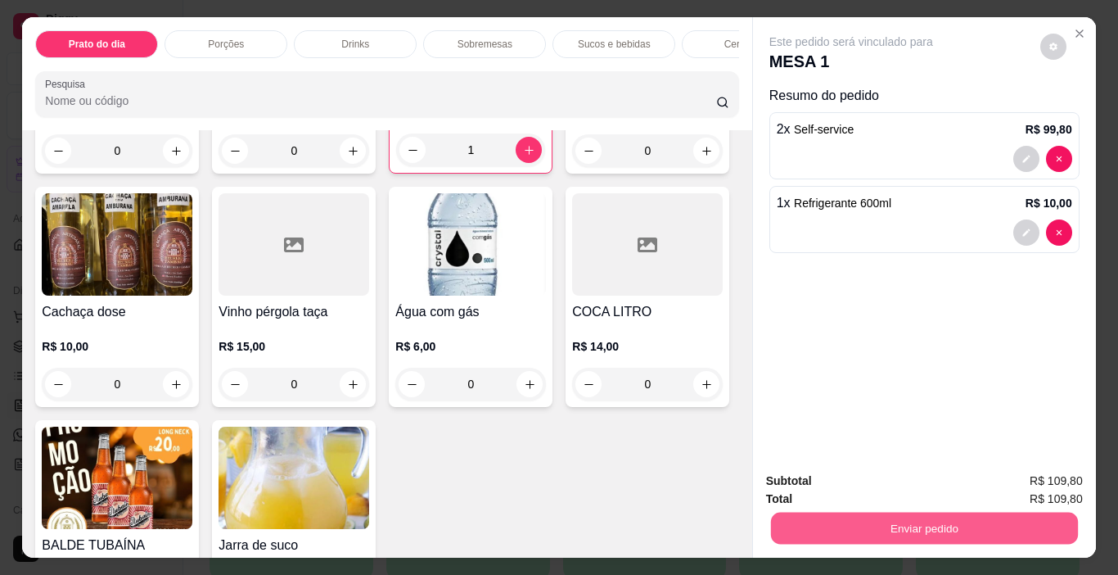
click at [944, 519] on button "Enviar pedido" at bounding box center [923, 529] width 307 height 32
click at [926, 481] on button "Registrar cliente" at bounding box center [931, 482] width 108 height 31
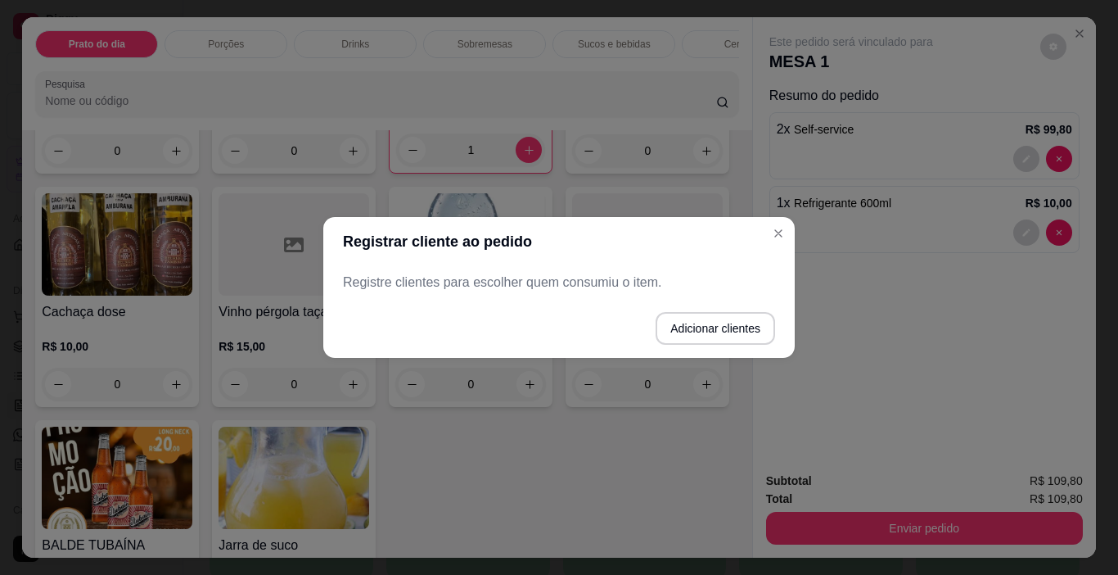
click at [378, 285] on p "Registre clientes para escolher quem consumiu o item." at bounding box center [559, 283] width 432 height 20
click at [724, 324] on button "Adicionar clientes" at bounding box center [716, 328] width 120 height 33
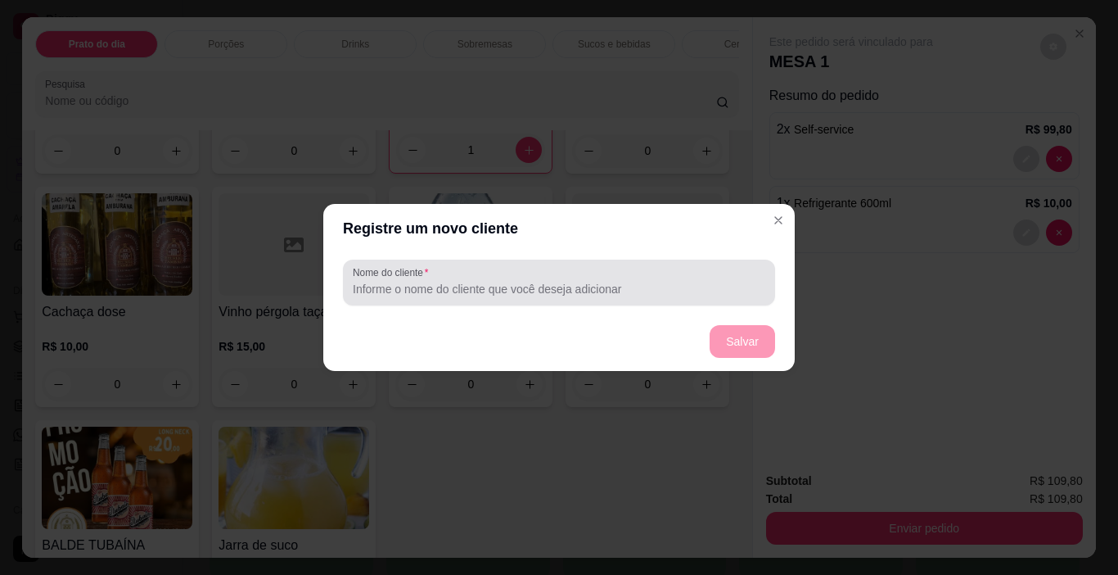
click at [399, 291] on input "Nome do cliente" at bounding box center [559, 289] width 413 height 16
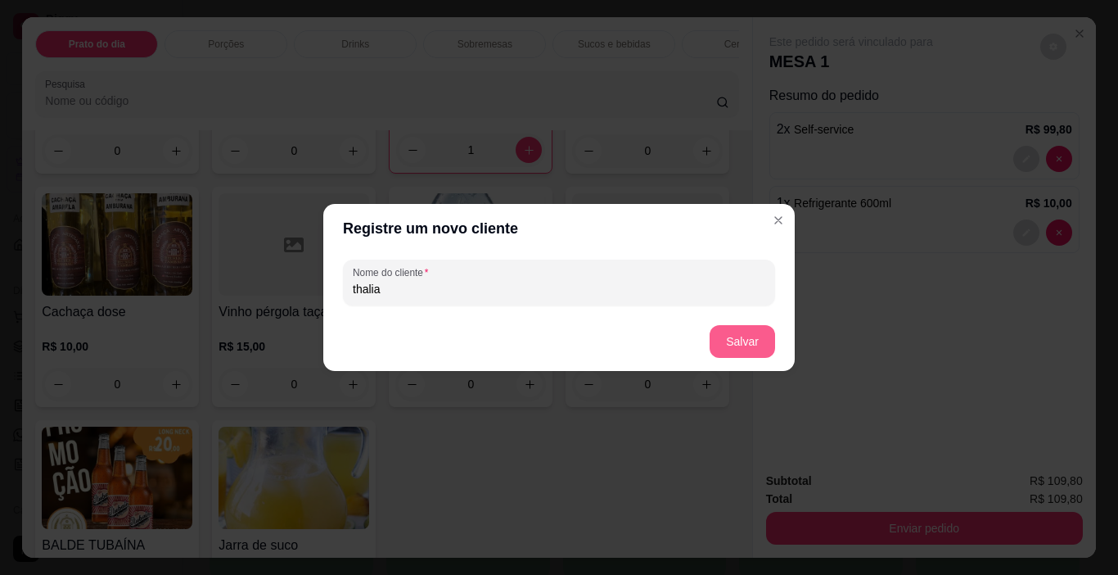
type input "thalia"
click at [746, 335] on button "Salvar" at bounding box center [742, 341] width 65 height 33
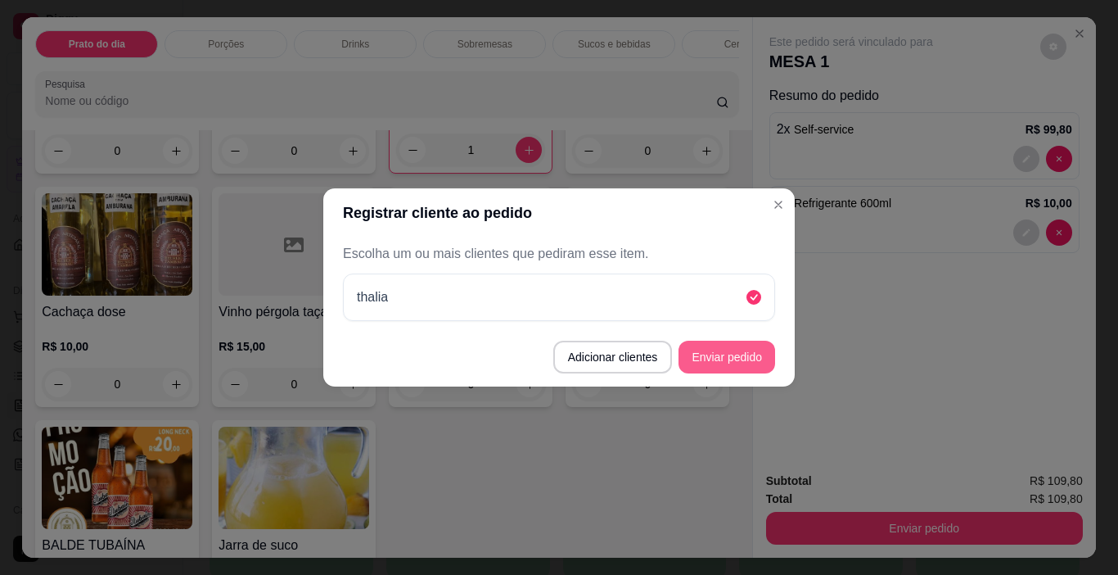
click at [729, 352] on button "Enviar pedido" at bounding box center [727, 357] width 97 height 33
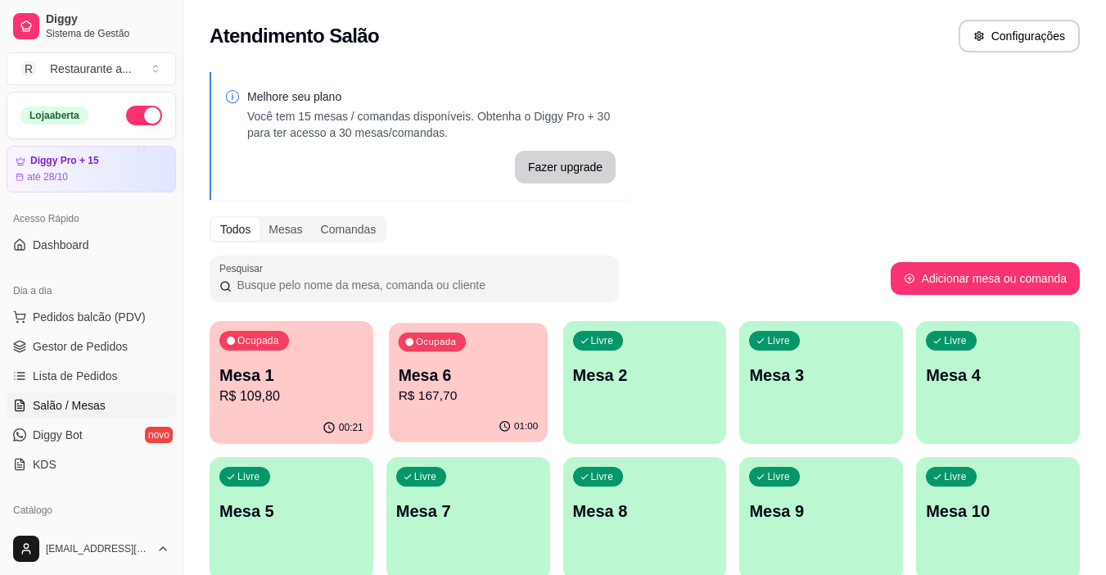
click at [466, 385] on p "Mesa 6" at bounding box center [468, 375] width 140 height 22
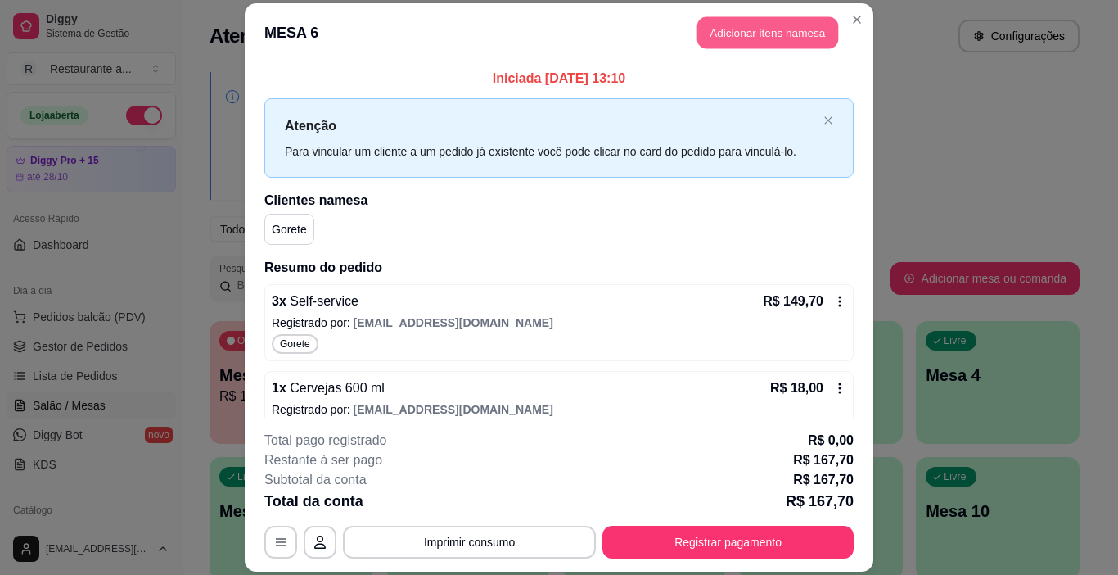
click at [773, 30] on button "Adicionar itens na mesa" at bounding box center [768, 32] width 141 height 32
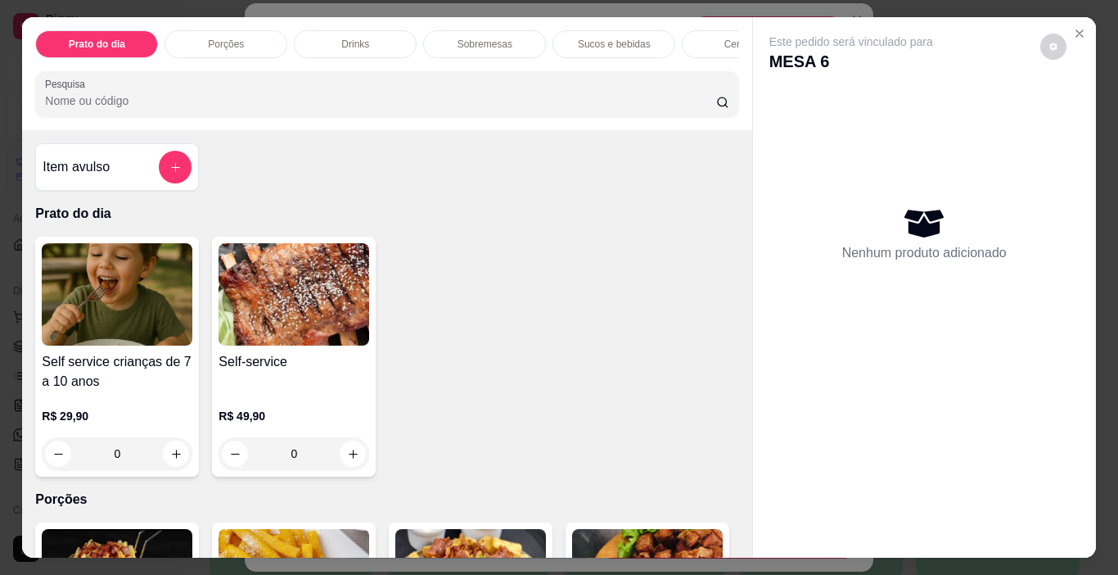
click at [464, 38] on p "Sobremesas" at bounding box center [485, 44] width 55 height 13
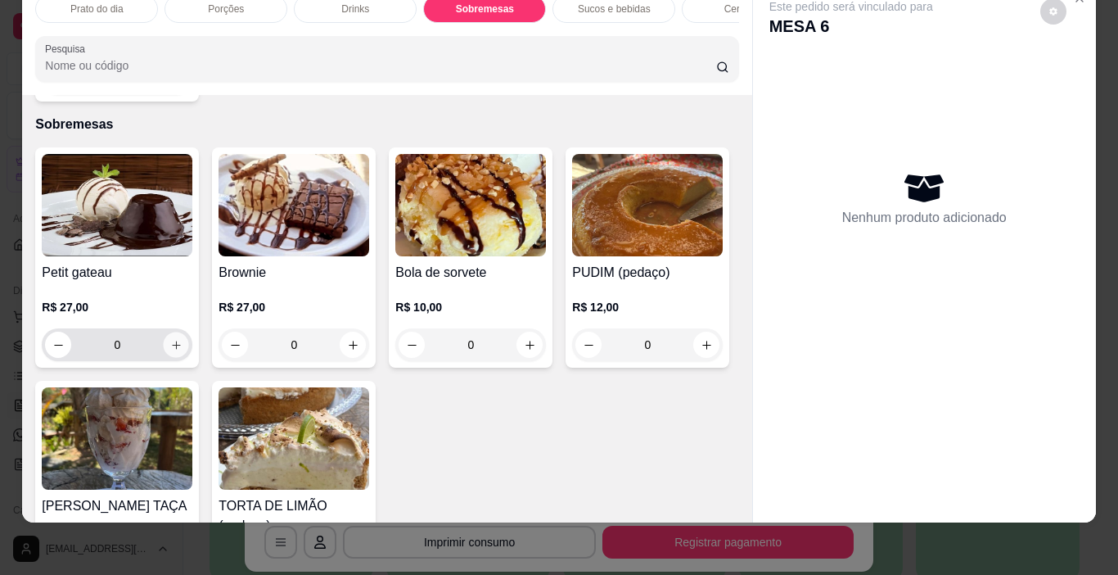
click at [172, 341] on icon "increase-product-quantity" at bounding box center [176, 345] width 8 height 8
type input "1"
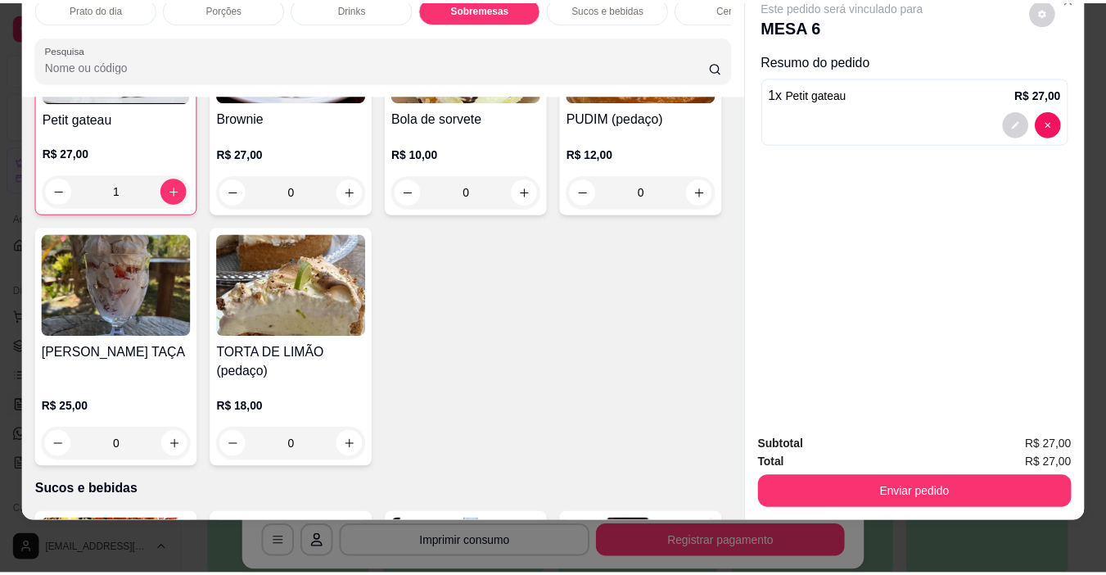
scroll to position [1542, 0]
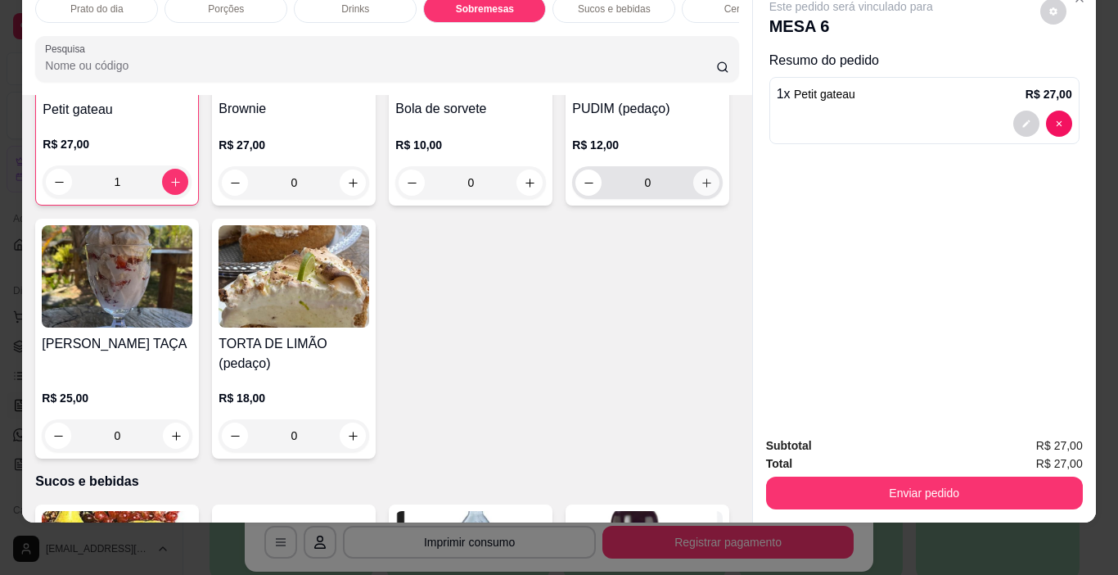
click at [701, 189] on icon "increase-product-quantity" at bounding box center [707, 183] width 12 height 12
type input "1"
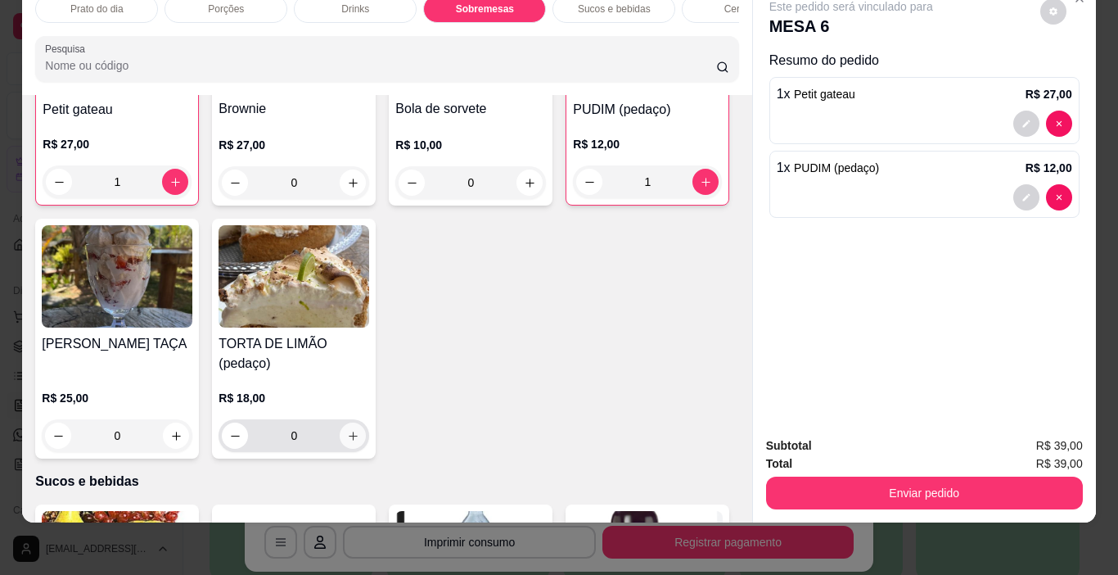
click at [359, 430] on icon "increase-product-quantity" at bounding box center [353, 436] width 12 height 12
type input "1"
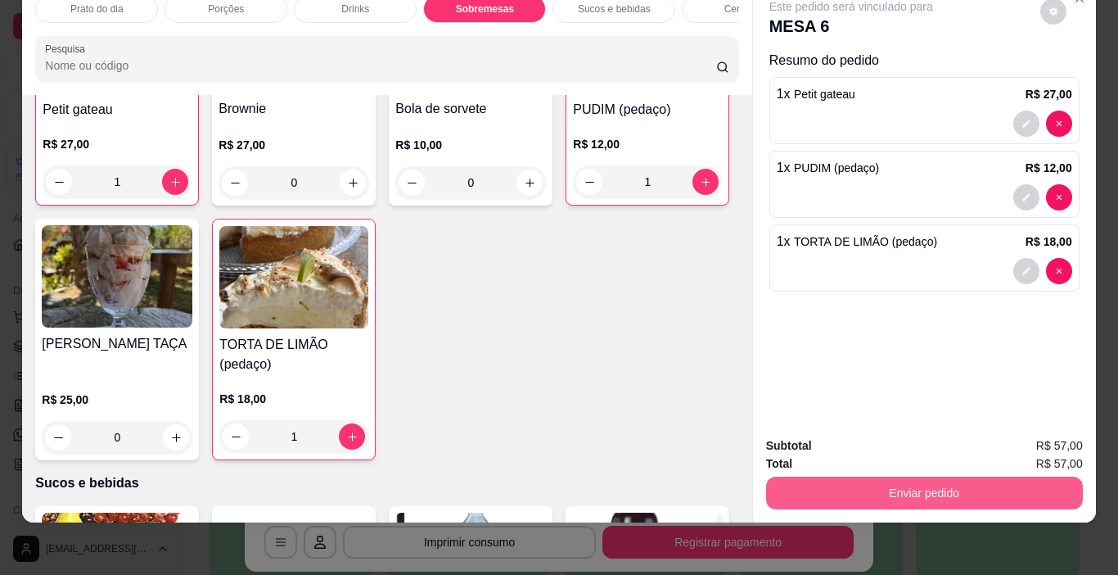
click at [913, 481] on button "Enviar pedido" at bounding box center [924, 492] width 317 height 33
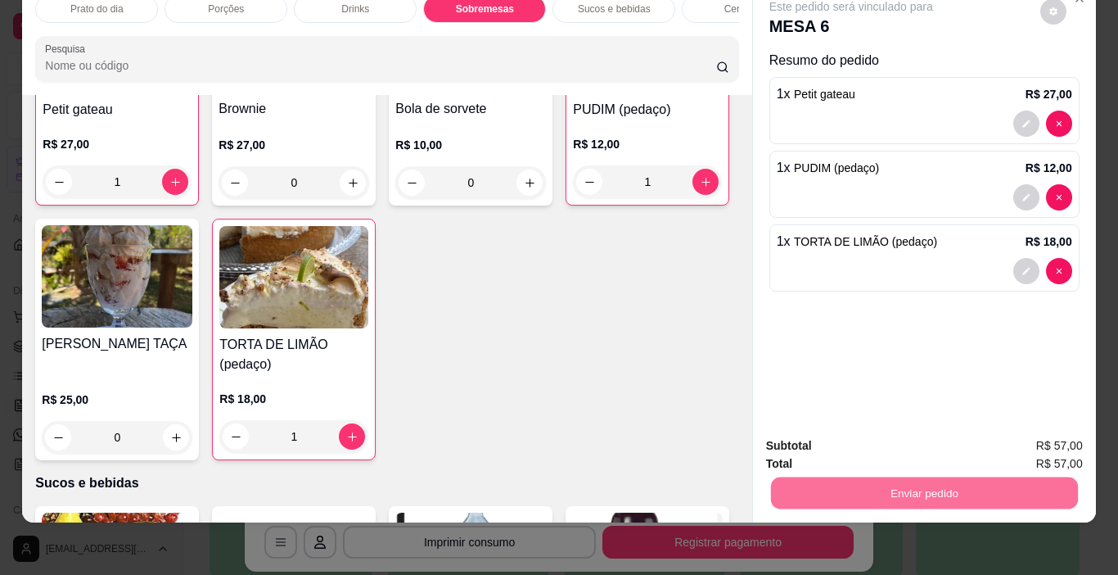
click at [1033, 438] on button "Enviar pedido" at bounding box center [1041, 440] width 90 height 30
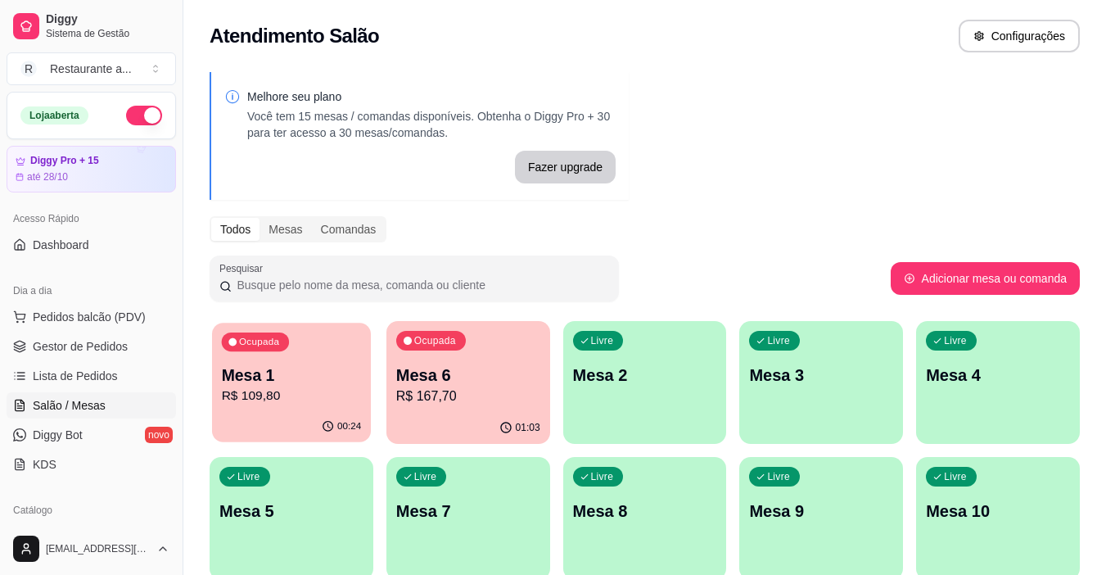
click at [296, 386] on div "Mesa 1 R$ 109,80" at bounding box center [292, 384] width 140 height 41
click at [327, 385] on p "Mesa 1" at bounding box center [291, 375] width 144 height 23
click at [255, 526] on div "Livre Mesa 5" at bounding box center [292, 508] width 164 height 103
click at [422, 388] on p "R$ 167,70" at bounding box center [468, 396] width 144 height 20
click at [859, 219] on div "Todos Mesas Comandas" at bounding box center [645, 229] width 870 height 26
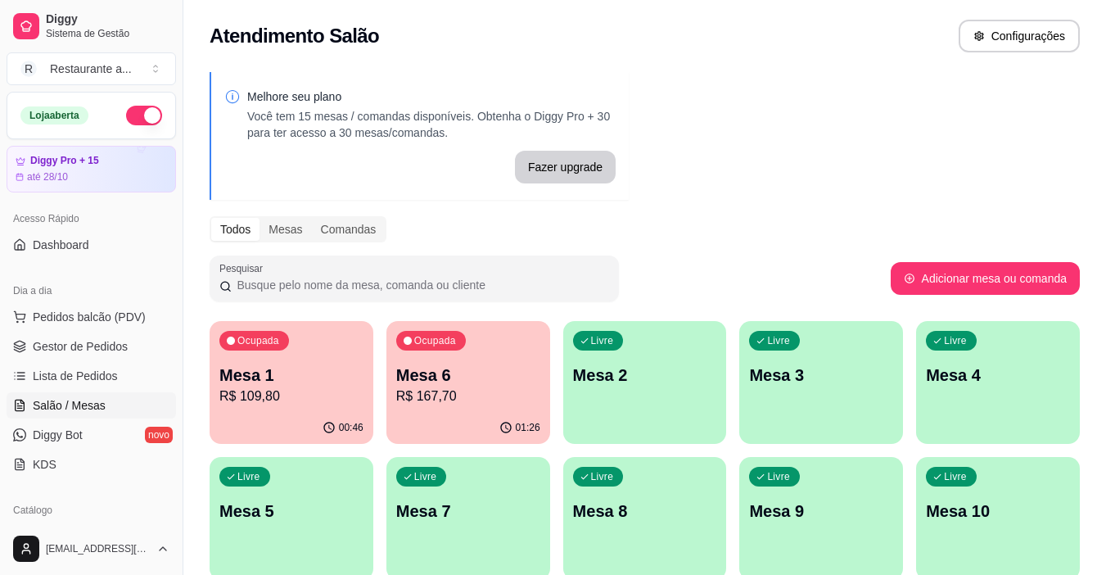
click at [464, 400] on p "R$ 167,70" at bounding box center [468, 396] width 144 height 20
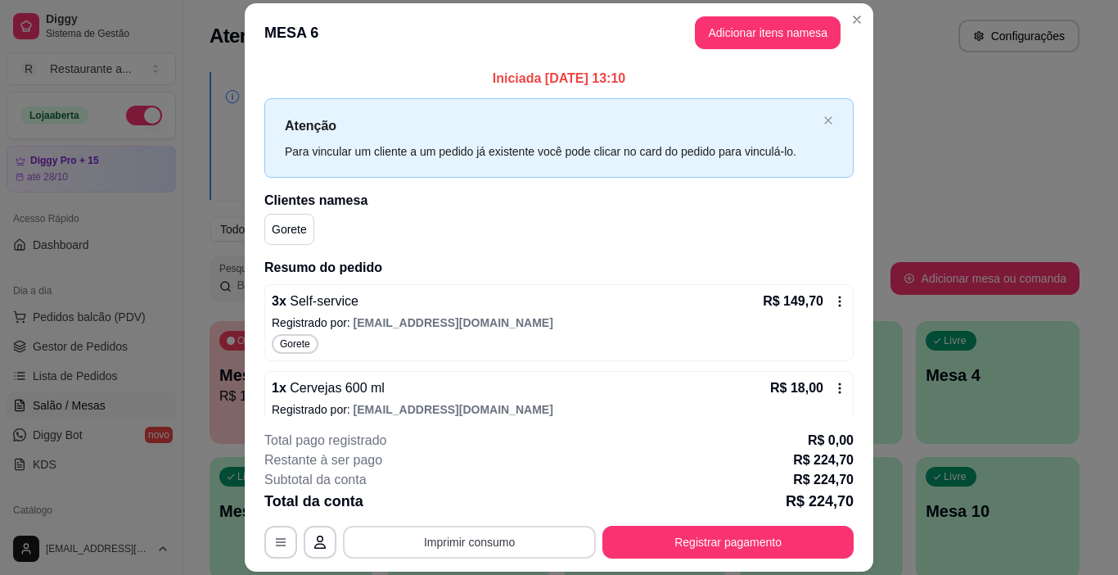
click at [481, 553] on button "Imprimir consumo" at bounding box center [469, 542] width 253 height 33
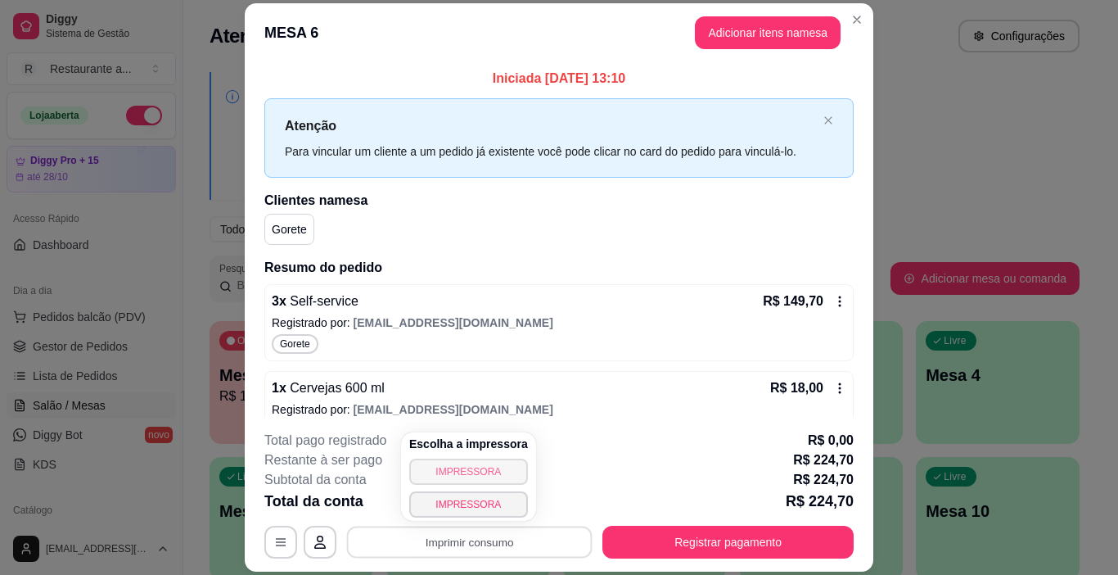
click at [483, 479] on button "IMPRESSORA" at bounding box center [468, 471] width 119 height 26
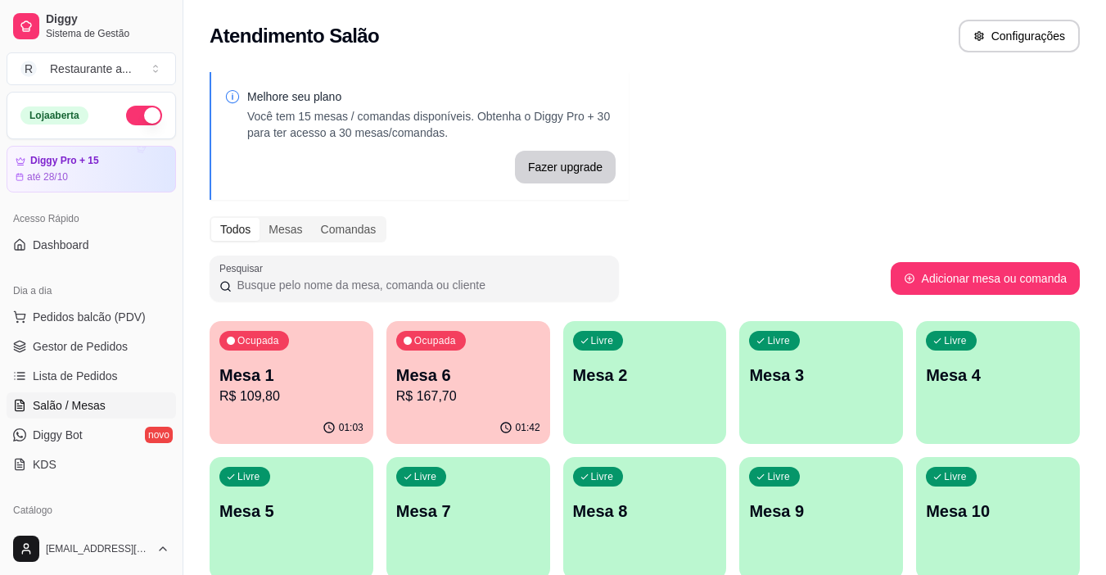
click at [322, 395] on p "R$ 109,80" at bounding box center [291, 396] width 144 height 20
click at [811, 394] on div "Livre Mesa 3" at bounding box center [821, 372] width 164 height 103
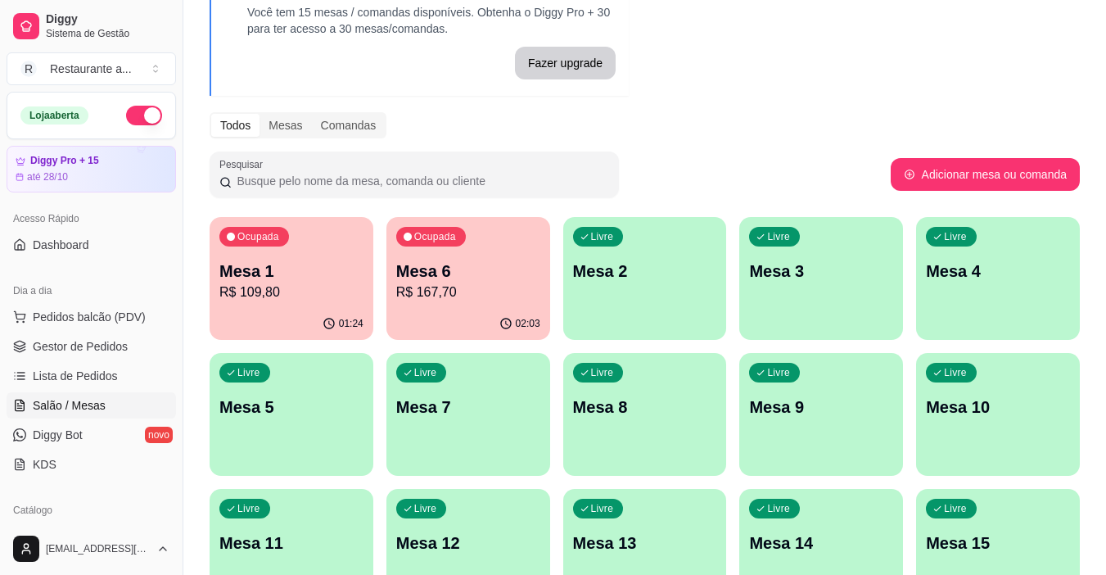
scroll to position [159, 0]
